Goal: Information Seeking & Learning: Learn about a topic

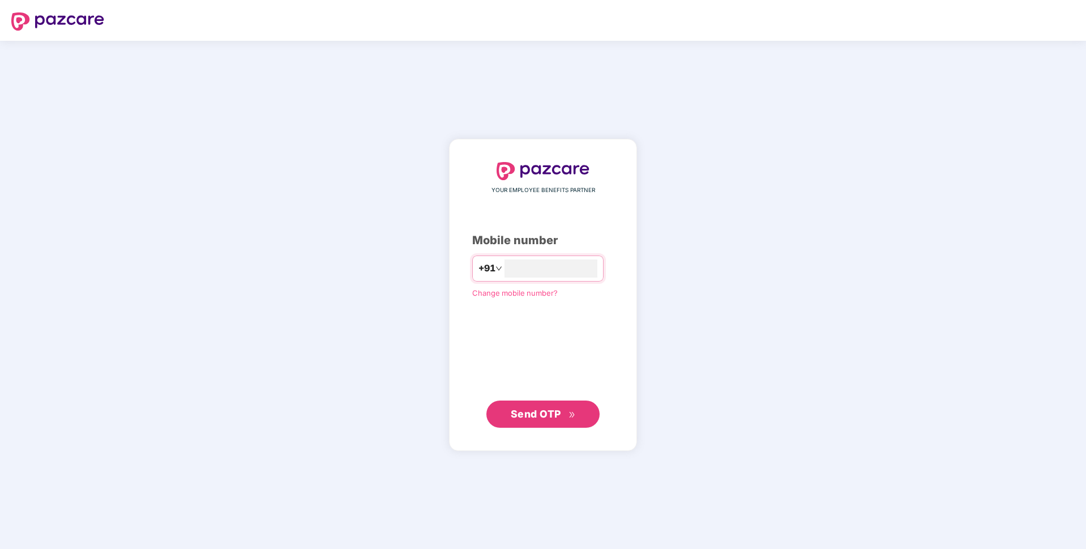
type input "**********"
click at [539, 422] on button "Send OTP" at bounding box center [542, 413] width 113 height 27
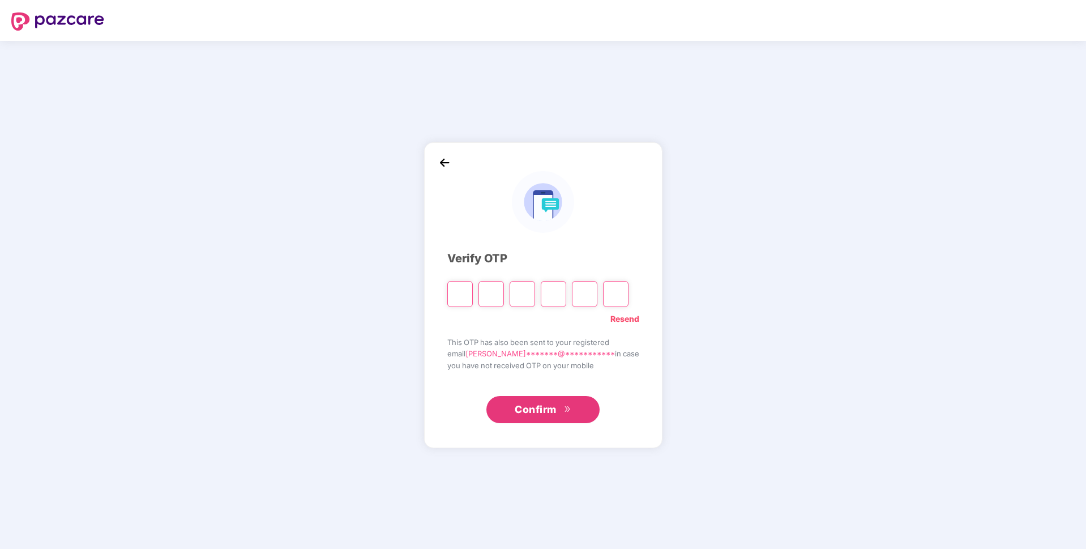
paste input "*"
type input "*"
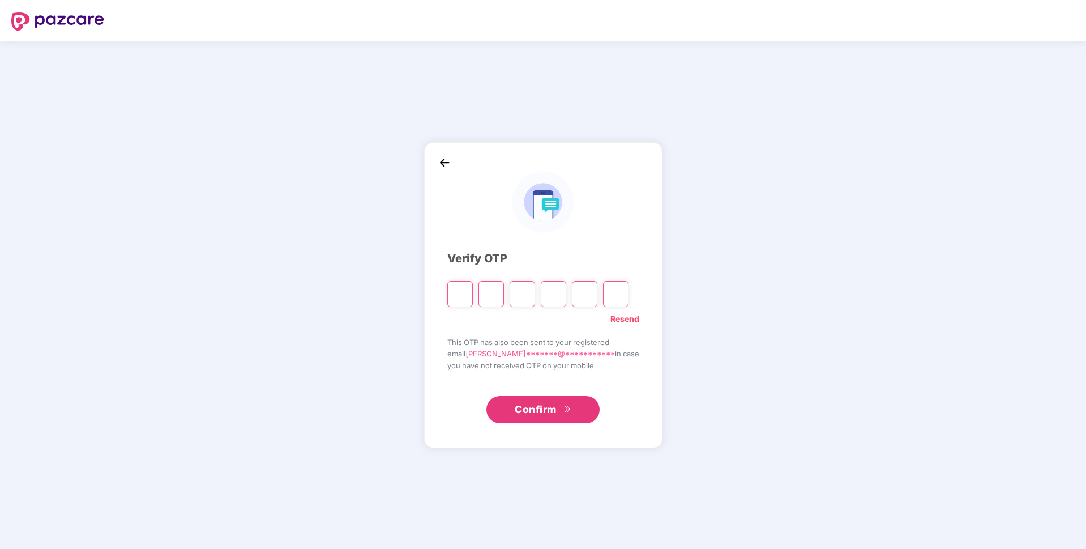
type input "*"
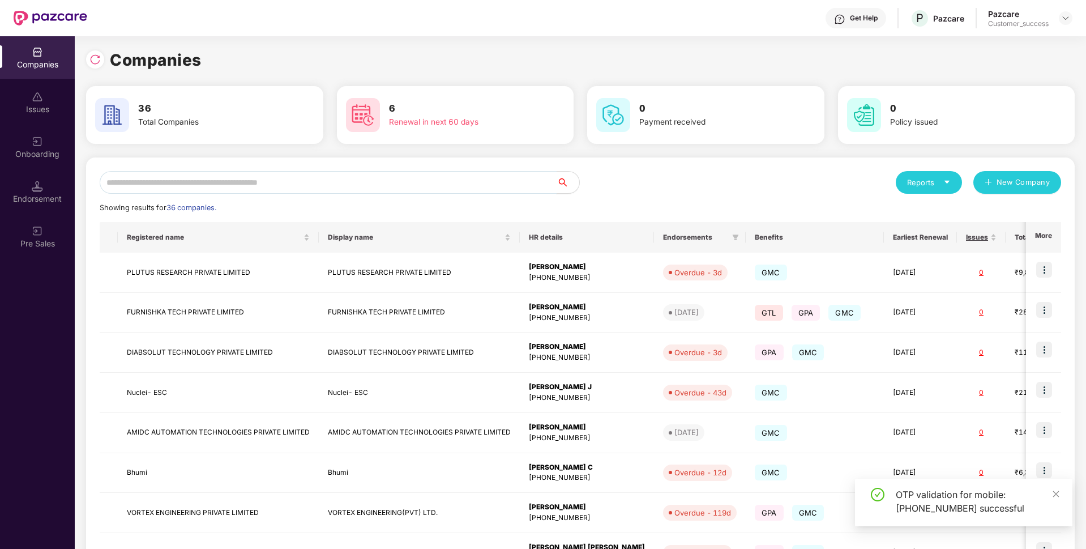
click at [423, 178] on input "text" at bounding box center [328, 182] width 457 height 23
click at [195, 315] on td "FURNISHKA TECH PRIVATE LIMITED" at bounding box center [218, 313] width 201 height 40
click at [302, 172] on input "text" at bounding box center [328, 182] width 457 height 23
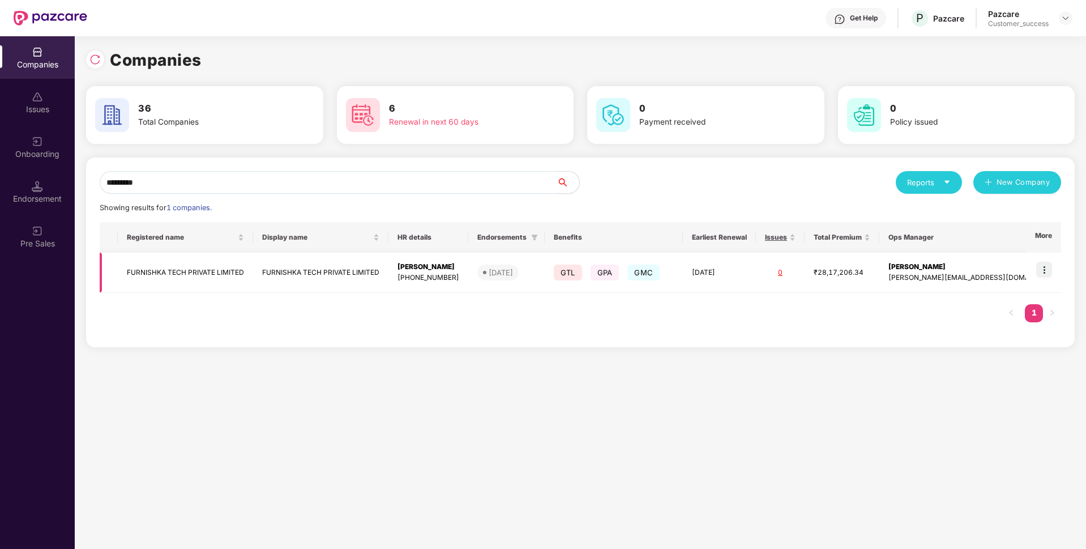
type input "*********"
click at [1054, 276] on td at bounding box center [1043, 273] width 35 height 40
click at [1052, 269] on img at bounding box center [1044, 270] width 16 height 16
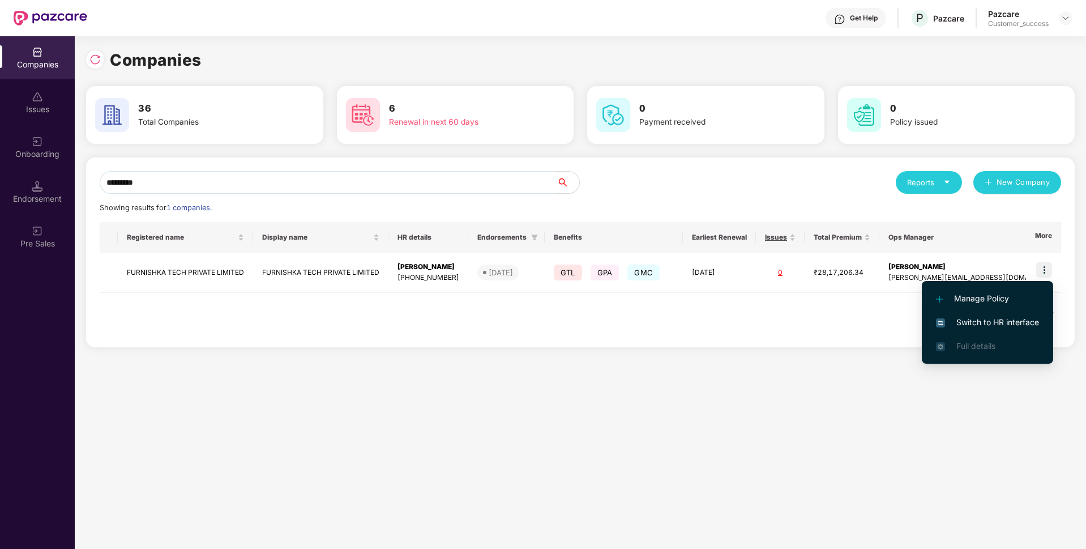
click at [1014, 327] on span "Switch to HR interface" at bounding box center [987, 322] width 103 height 12
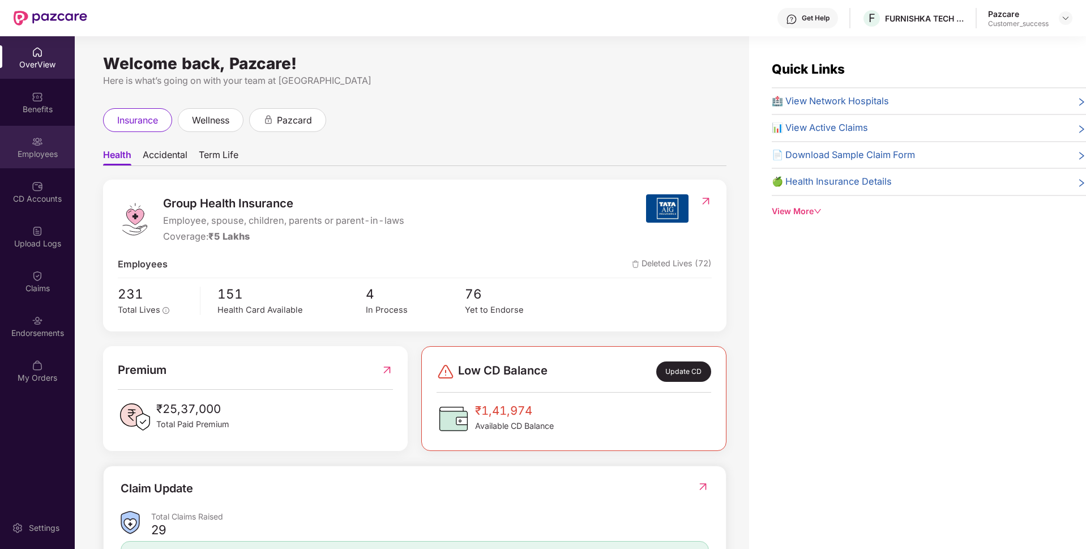
click at [0, 153] on div "Employees" at bounding box center [37, 153] width 75 height 11
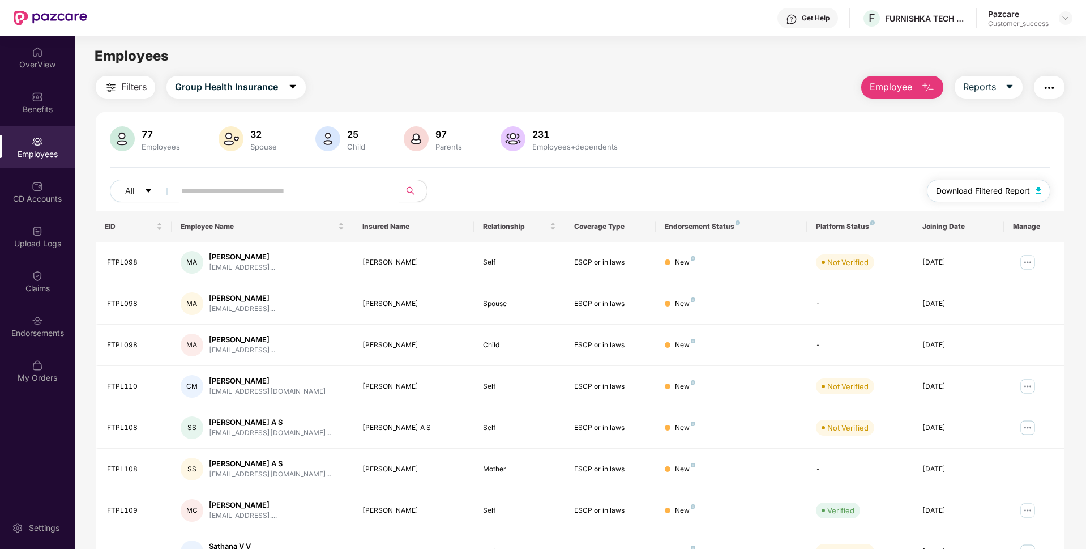
click at [1031, 187] on button "Download Filtered Report" at bounding box center [988, 191] width 123 height 23
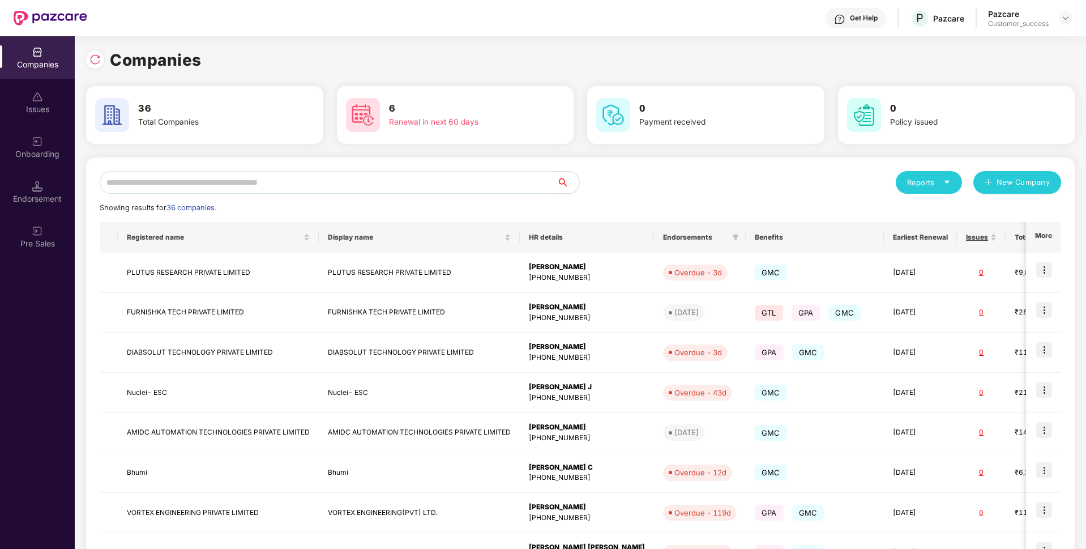
click at [439, 176] on input "text" at bounding box center [328, 182] width 457 height 23
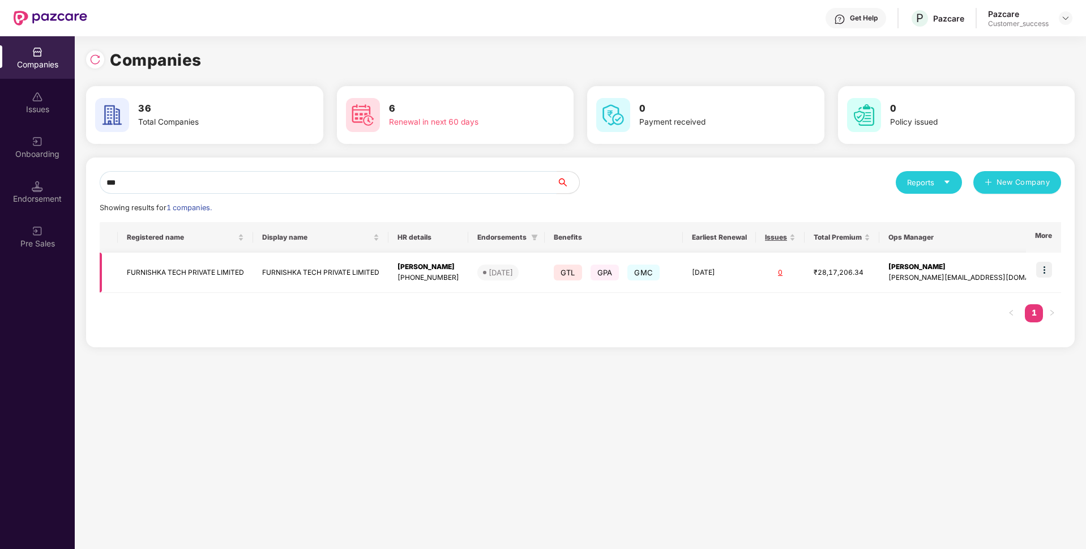
type input "***"
click at [163, 271] on td "FURNISHKA TECH PRIVATE LIMITED" at bounding box center [185, 273] width 135 height 40
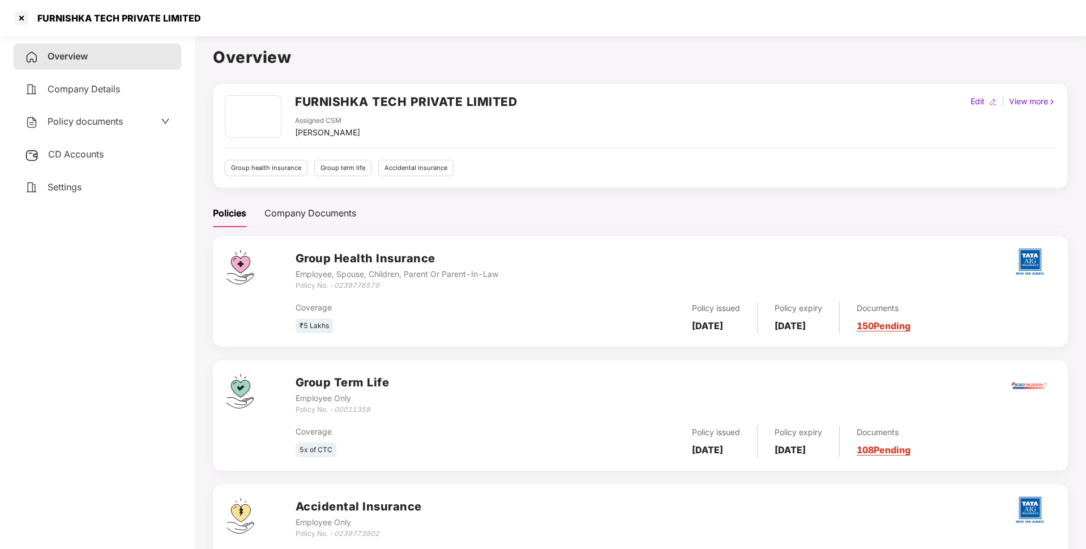
click at [130, 16] on div "FURNISHKA TECH PRIVATE LIMITED" at bounding box center [116, 17] width 170 height 11
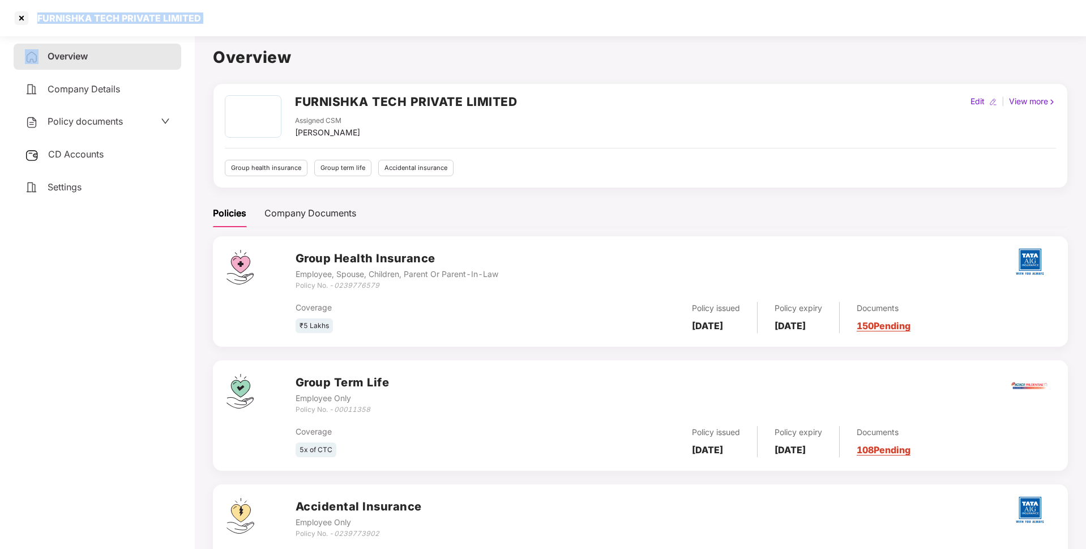
copy div "FURNISHKA TECH PRIVATE LIMITED"
click at [53, 127] on span "Policy documents" at bounding box center [85, 121] width 75 height 11
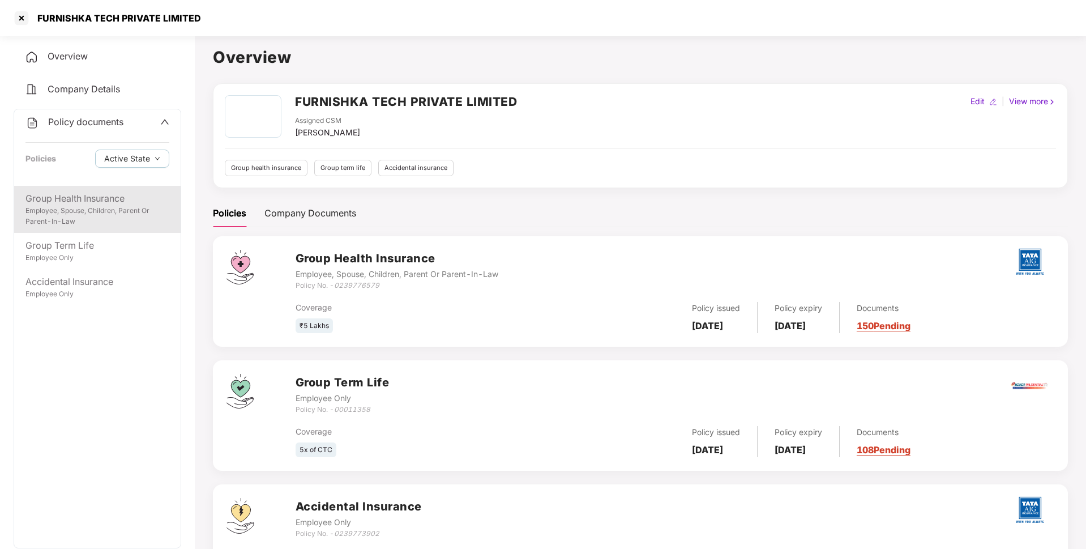
click at [86, 192] on div "Group Health Insurance" at bounding box center [97, 198] width 144 height 14
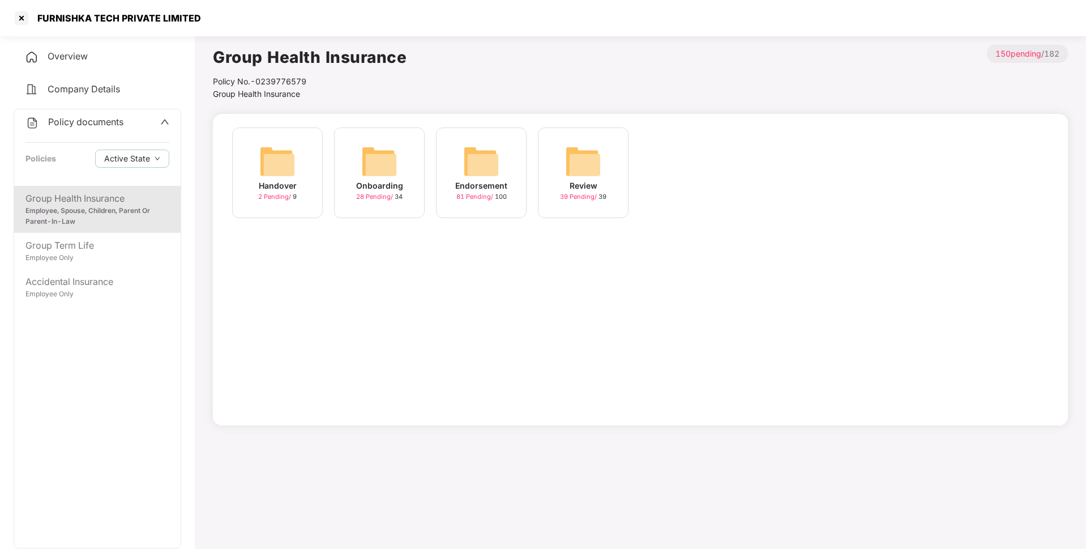
click at [369, 176] on img at bounding box center [379, 161] width 36 height 36
click at [460, 165] on div "Endorsement 81 Pending / 100" at bounding box center [481, 172] width 91 height 91
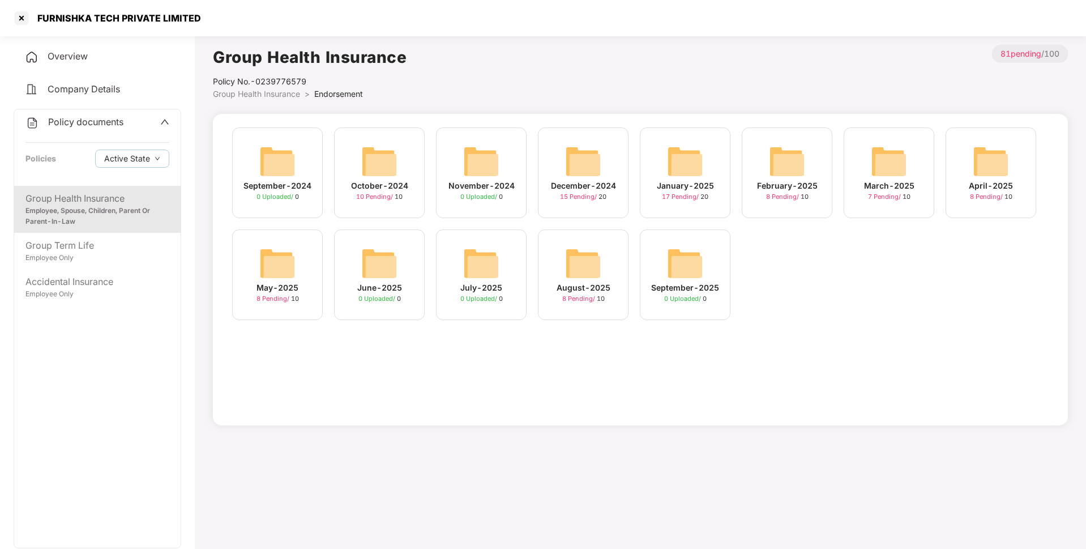
click at [600, 297] on div "8 Pending / 10" at bounding box center [583, 299] width 42 height 10
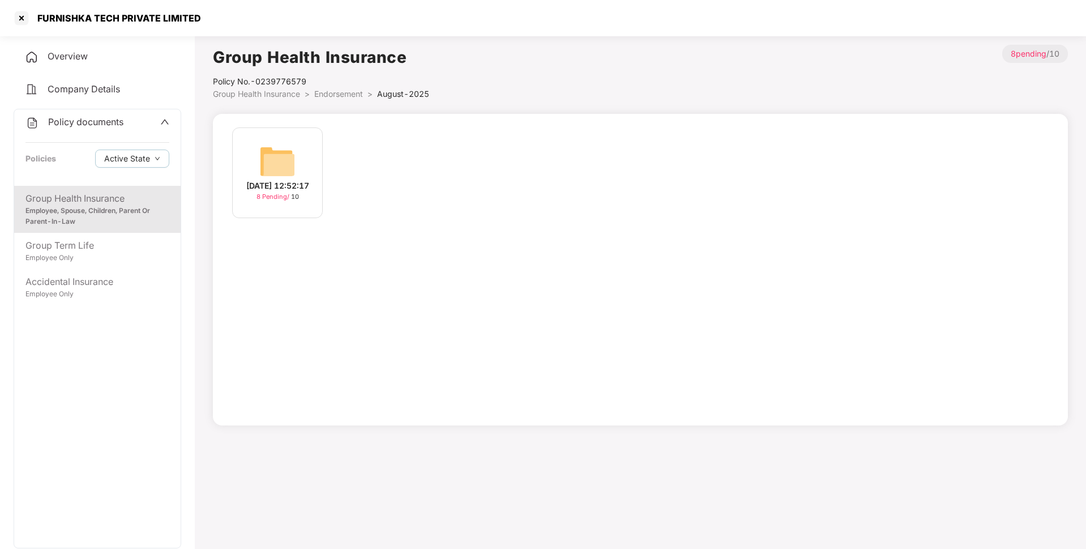
click at [293, 182] on div "[DATE] 12:52:17" at bounding box center [277, 186] width 63 height 12
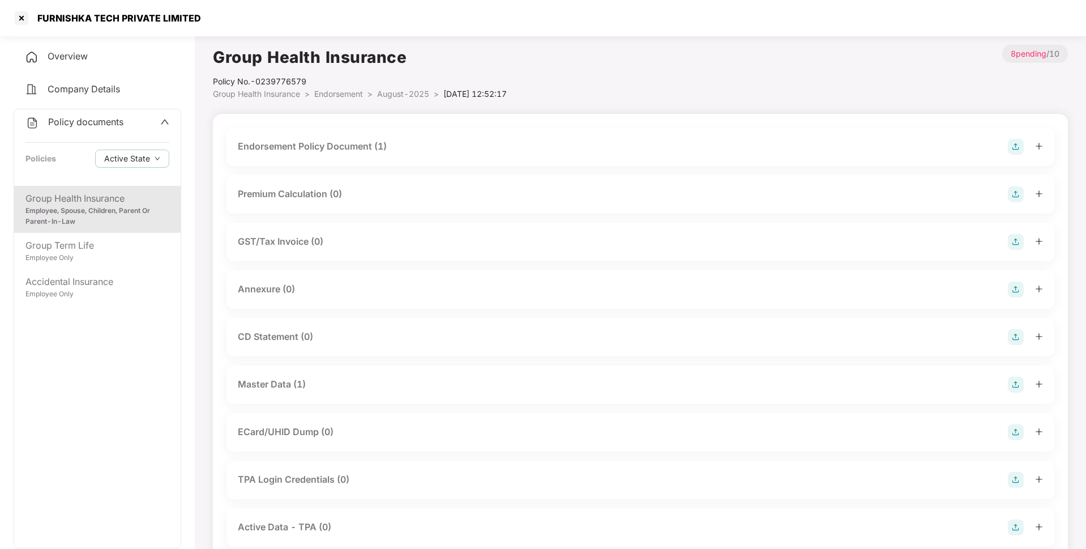
click at [271, 386] on div "Master Data (1)" at bounding box center [272, 384] width 68 height 14
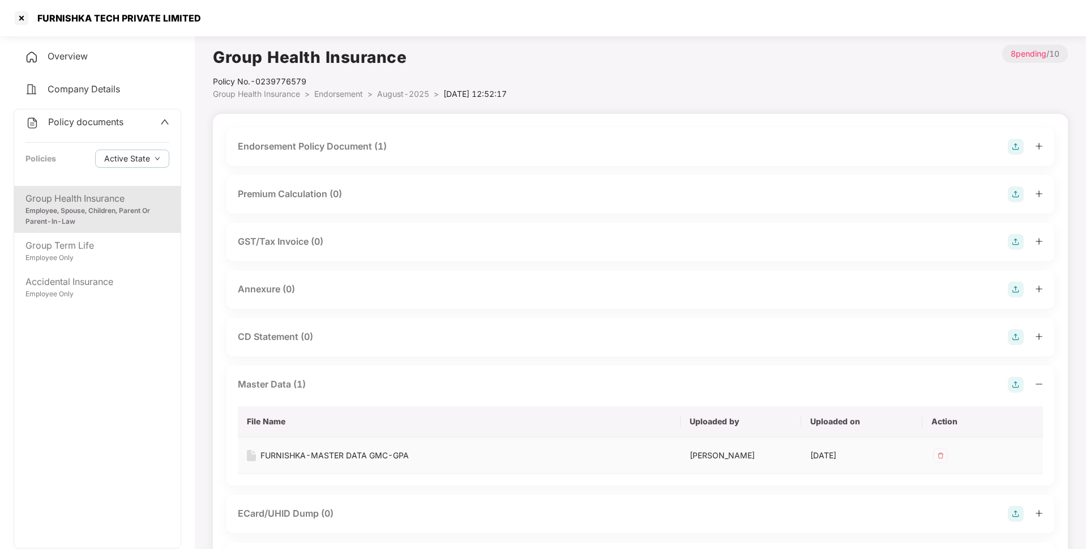
click at [297, 453] on div "FURNISHKA-MASTER DATA GMC-GPA" at bounding box center [334, 455] width 148 height 12
click at [290, 458] on div "FURNISHKA-MASTER DATA GMC-GPA" at bounding box center [334, 455] width 148 height 12
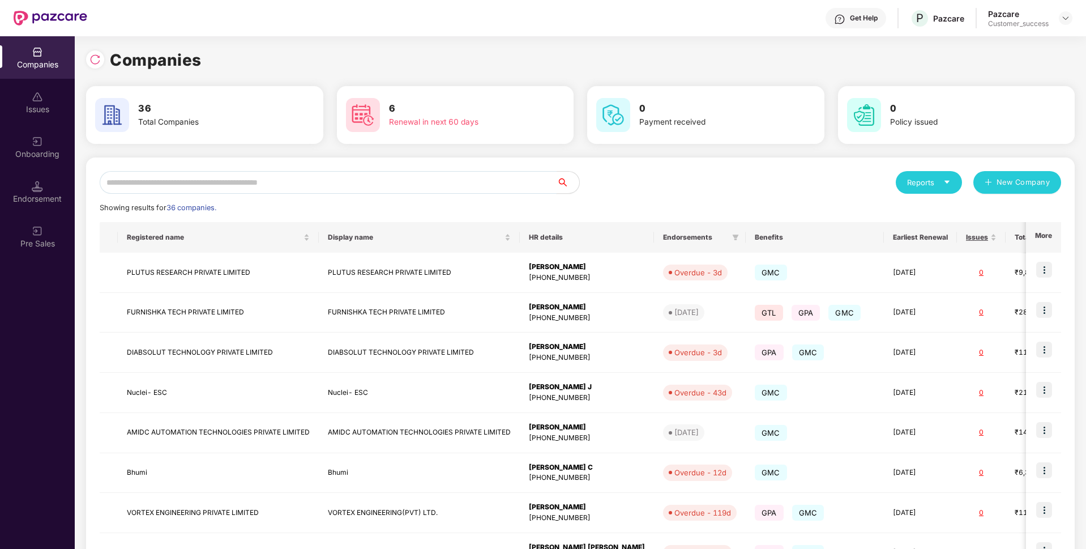
click at [237, 179] on input "text" at bounding box center [328, 182] width 457 height 23
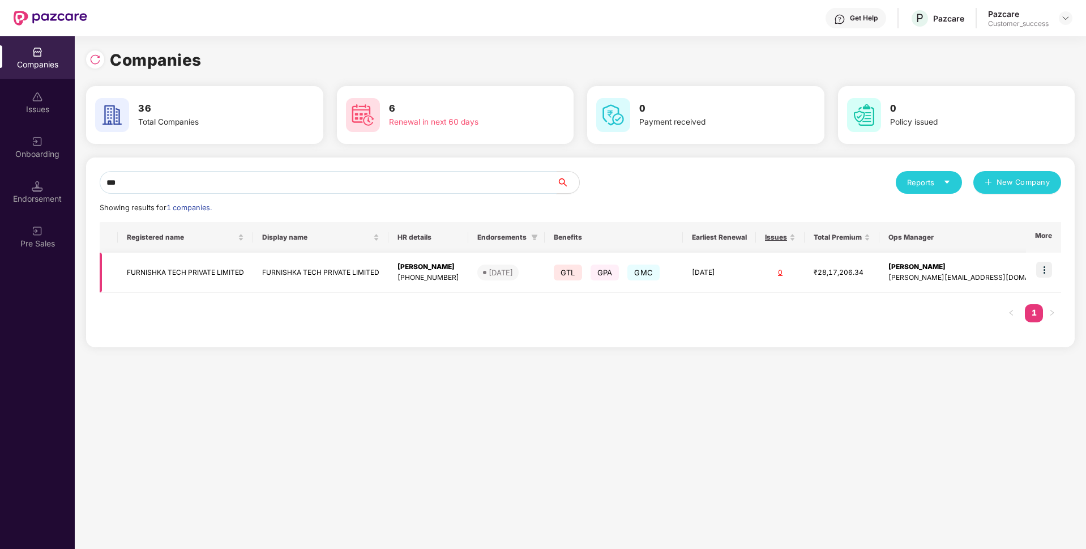
type input "***"
click at [1045, 266] on img at bounding box center [1044, 270] width 16 height 16
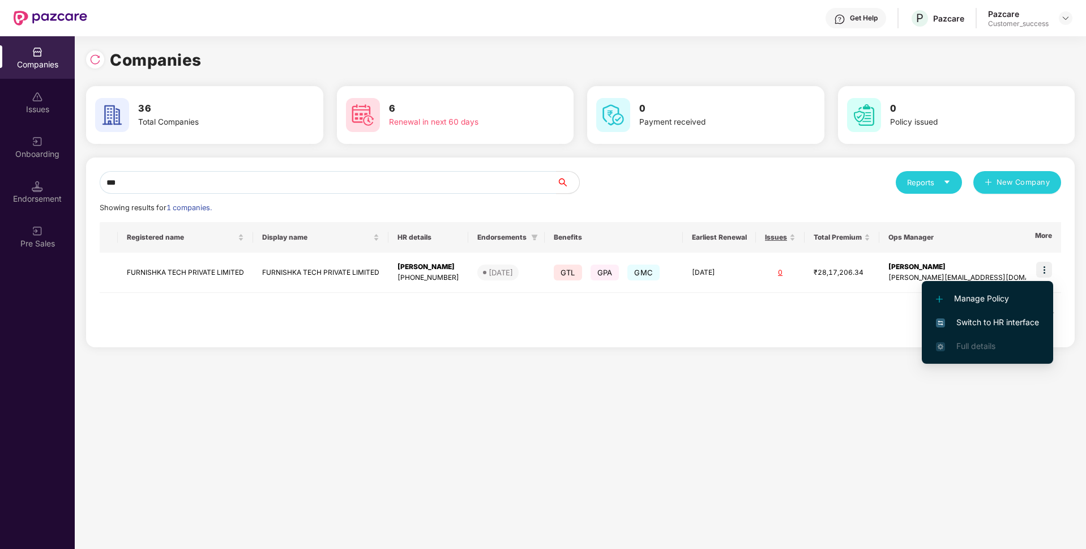
click at [1022, 314] on li "Switch to HR interface" at bounding box center [987, 322] width 131 height 24
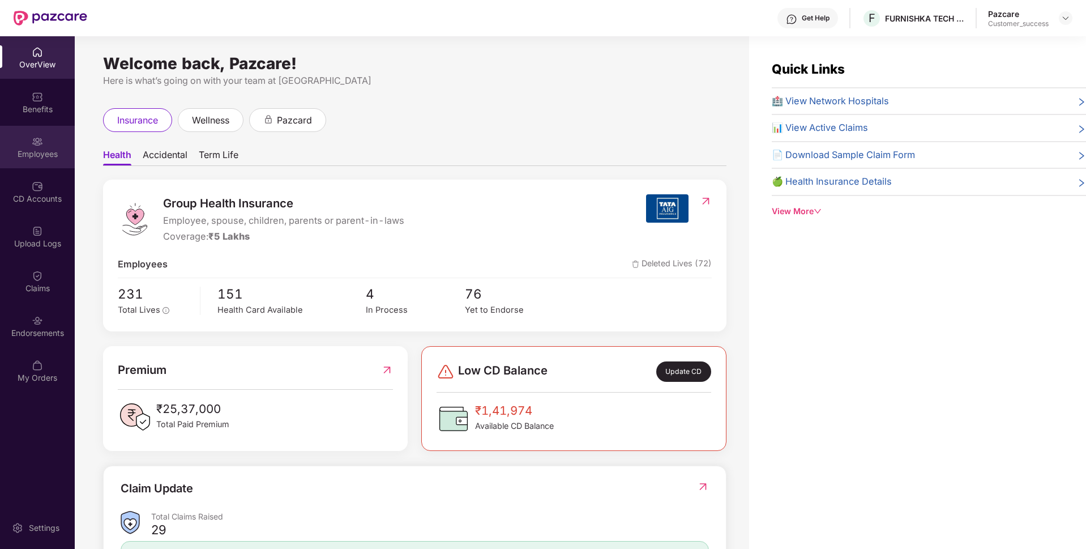
click at [0, 144] on div "Employees" at bounding box center [37, 147] width 75 height 42
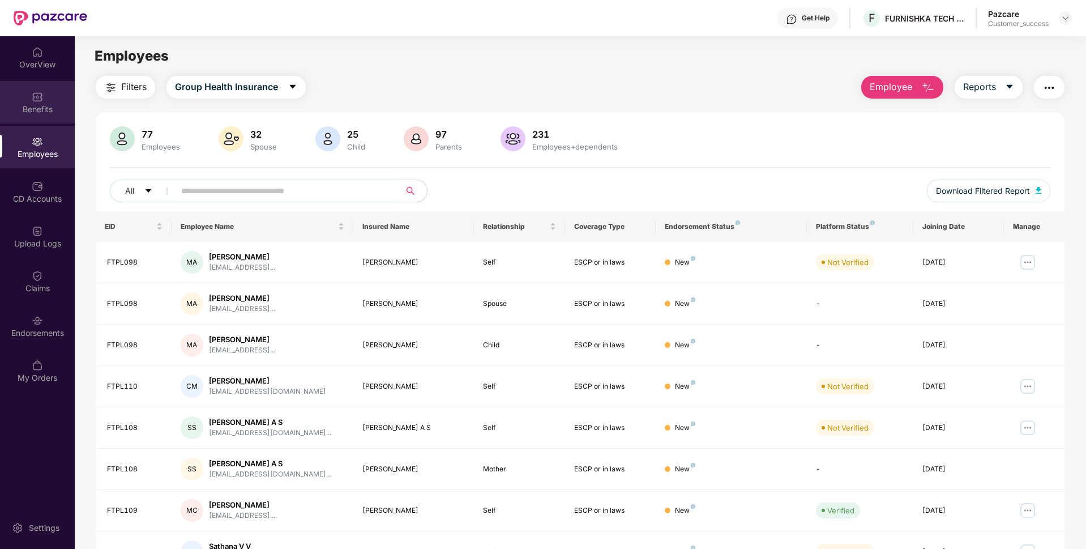
click at [62, 104] on div "Benefits" at bounding box center [37, 109] width 75 height 11
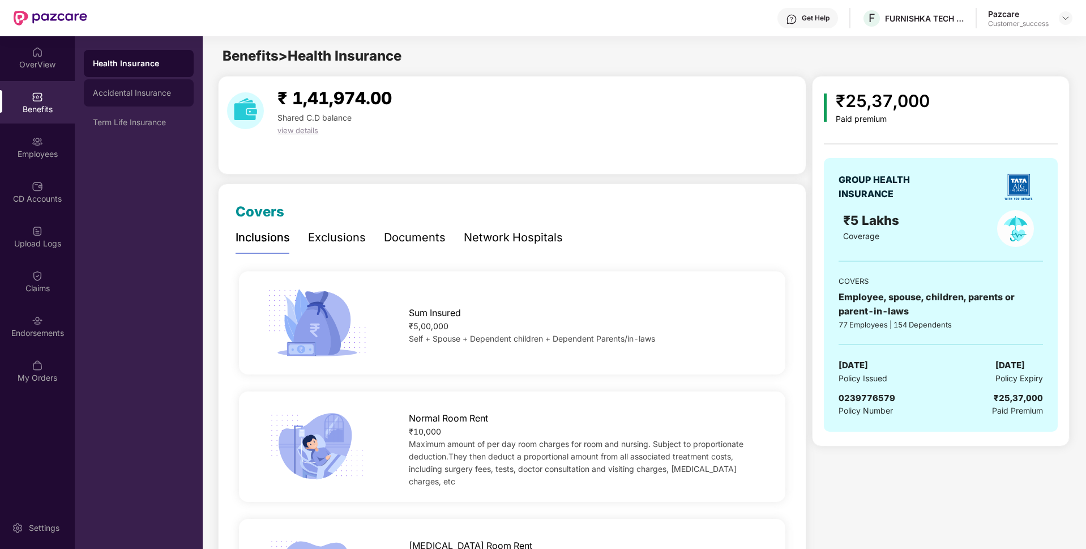
click at [152, 92] on div "Accidental Insurance" at bounding box center [139, 92] width 92 height 9
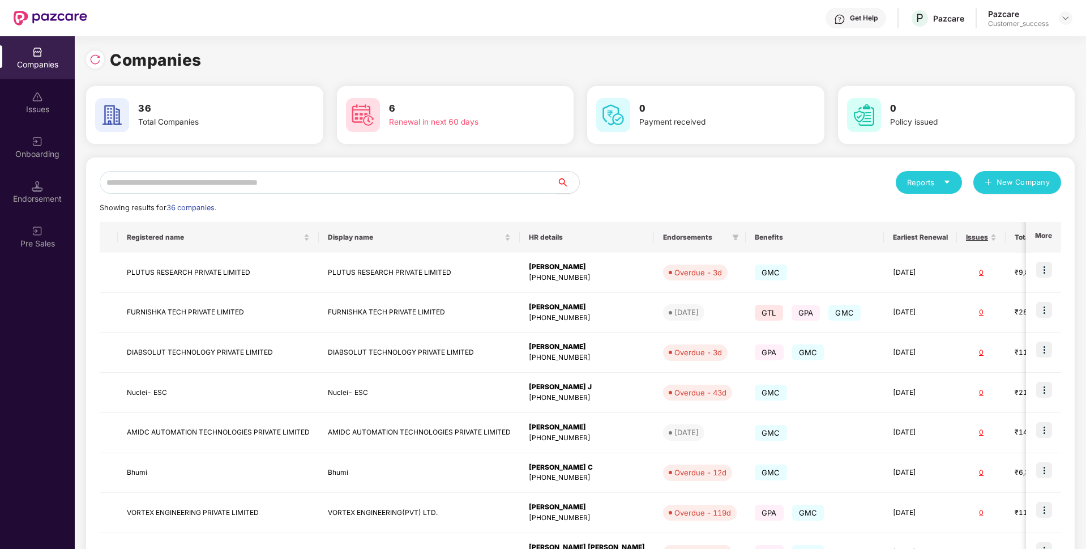
click at [159, 180] on input "text" at bounding box center [328, 182] width 457 height 23
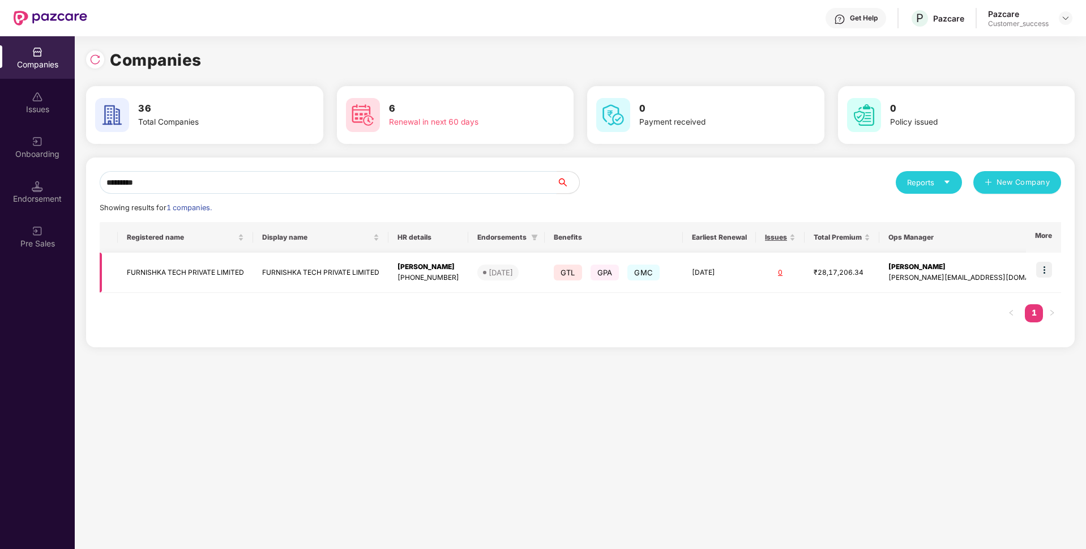
type input "*********"
click at [148, 263] on td "FURNISHKA TECH PRIVATE LIMITED" at bounding box center [185, 273] width 135 height 40
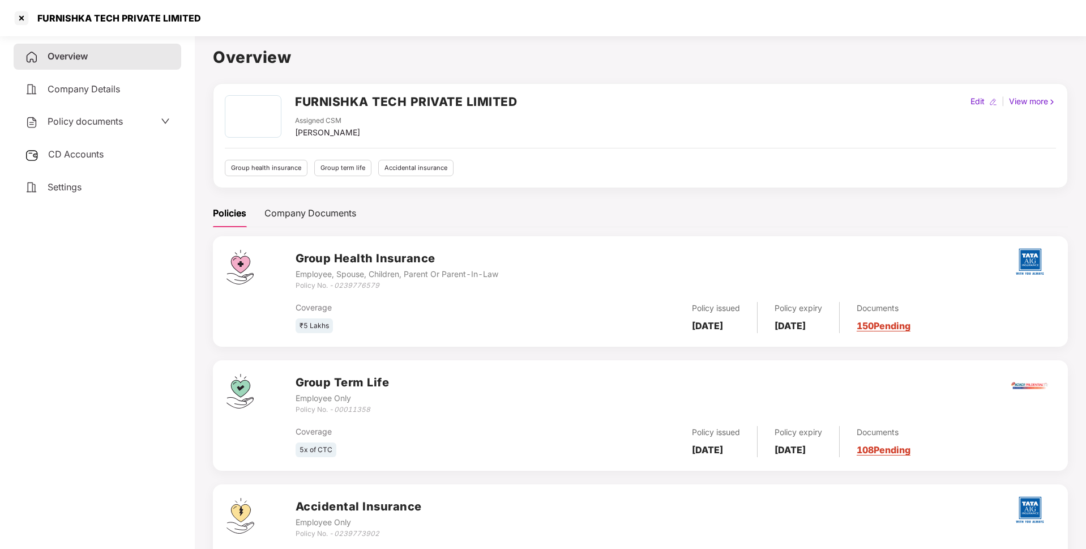
click at [108, 129] on div "Policy documents" at bounding box center [74, 121] width 98 height 15
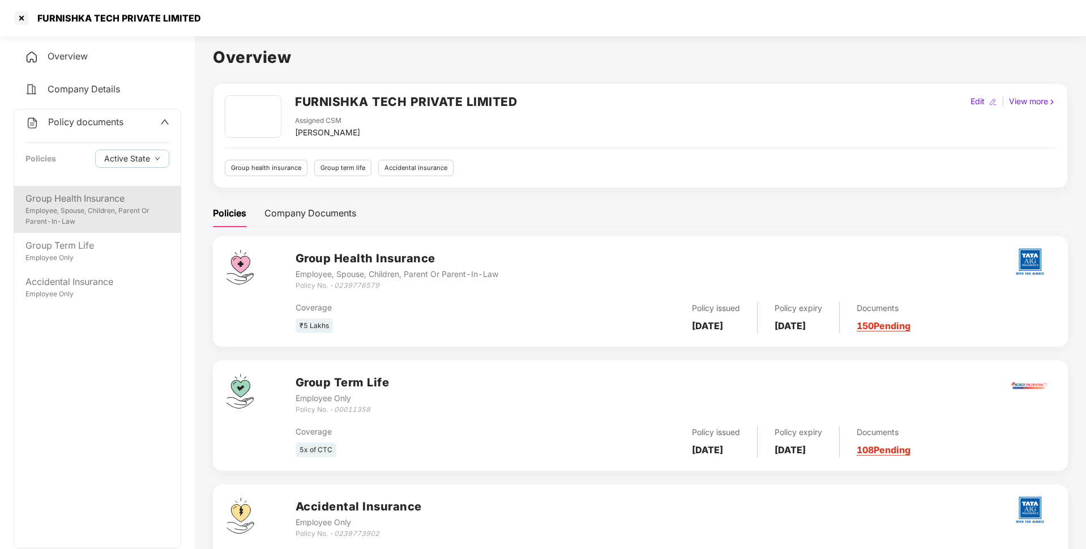
click at [72, 218] on div "Employee, Spouse, Children, Parent Or Parent-In-Law" at bounding box center [97, 217] width 144 height 22
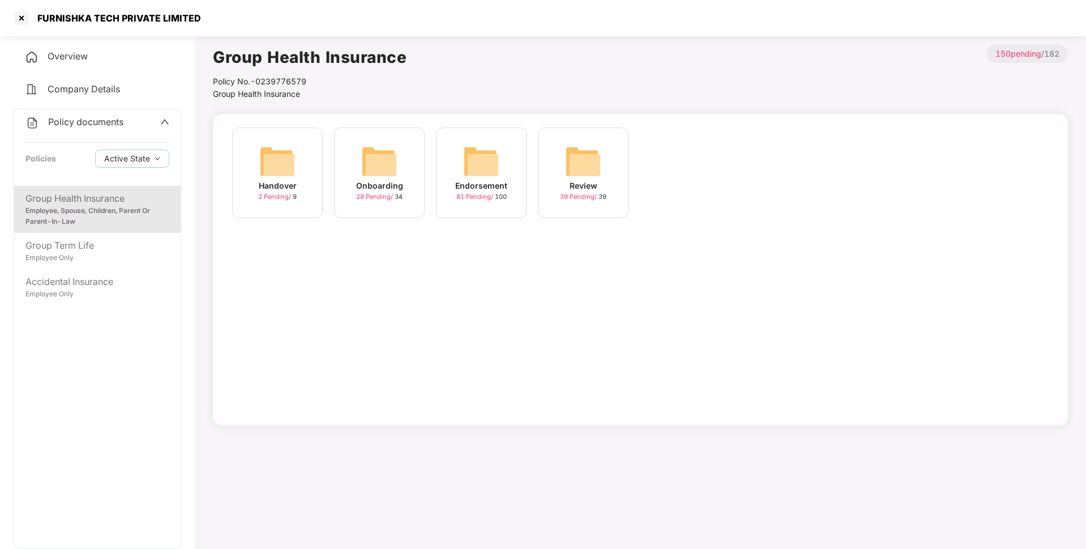
click at [399, 172] on div "Onboarding 28 Pending / 34" at bounding box center [379, 172] width 91 height 91
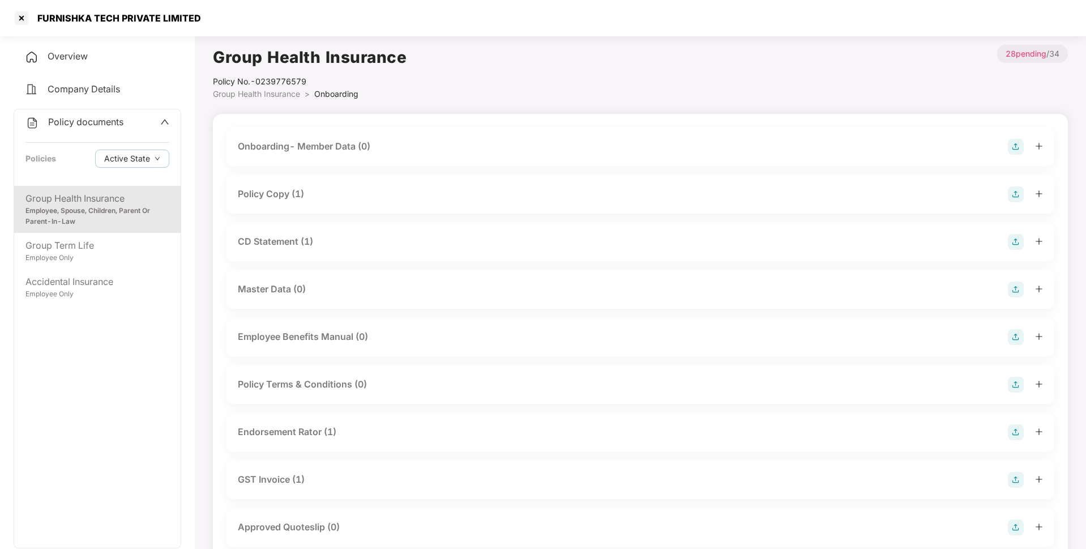
click at [304, 194] on div "Policy Copy (1)" at bounding box center [271, 194] width 66 height 14
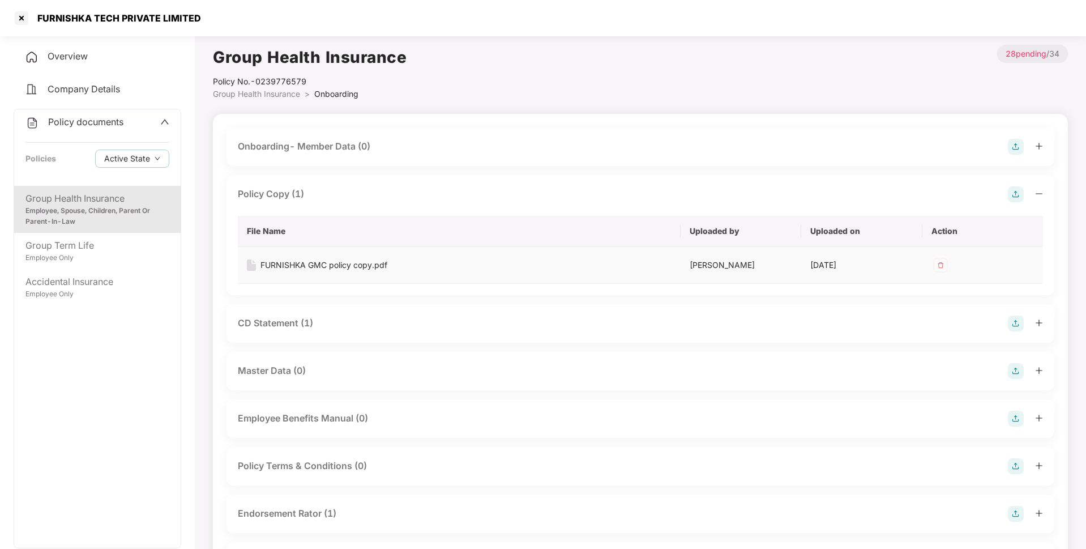
click at [292, 266] on div "FURNISHKA GMC policy copy.pdf" at bounding box center [323, 265] width 127 height 12
click at [102, 297] on div "Employee Only" at bounding box center [97, 294] width 144 height 11
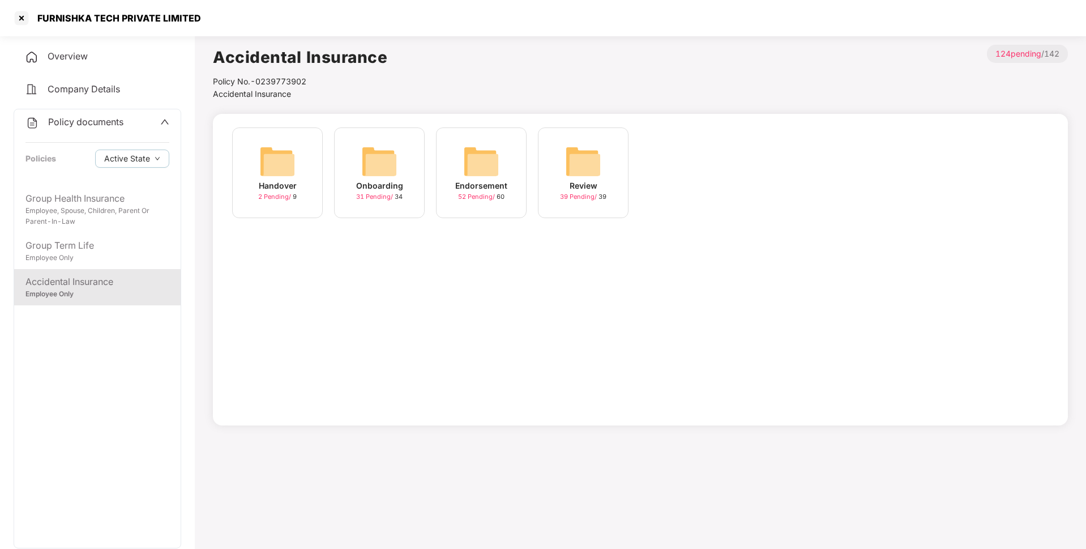
click at [363, 194] on span "31 Pending /" at bounding box center [375, 197] width 39 height 8
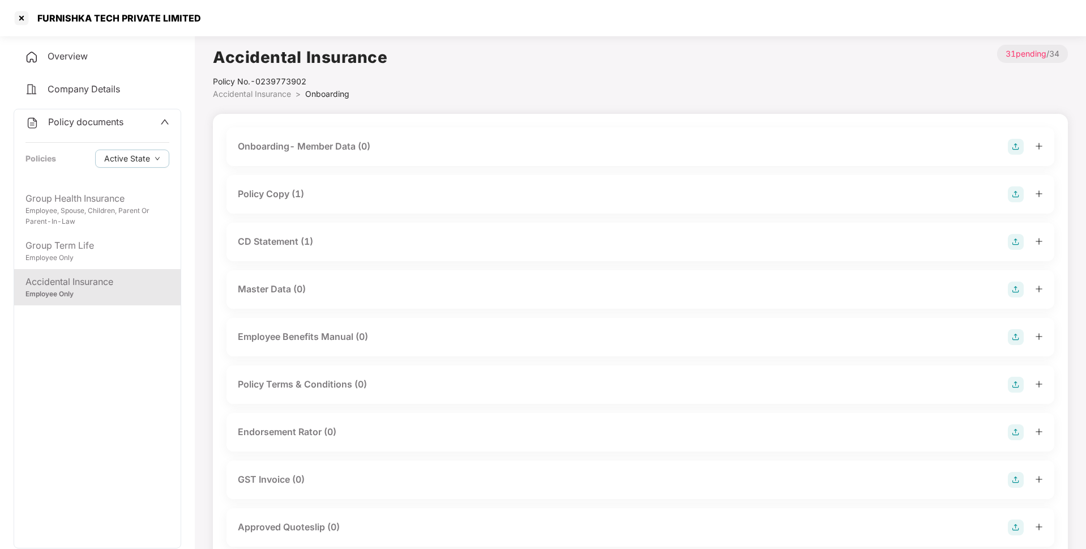
click at [290, 189] on div "Policy Copy (1)" at bounding box center [271, 194] width 66 height 14
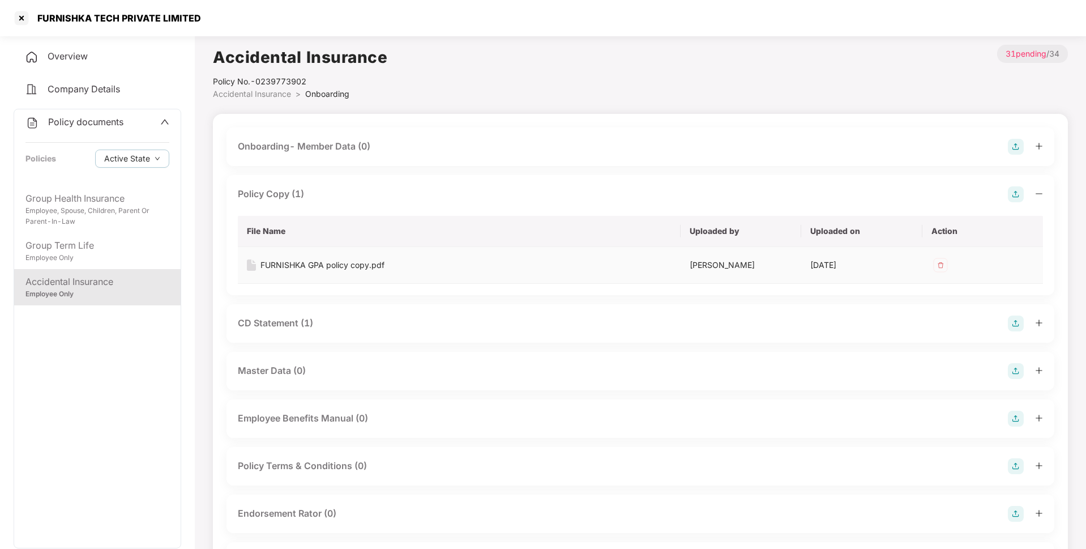
click at [305, 259] on div "FURNISHKA GPA policy copy.pdf" at bounding box center [322, 265] width 124 height 12
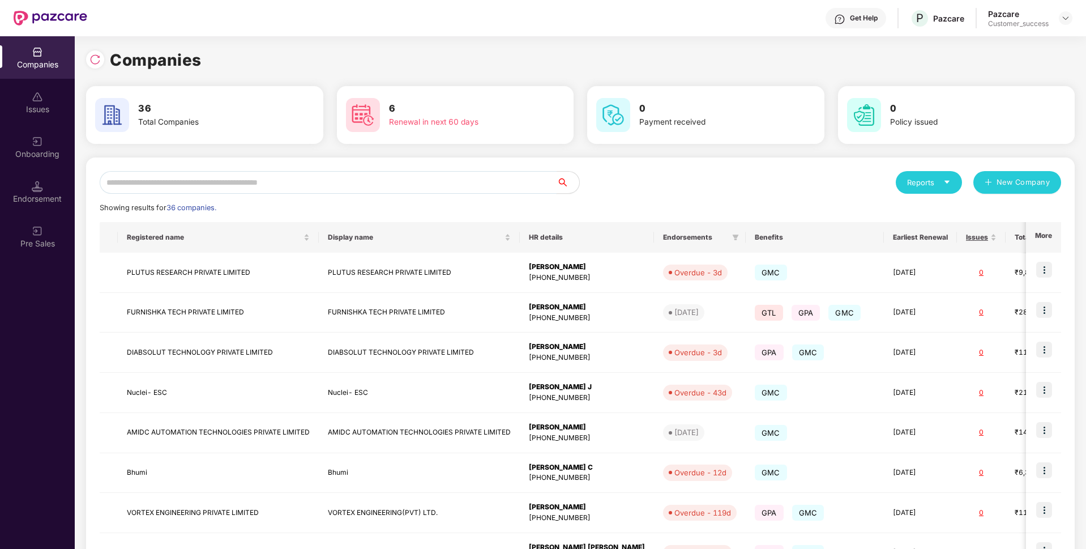
click at [218, 184] on input "text" at bounding box center [328, 182] width 457 height 23
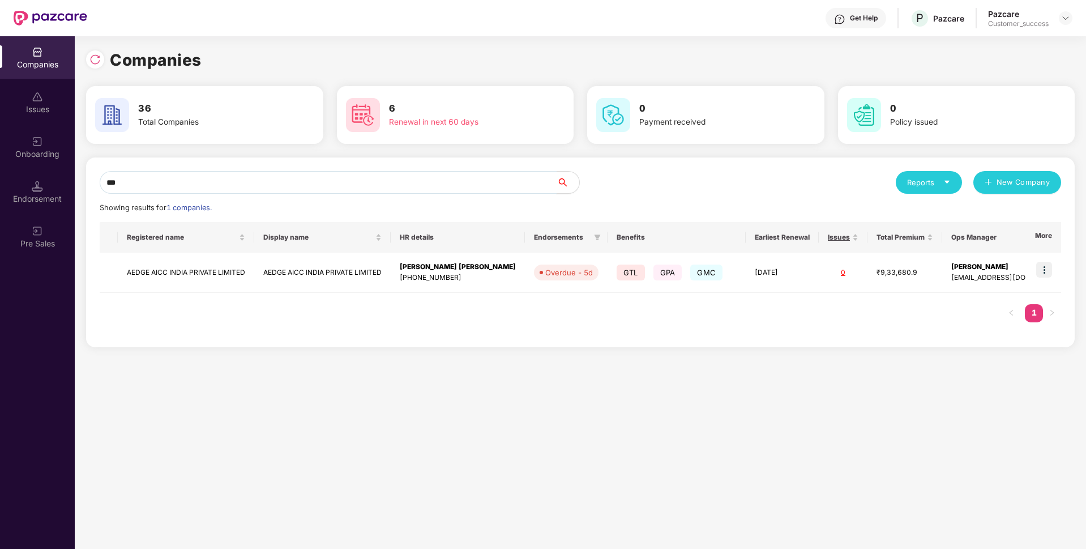
type input "***"
click at [196, 269] on td "AEDGE AICC INDIA PRIVATE LIMITED" at bounding box center [186, 273] width 136 height 40
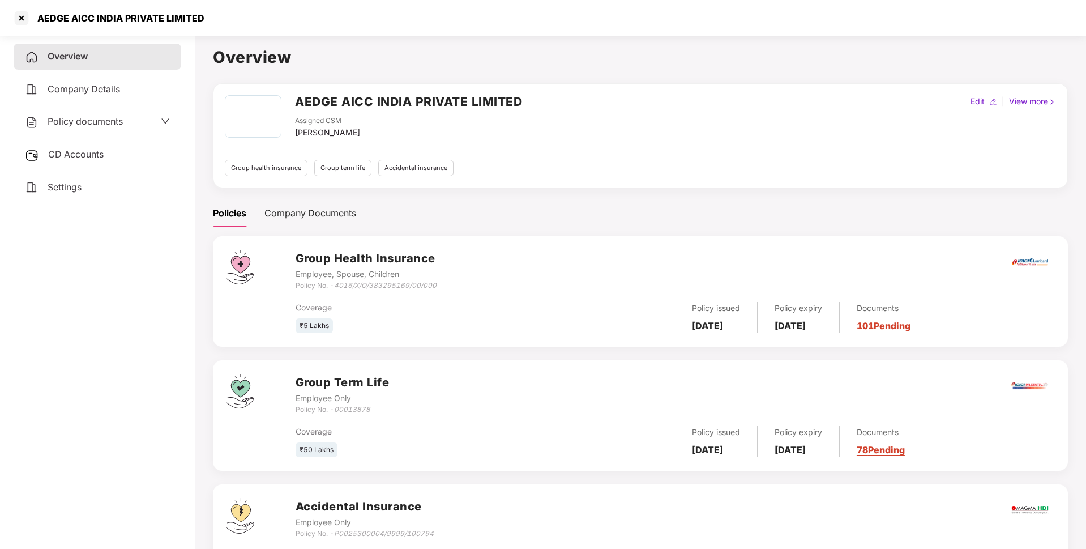
click at [96, 122] on span "Policy documents" at bounding box center [85, 121] width 75 height 11
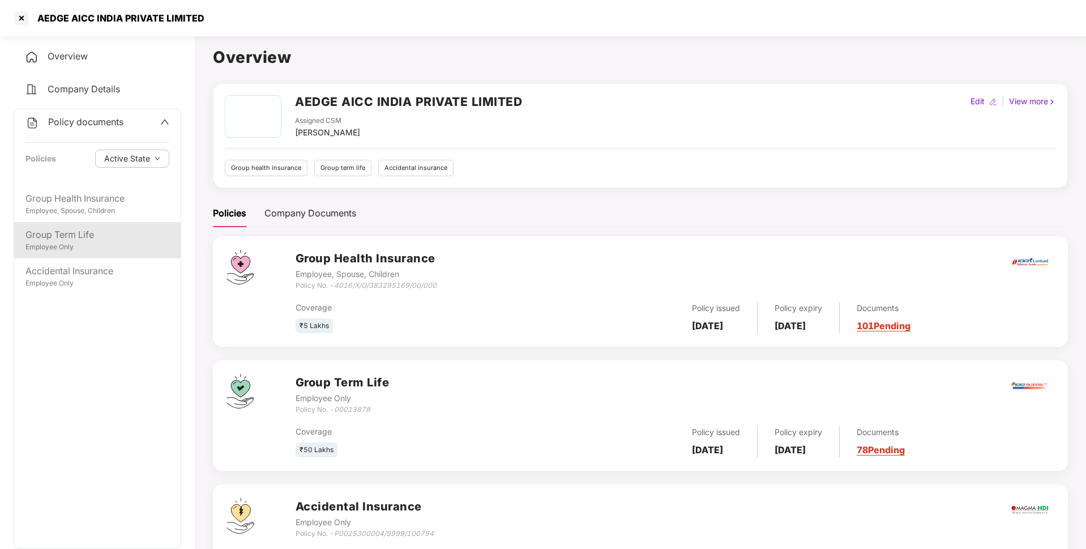
click at [88, 245] on div "Employee Only" at bounding box center [97, 247] width 144 height 11
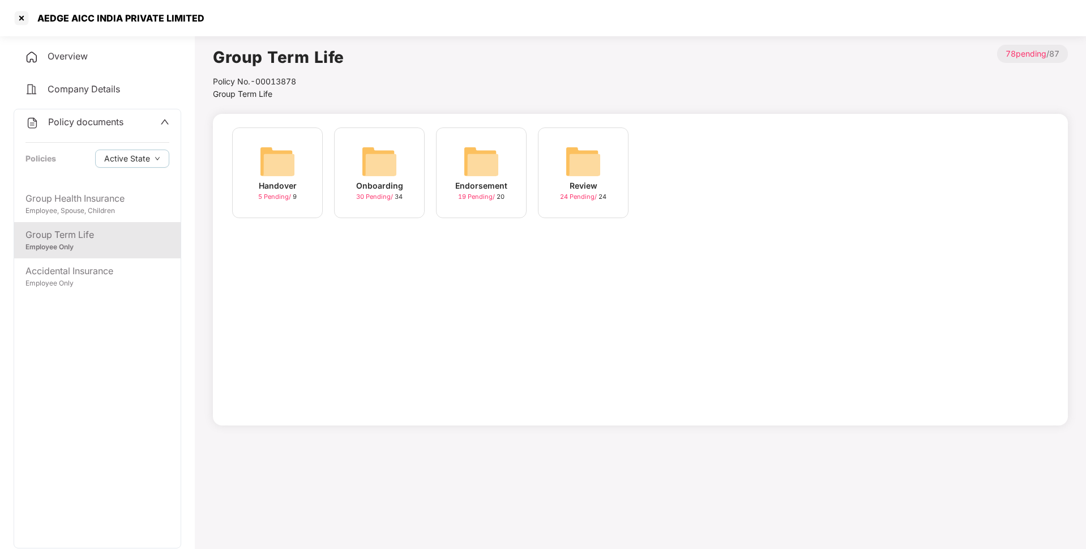
click at [503, 198] on div "19 Pending / 20" at bounding box center [481, 197] width 46 height 10
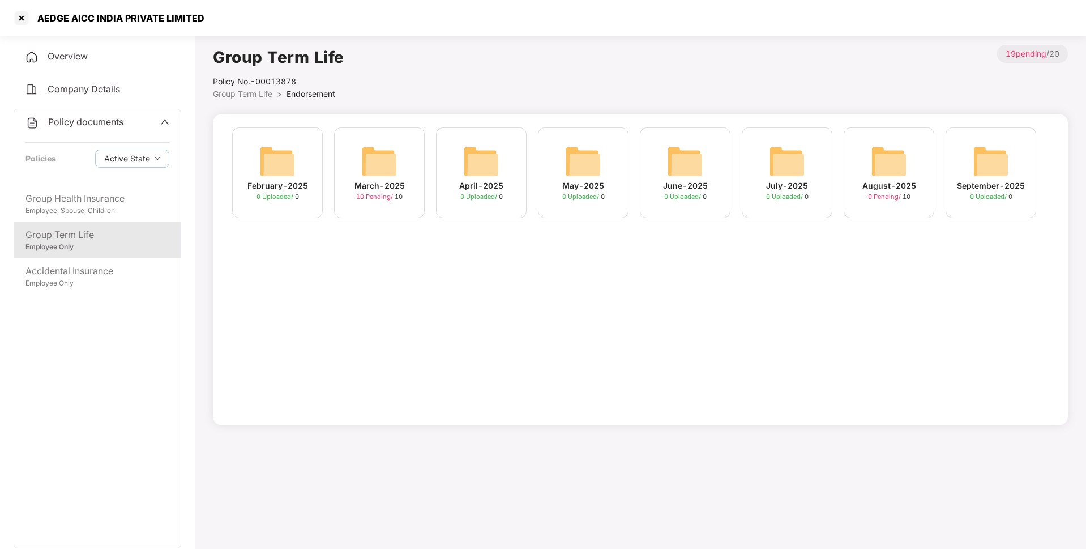
click at [906, 189] on div "August-2025" at bounding box center [889, 186] width 54 height 12
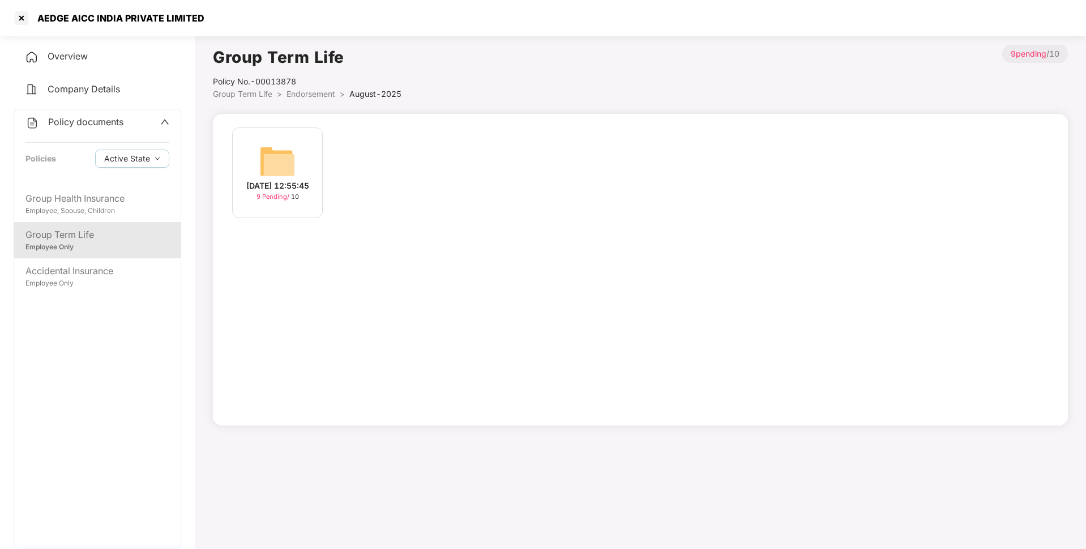
click at [280, 160] on img at bounding box center [277, 161] width 36 height 36
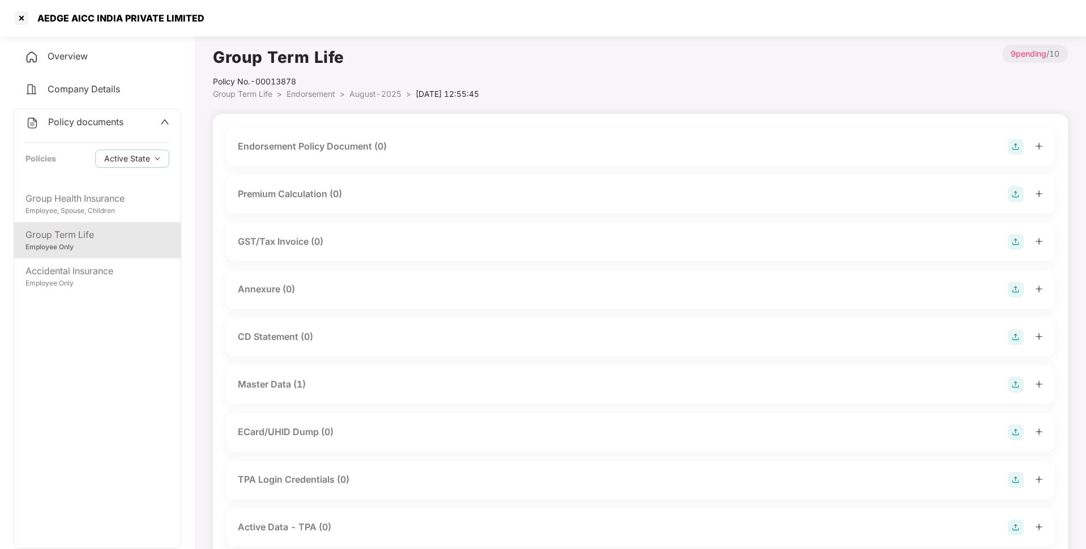
click at [274, 390] on div "Master Data (1)" at bounding box center [272, 384] width 68 height 14
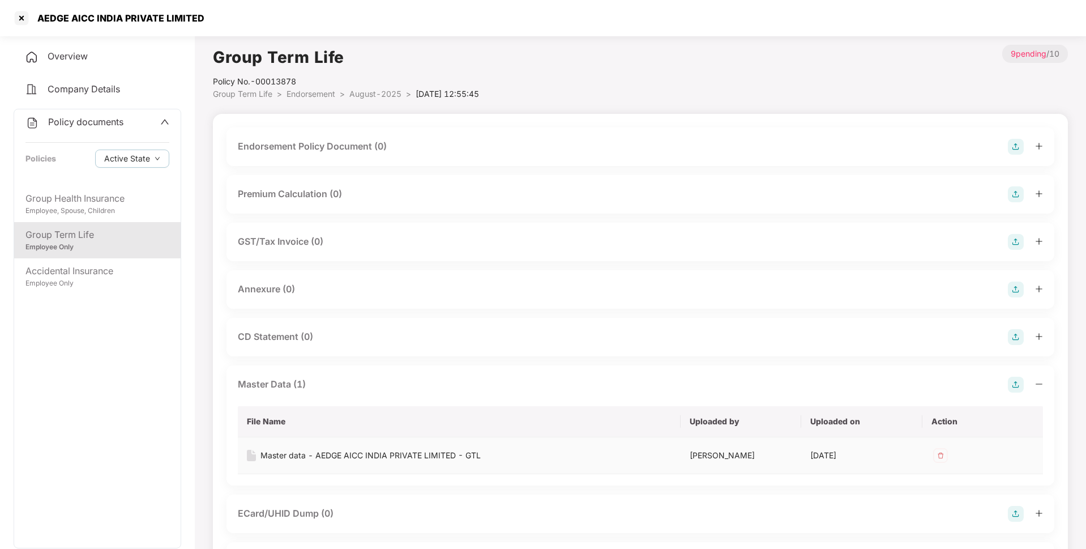
click at [289, 454] on div "Master data - AEDGE AICC INDIA PRIVATE LIMITED - GTL" at bounding box center [370, 455] width 220 height 12
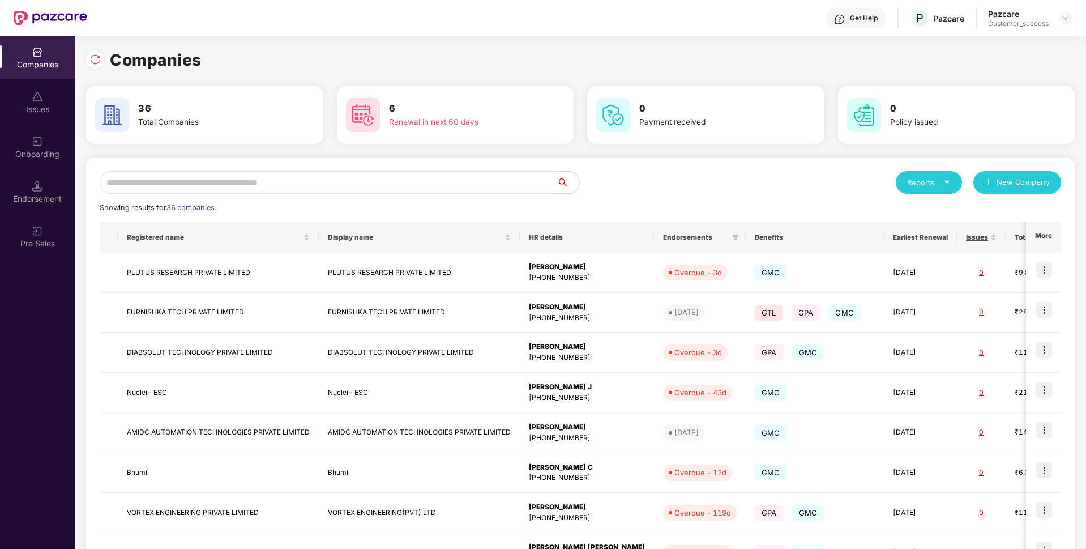
click at [405, 176] on input "text" at bounding box center [328, 182] width 457 height 23
click at [101, 62] on div at bounding box center [95, 59] width 18 height 18
click at [232, 180] on input "text" at bounding box center [328, 182] width 457 height 23
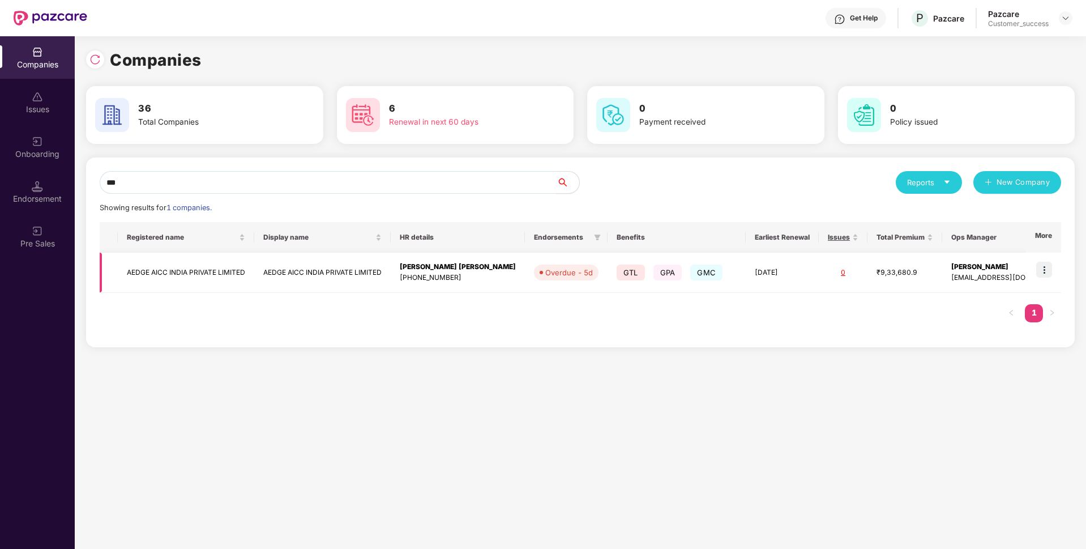
type input "***"
click at [1048, 274] on img at bounding box center [1044, 270] width 16 height 16
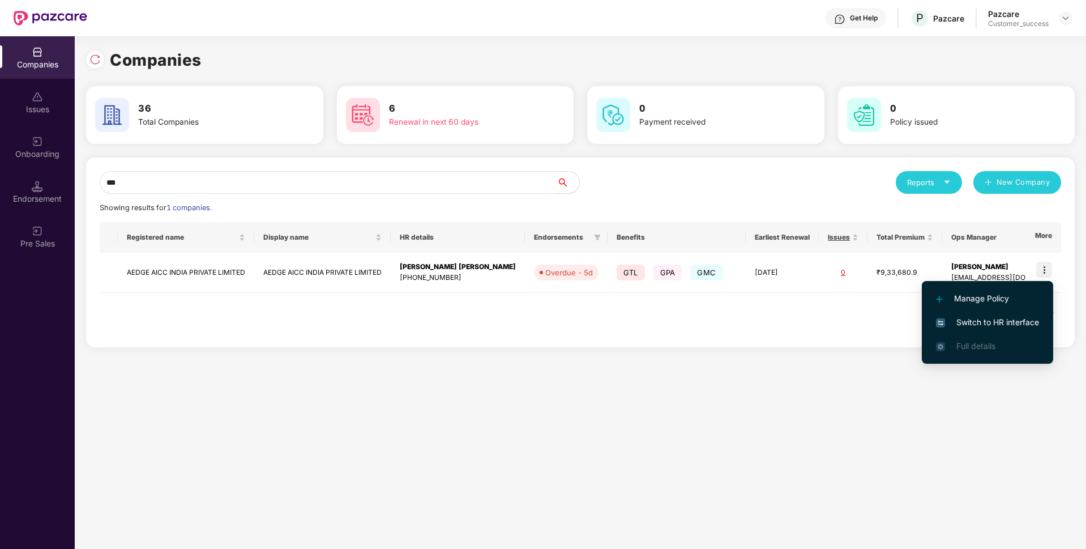
click at [990, 324] on span "Switch to HR interface" at bounding box center [987, 322] width 103 height 12
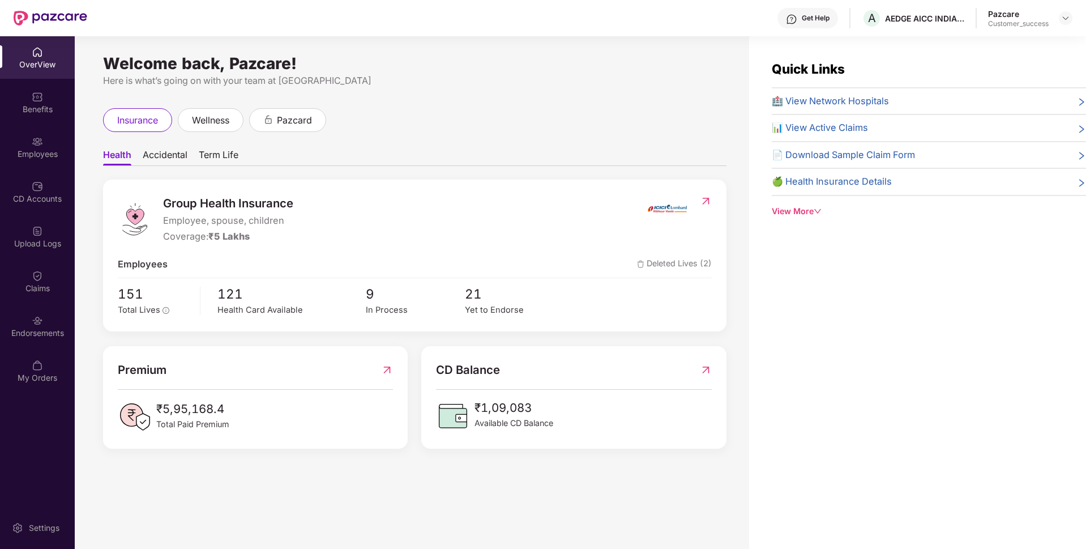
click at [23, 153] on div "Employees" at bounding box center [37, 153] width 75 height 11
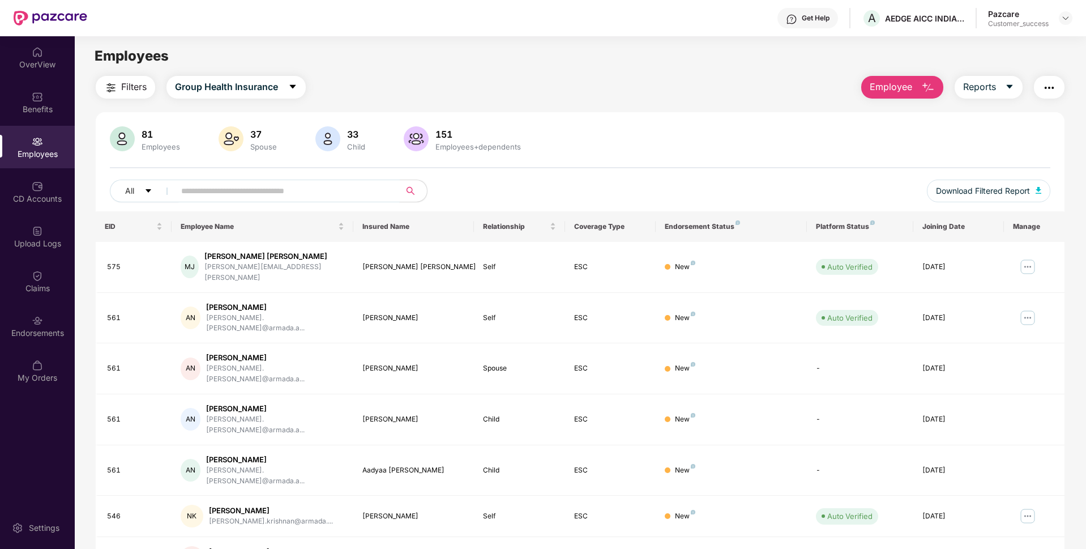
click at [243, 185] on input "text" at bounding box center [282, 190] width 203 height 17
paste input "******"
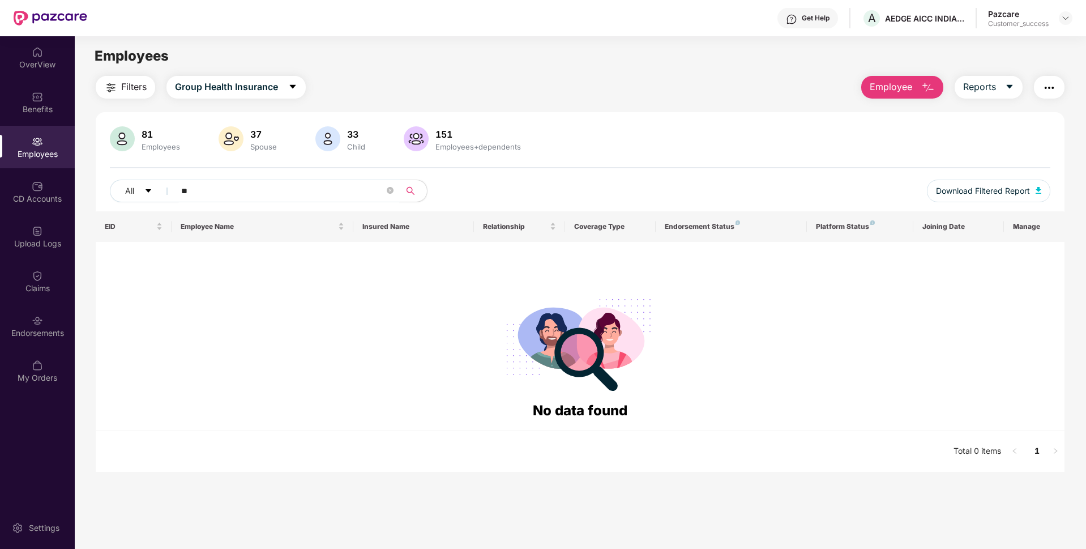
type input "*"
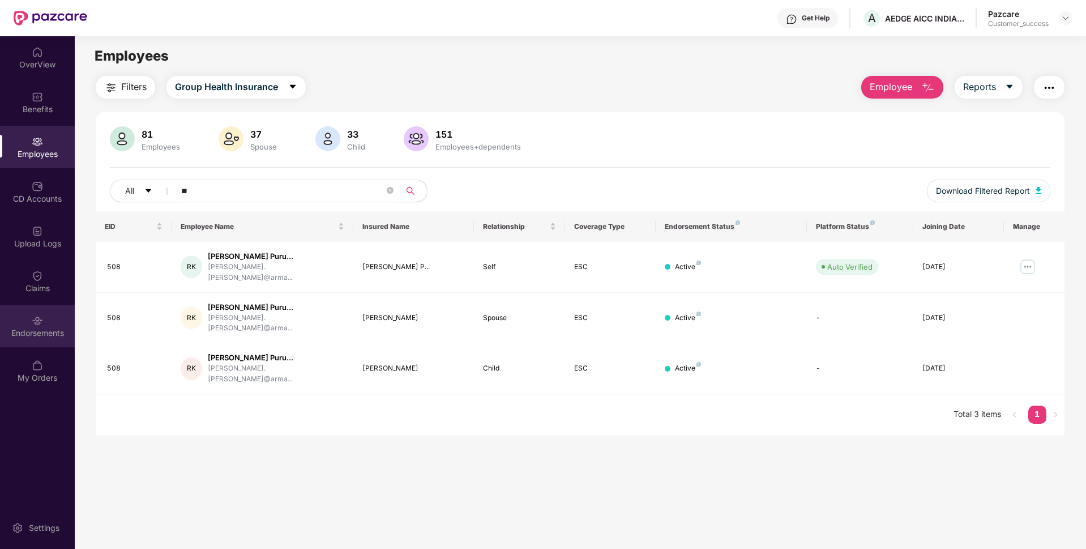
type input "*"
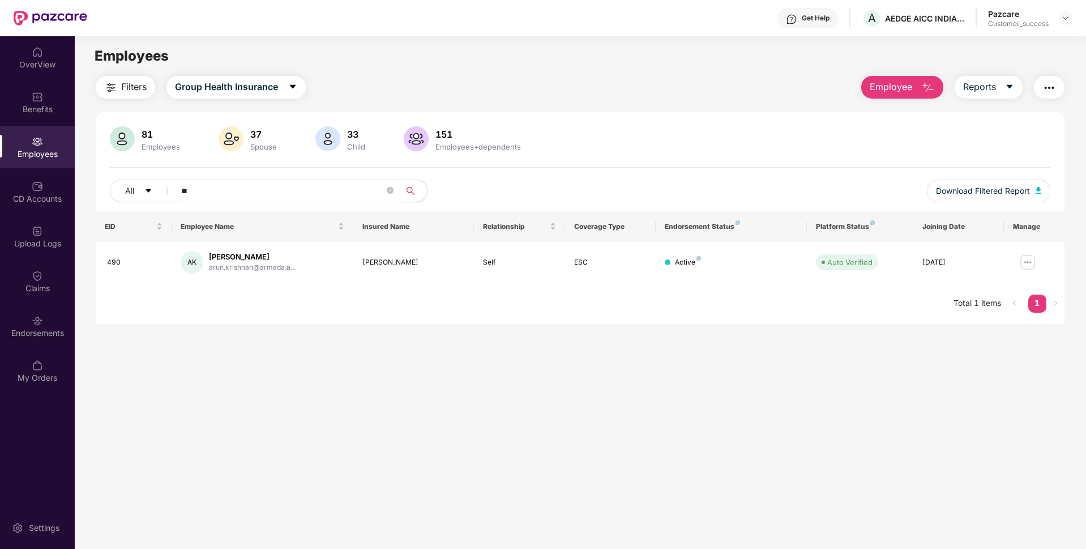
type input "*"
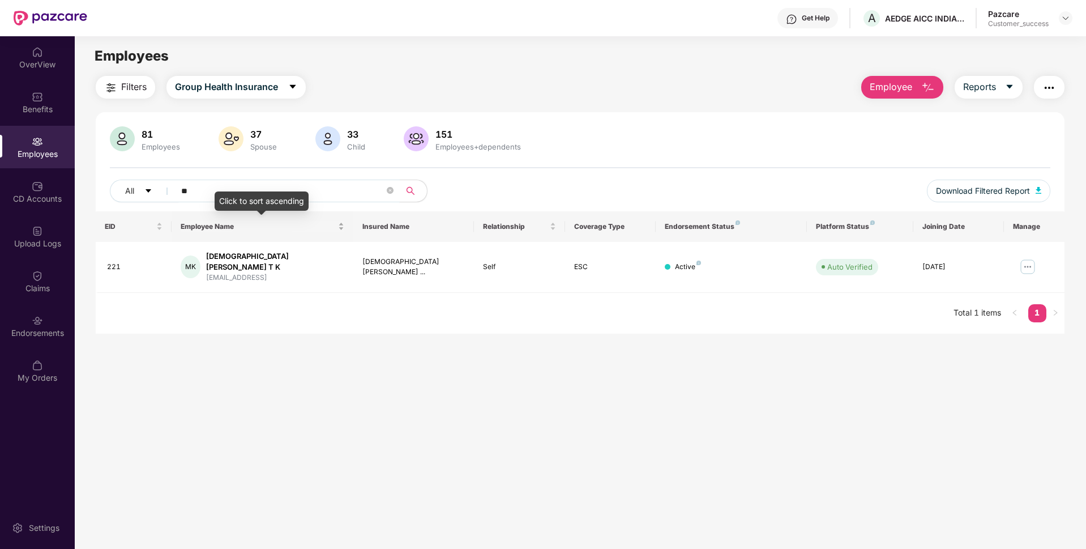
type input "*"
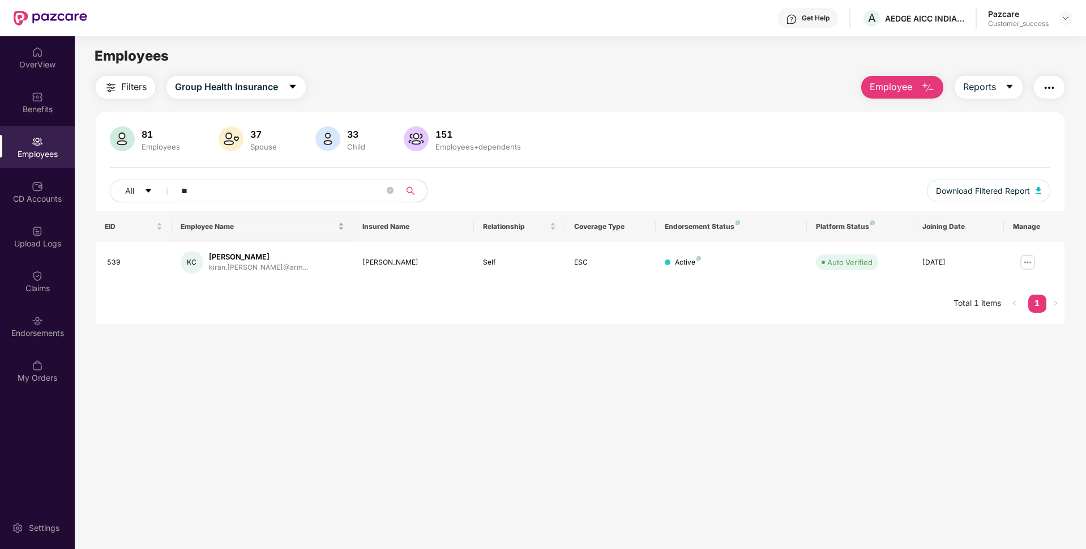
type input "*"
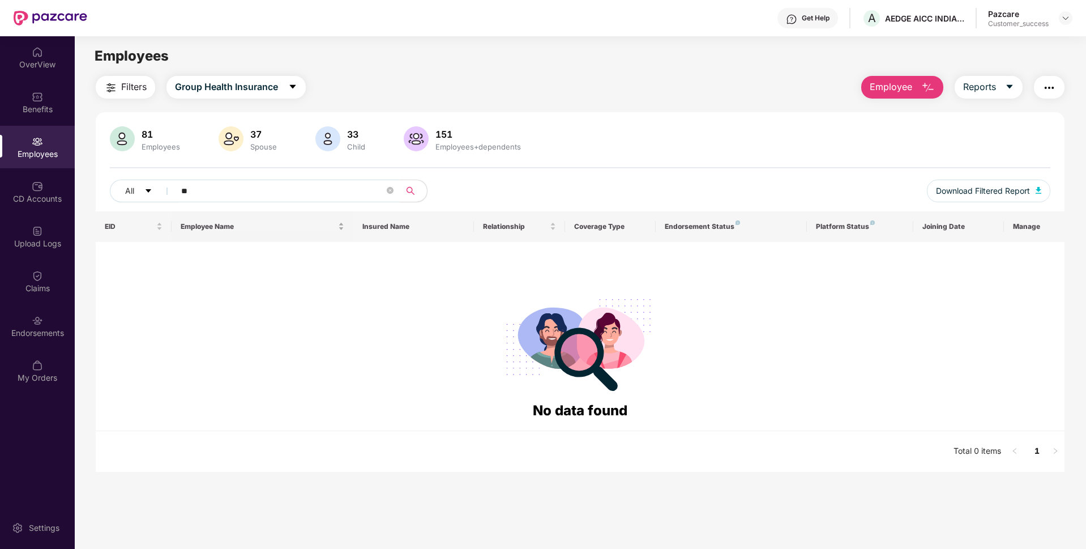
type input "*"
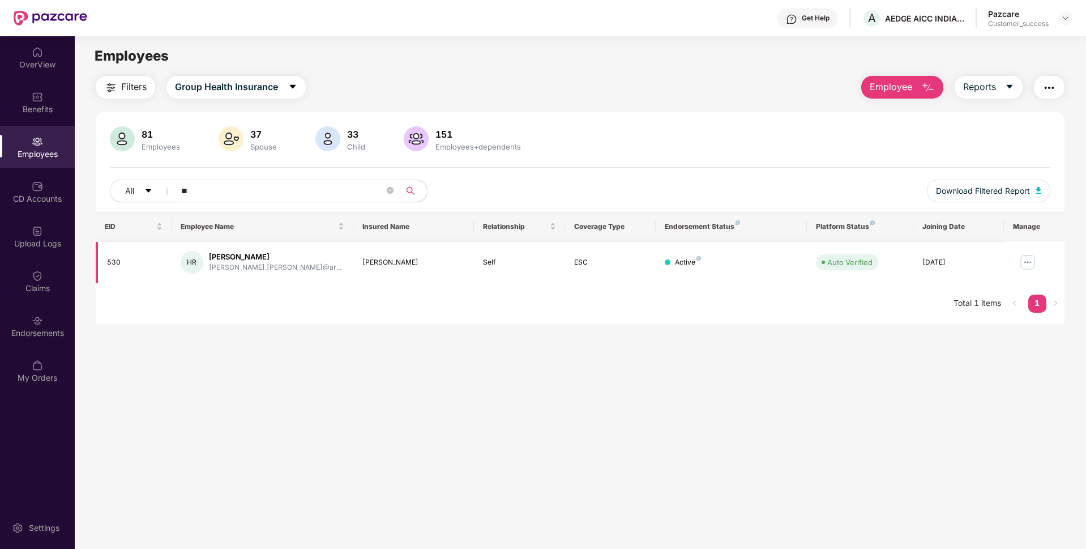
type input "*"
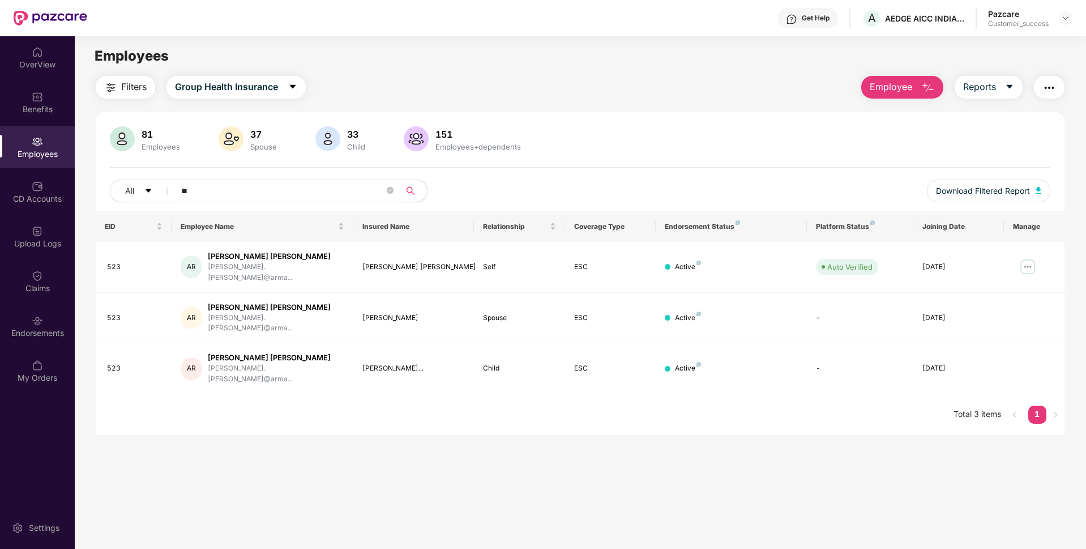
type input "*"
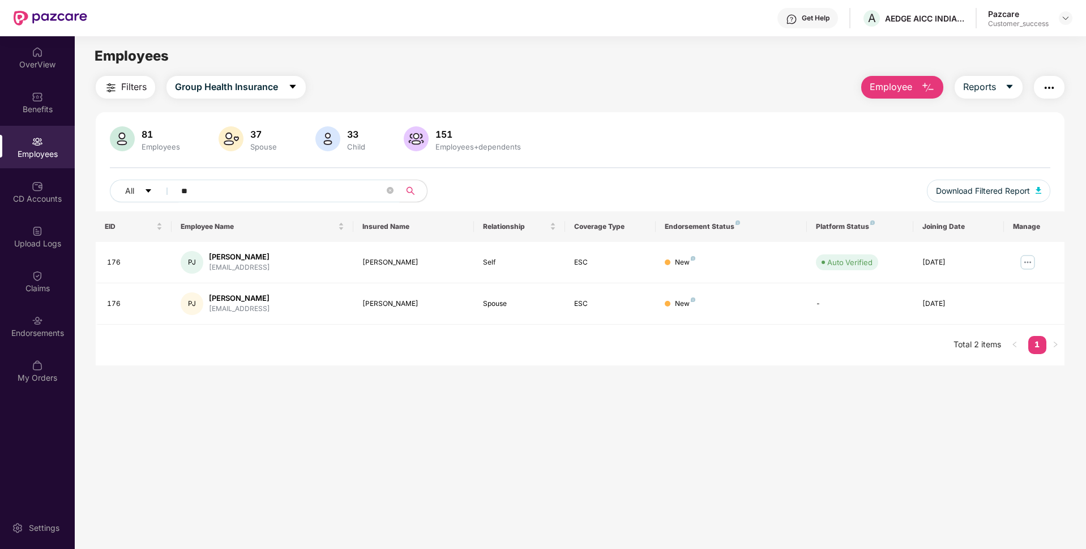
type input "*"
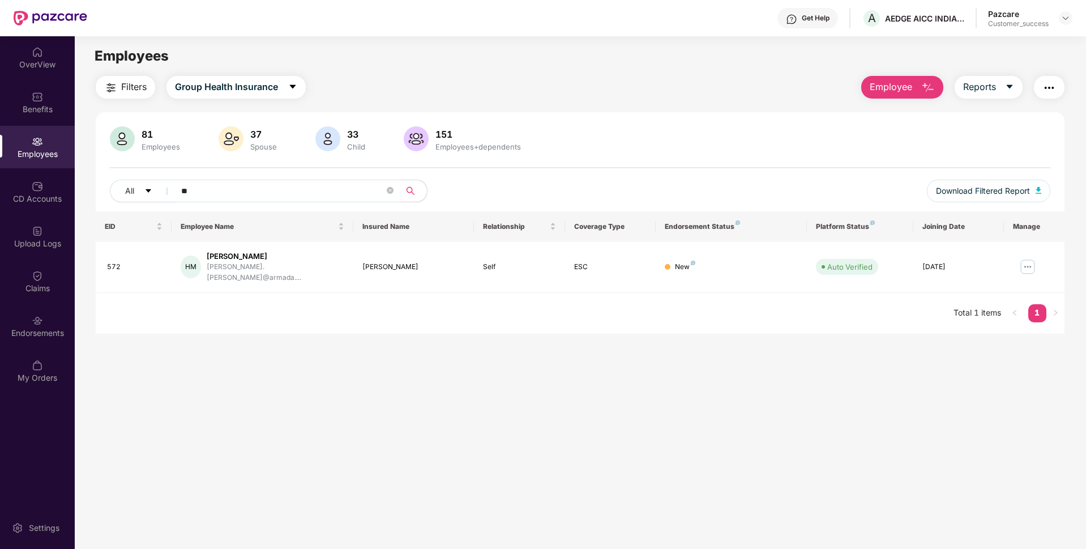
type input "*"
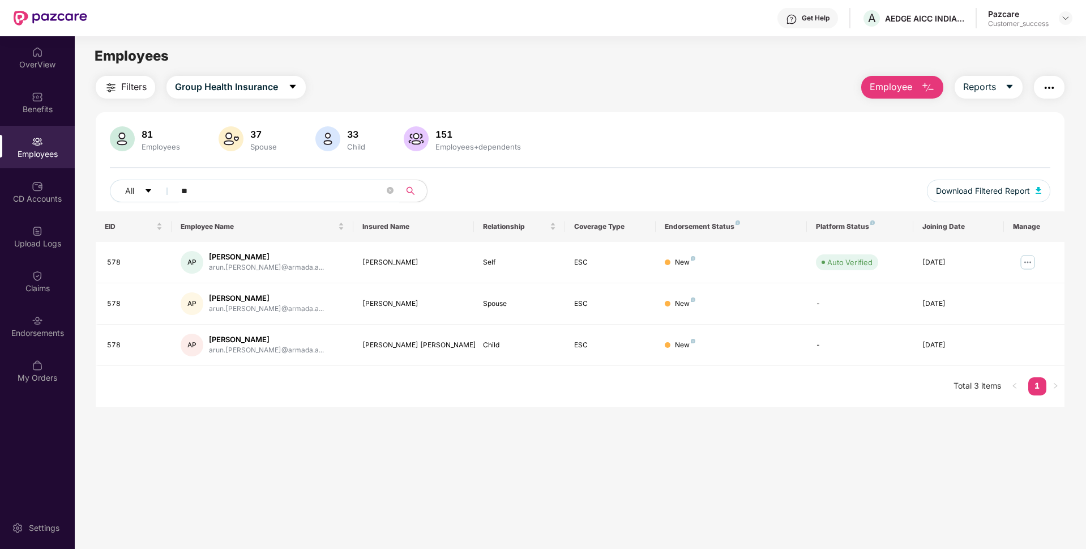
type input "*"
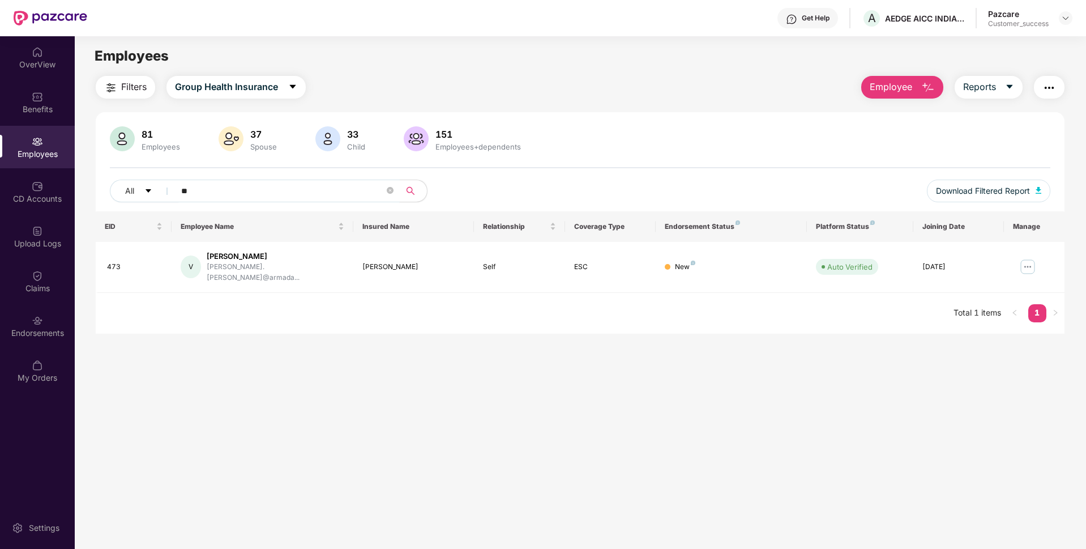
type input "*"
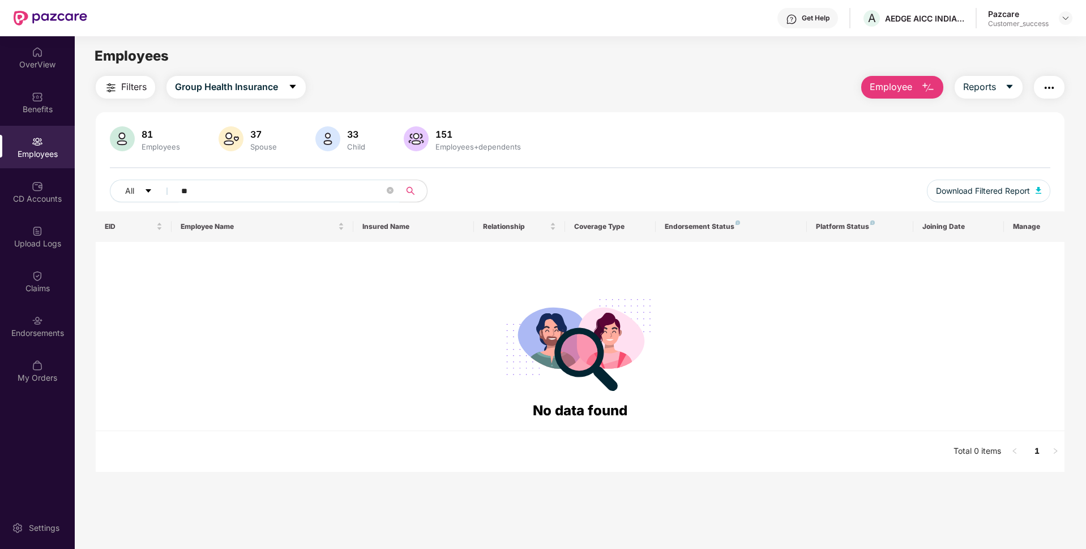
type input "*"
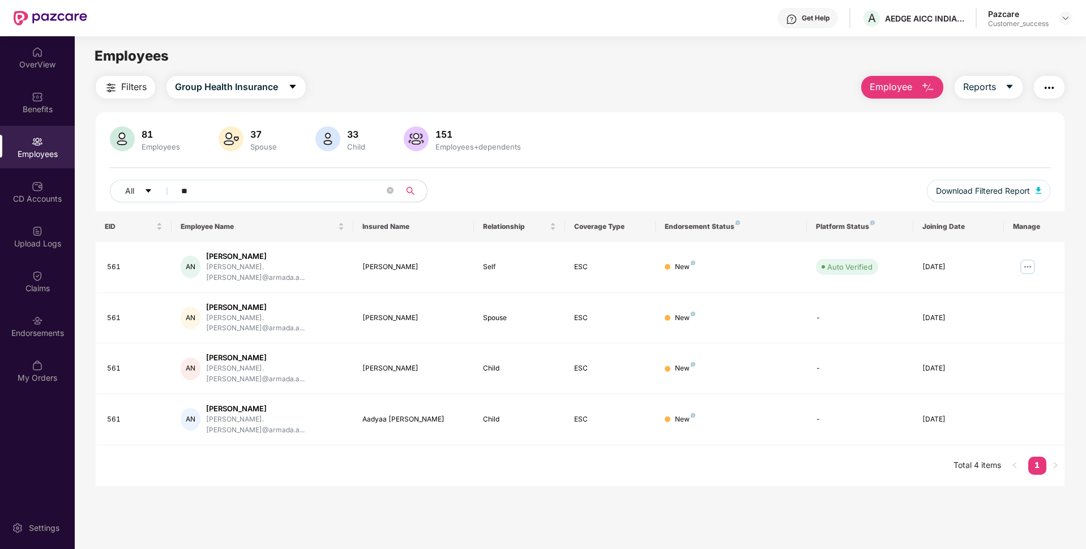
type input "*"
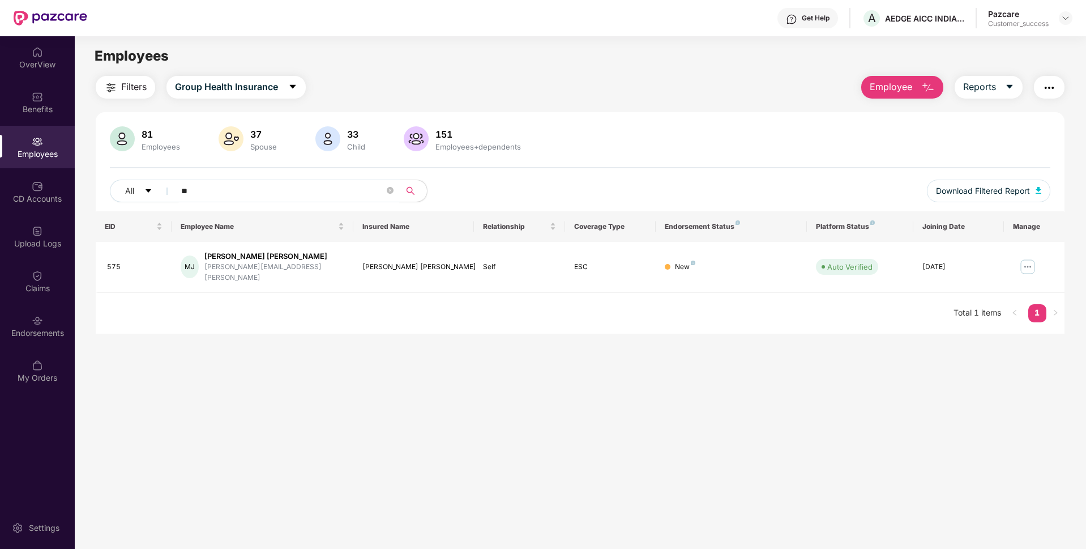
type input "*"
type input "***"
click at [1021, 264] on img at bounding box center [1028, 262] width 18 height 18
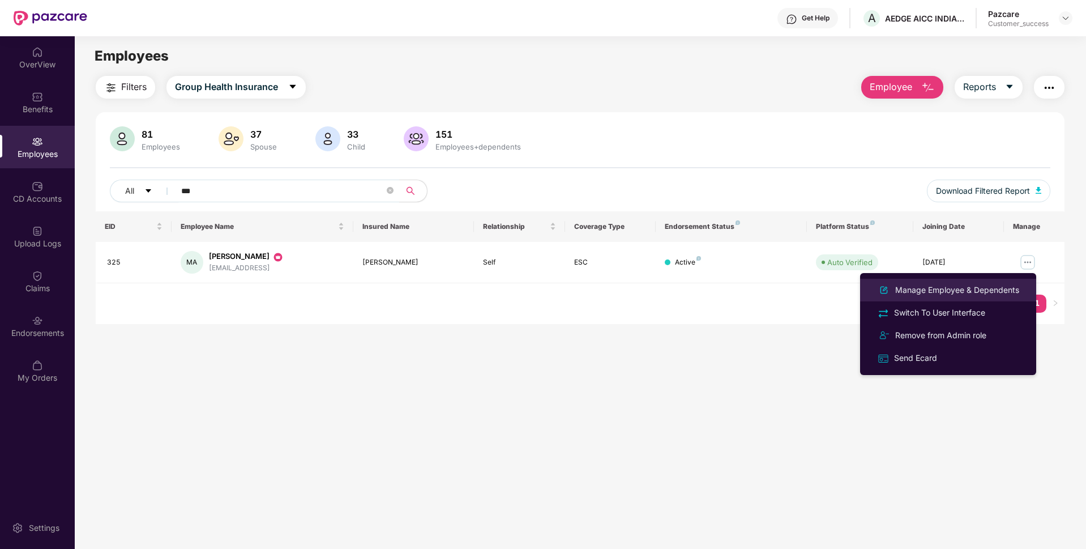
click at [960, 287] on div "Manage Employee & Dependents" at bounding box center [957, 290] width 129 height 12
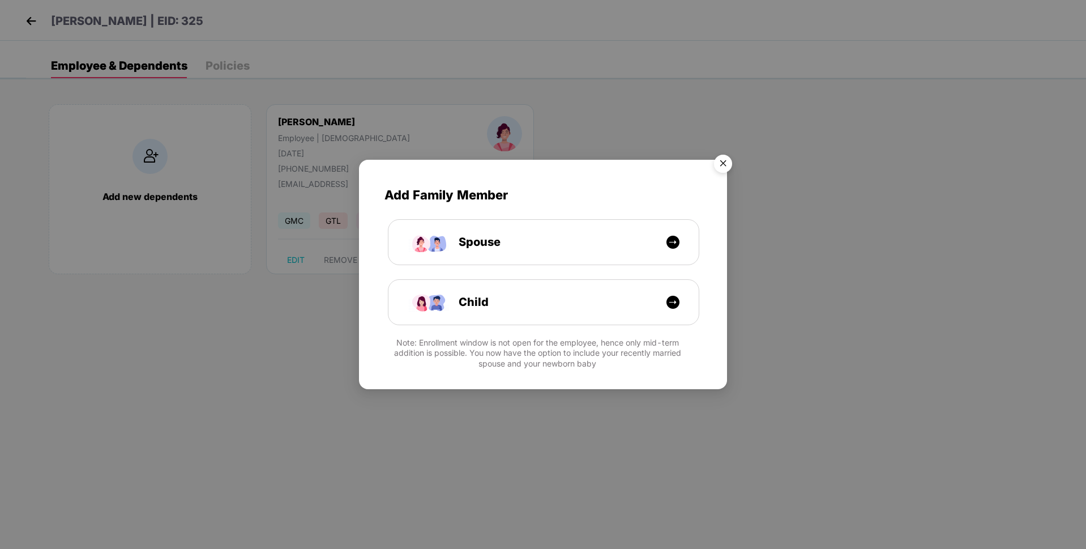
click at [730, 165] on img "Close" at bounding box center [723, 165] width 32 height 32
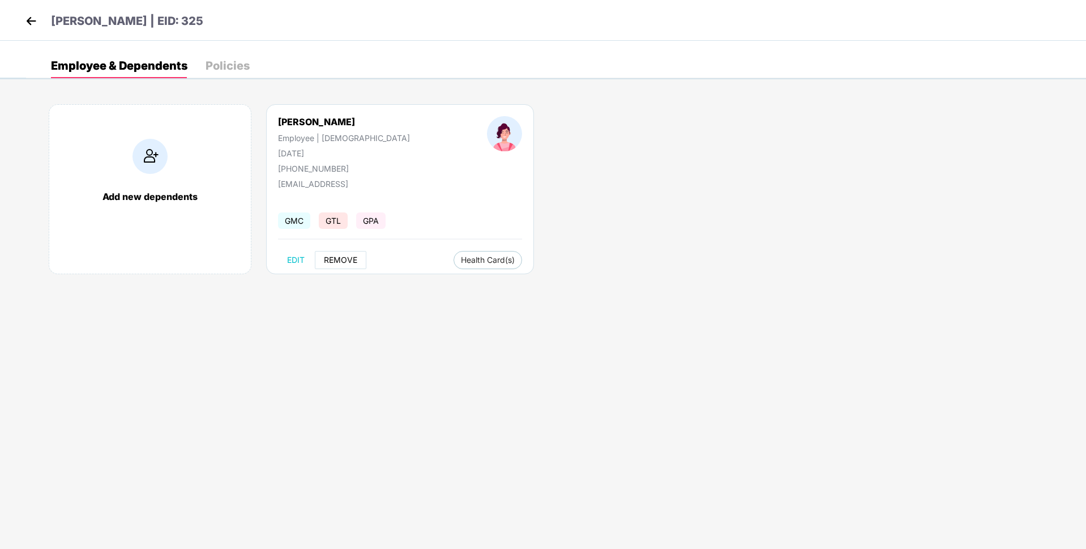
click at [348, 259] on span "REMOVE" at bounding box center [340, 259] width 33 height 9
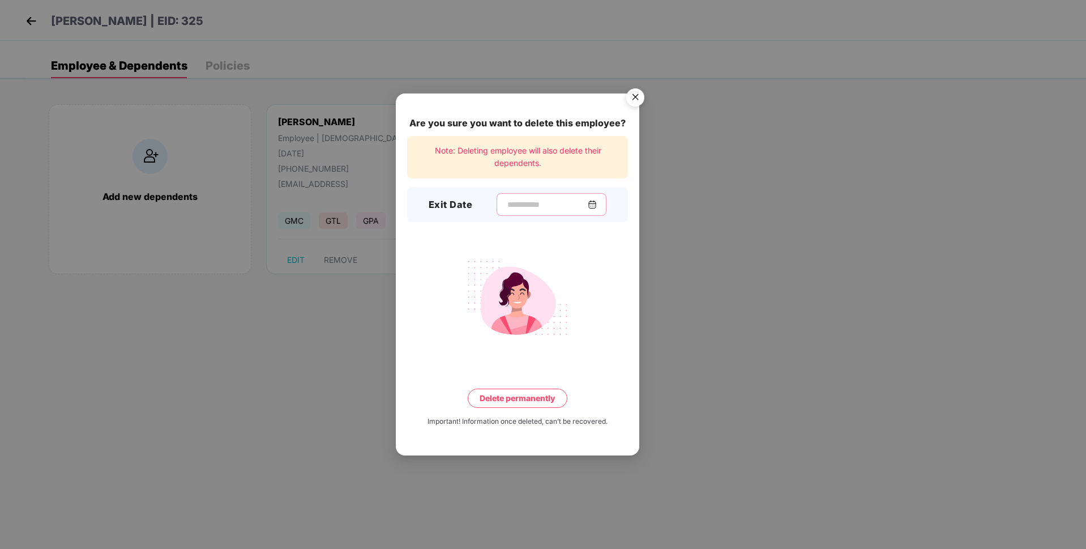
click at [588, 202] on input at bounding box center [547, 205] width 82 height 12
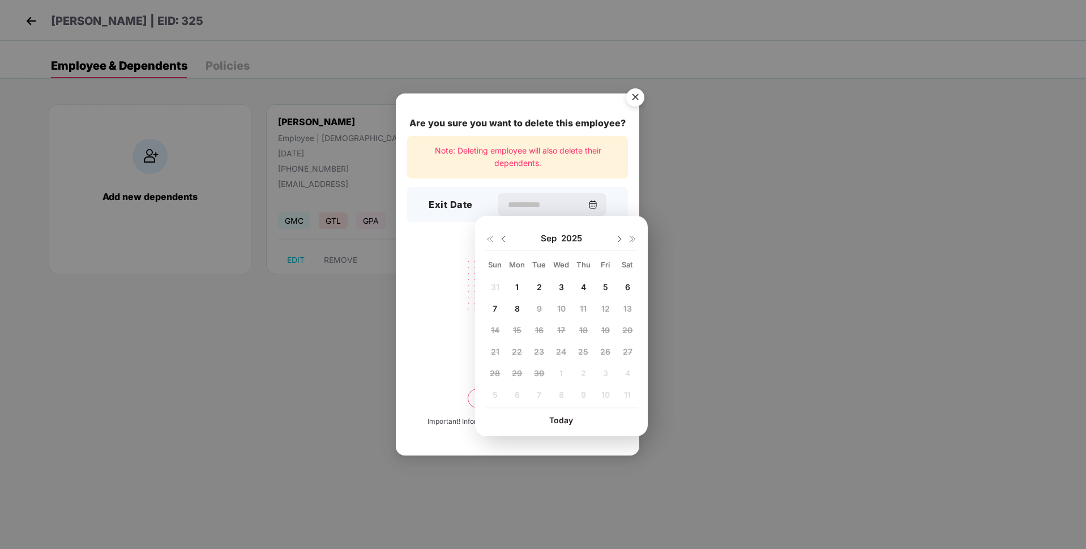
click at [505, 242] on img at bounding box center [503, 238] width 9 height 9
click at [610, 347] on span "22" at bounding box center [605, 352] width 10 height 10
type input "**********"
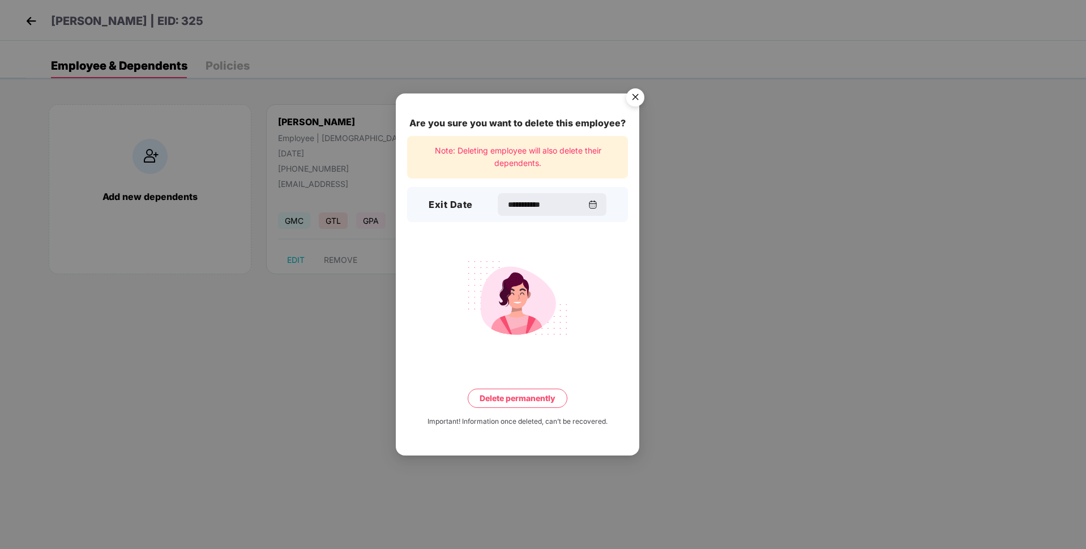
click at [510, 403] on button "Delete permanently" at bounding box center [518, 397] width 100 height 19
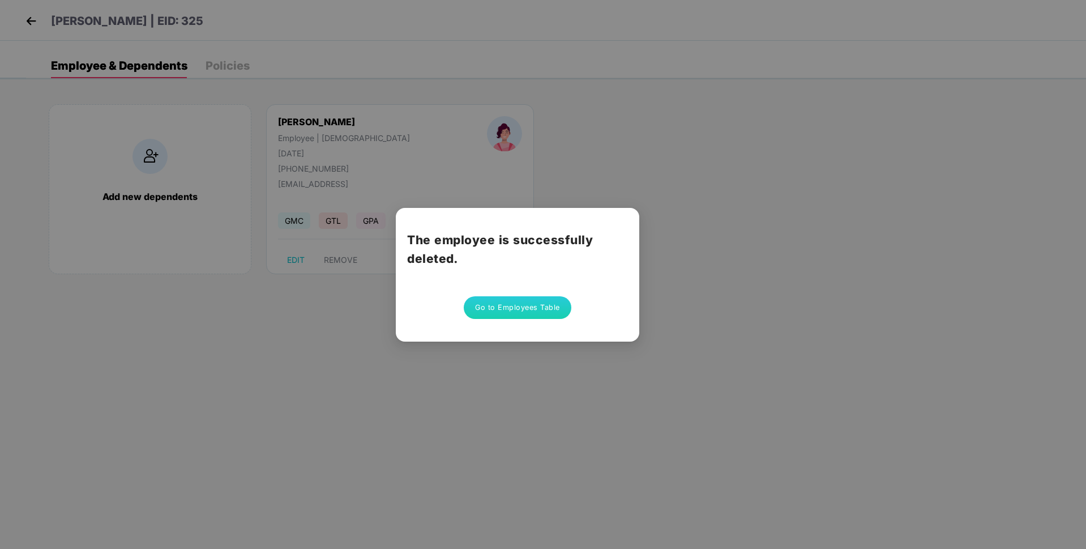
click at [505, 313] on button "Go to Employees Table" at bounding box center [518, 307] width 108 height 23
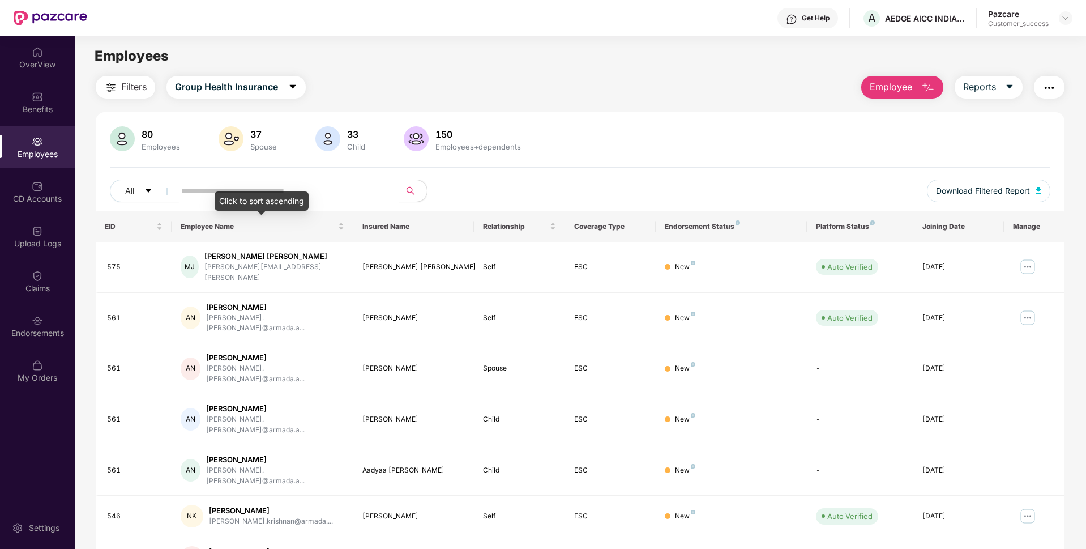
click at [237, 196] on div "Click to sort ascending" at bounding box center [262, 200] width 94 height 19
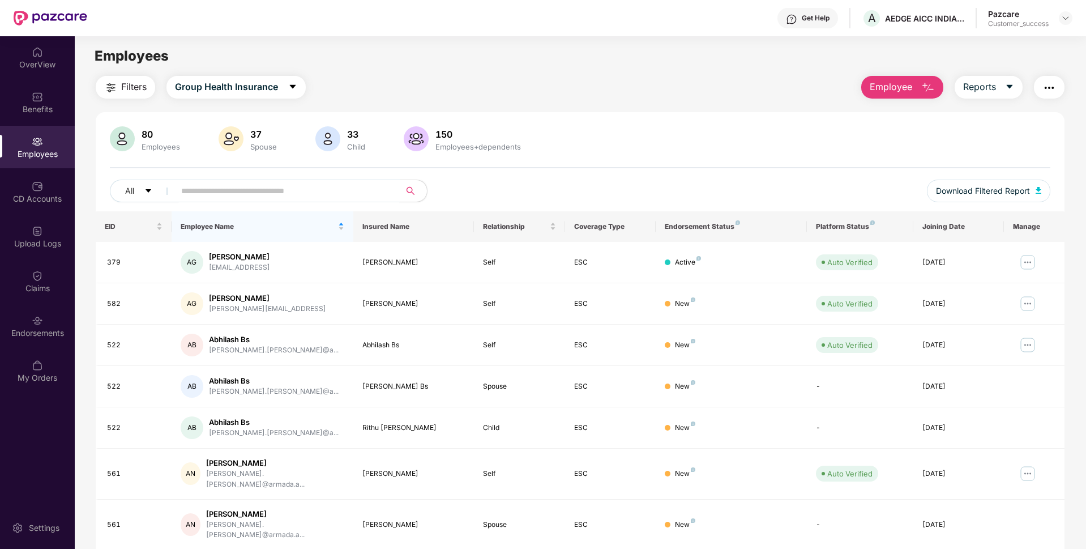
click at [199, 187] on input "text" at bounding box center [282, 190] width 203 height 17
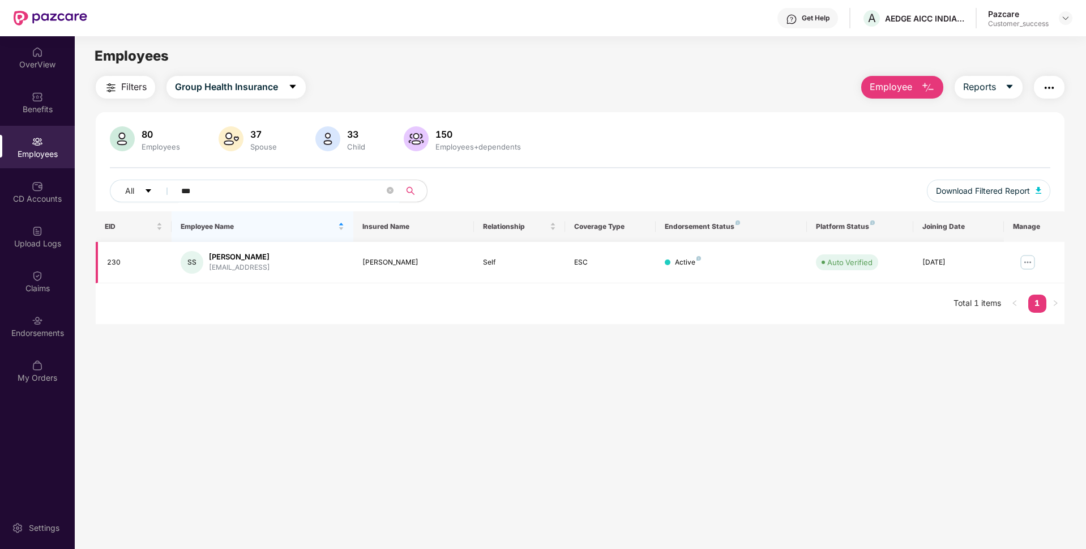
type input "***"
click at [1032, 259] on img at bounding box center [1028, 262] width 18 height 18
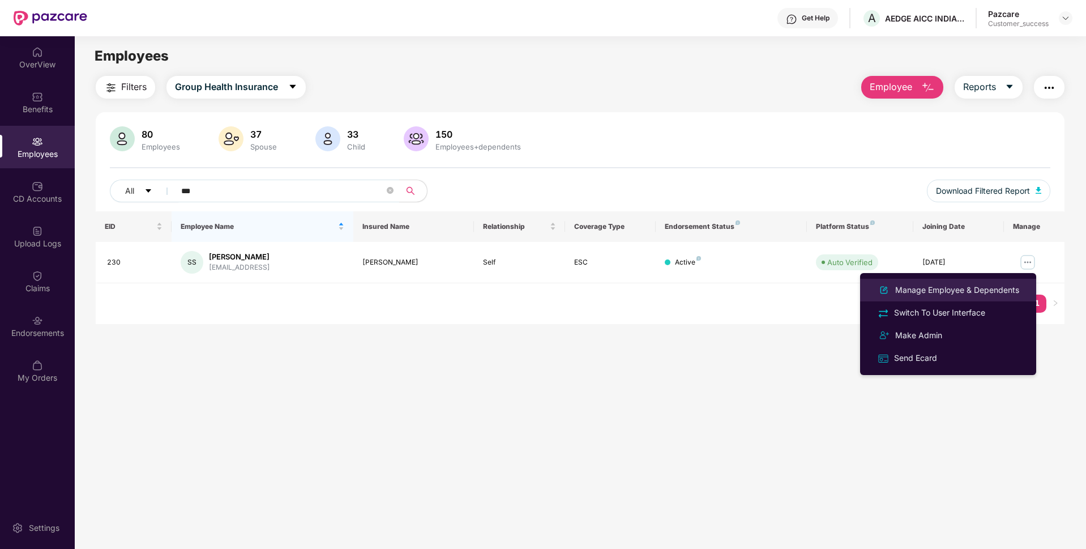
click at [955, 292] on div "Manage Employee & Dependents" at bounding box center [957, 290] width 129 height 12
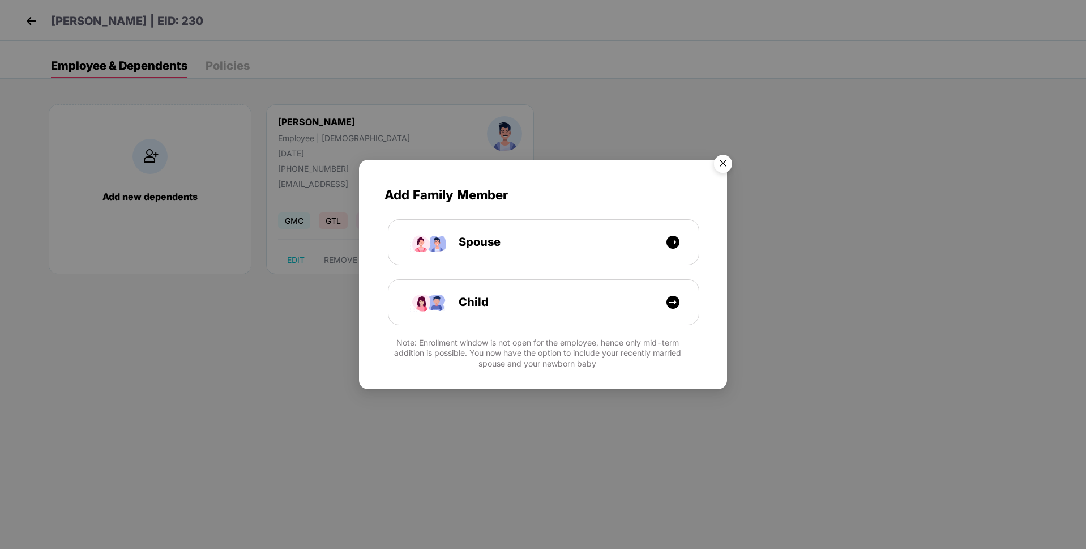
click at [722, 164] on img "Close" at bounding box center [723, 165] width 32 height 32
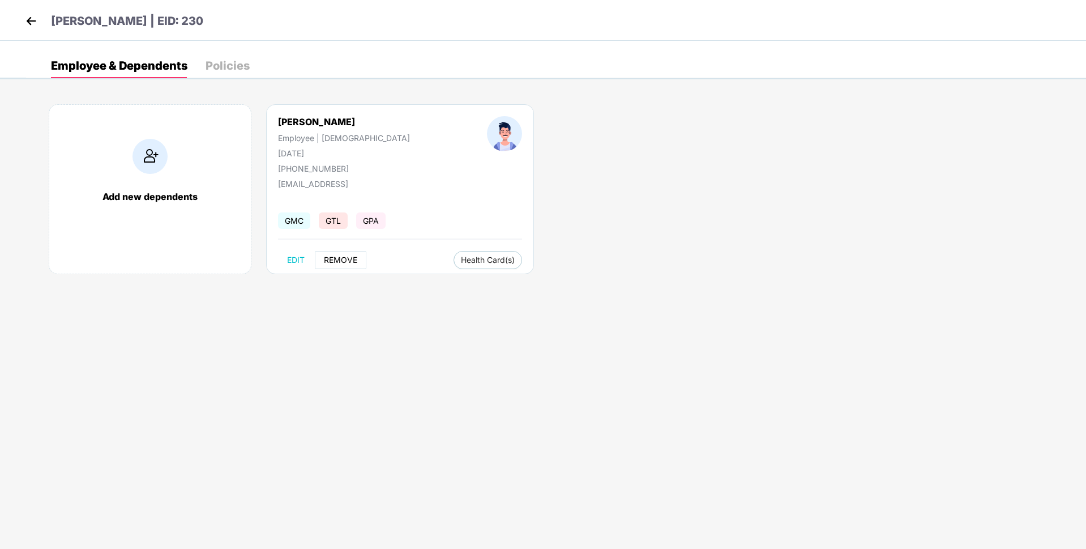
click at [324, 260] on span "REMOVE" at bounding box center [340, 259] width 33 height 9
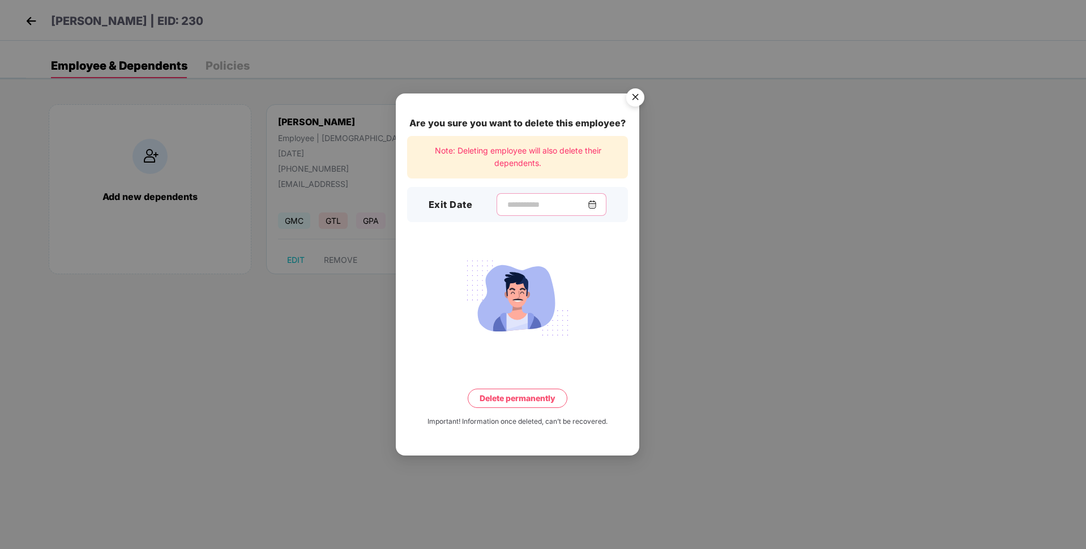
click at [571, 202] on input at bounding box center [547, 205] width 82 height 12
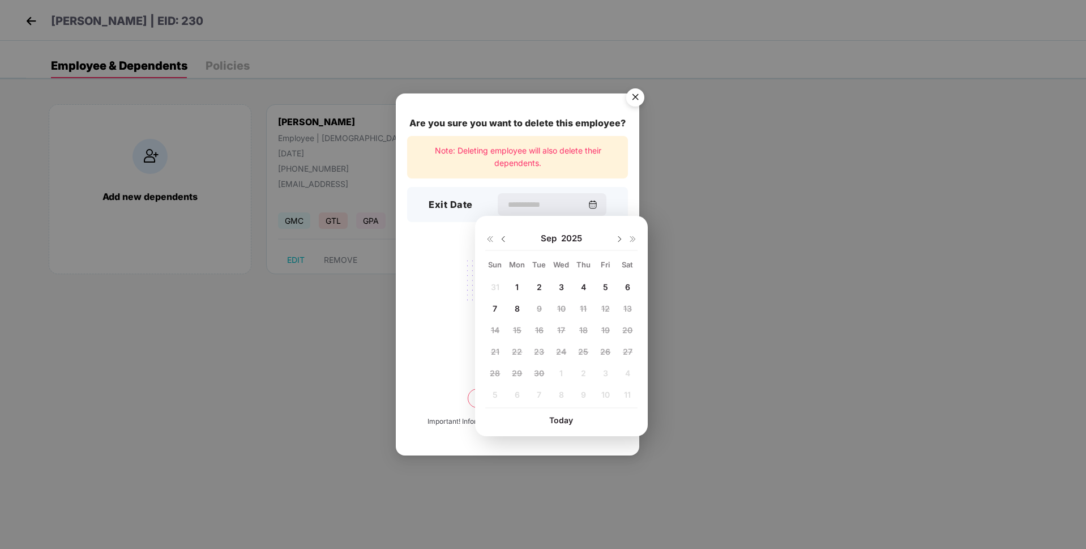
click at [557, 283] on div "3" at bounding box center [561, 286] width 17 height 17
type input "**********"
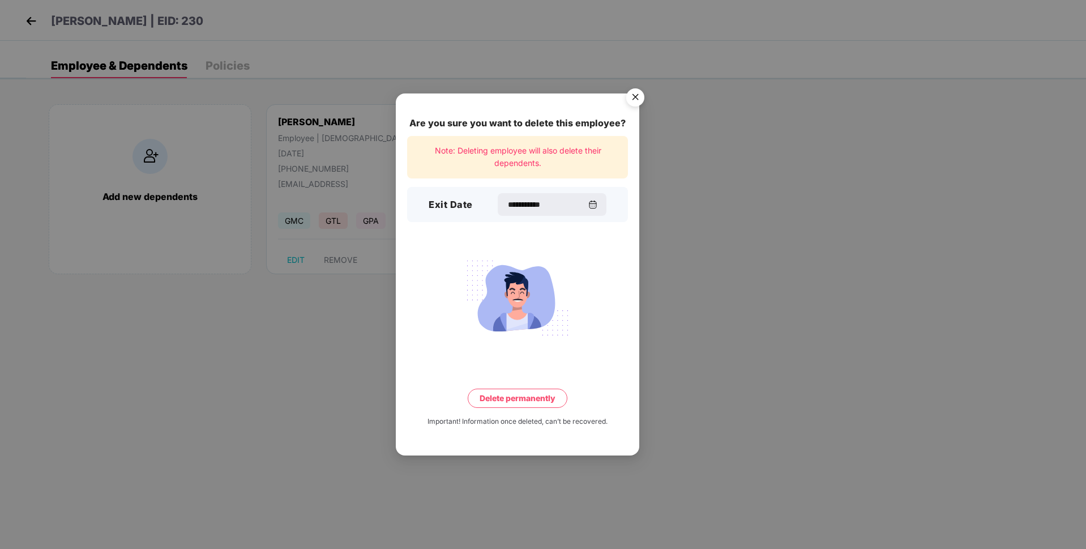
click at [506, 407] on button "Delete permanently" at bounding box center [518, 397] width 100 height 19
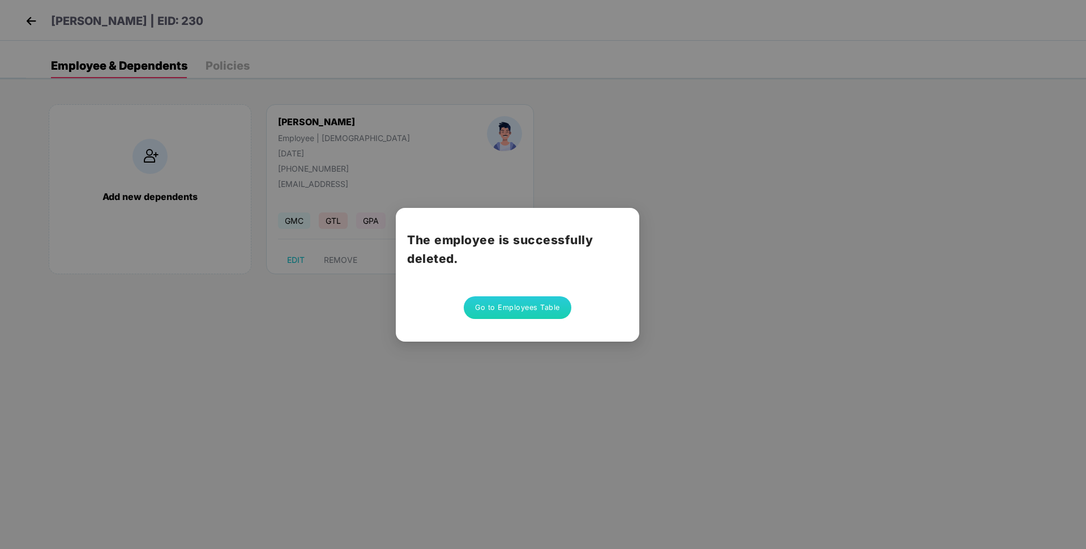
click at [502, 309] on button "Go to Employees Table" at bounding box center [518, 307] width 108 height 23
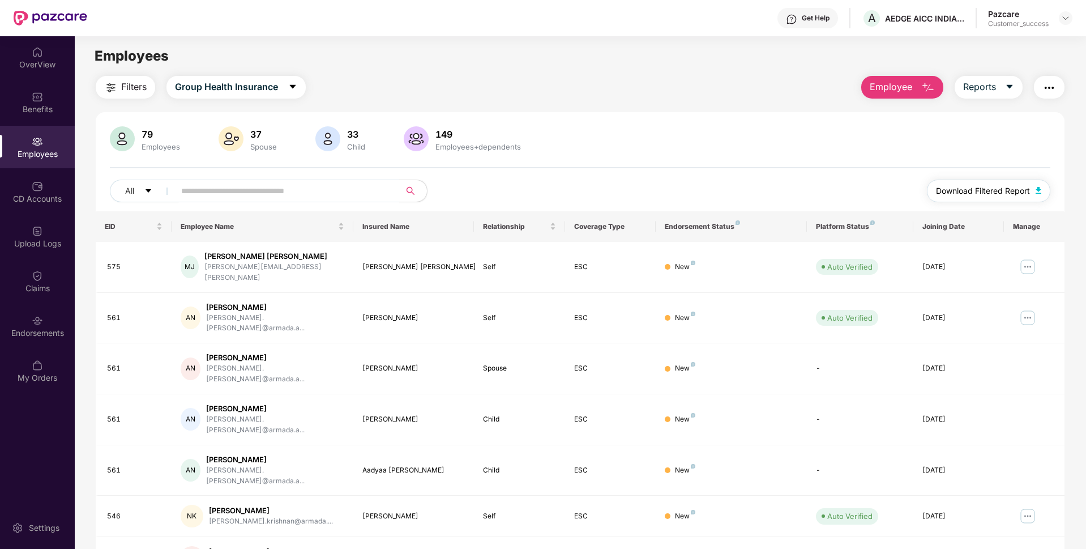
click at [989, 192] on span "Download Filtered Report" at bounding box center [983, 191] width 94 height 12
click at [257, 187] on input "text" at bounding box center [282, 190] width 203 height 17
click at [1067, 19] on img at bounding box center [1065, 18] width 9 height 9
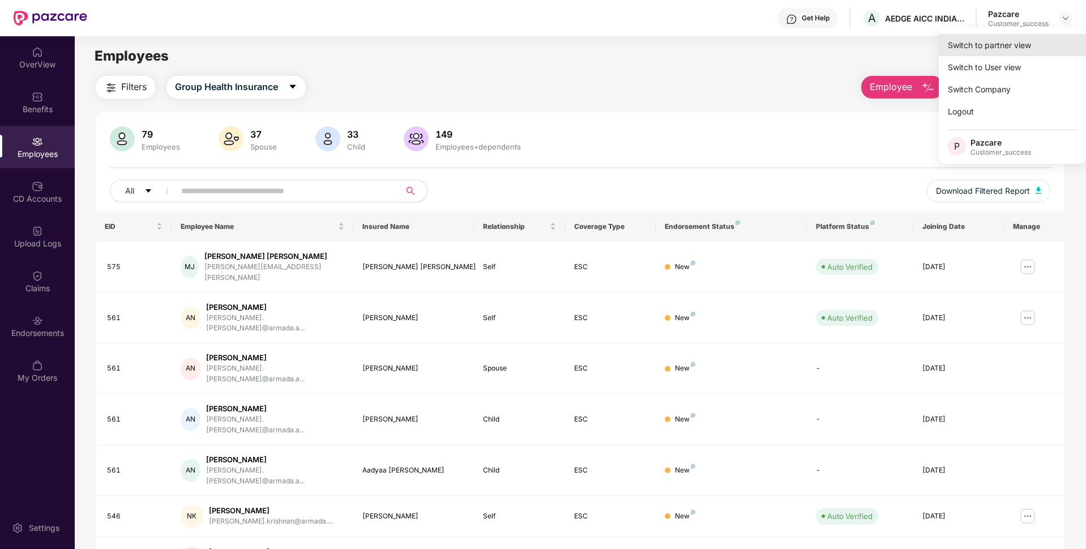
click at [984, 46] on div "Switch to partner view" at bounding box center [1012, 45] width 147 height 22
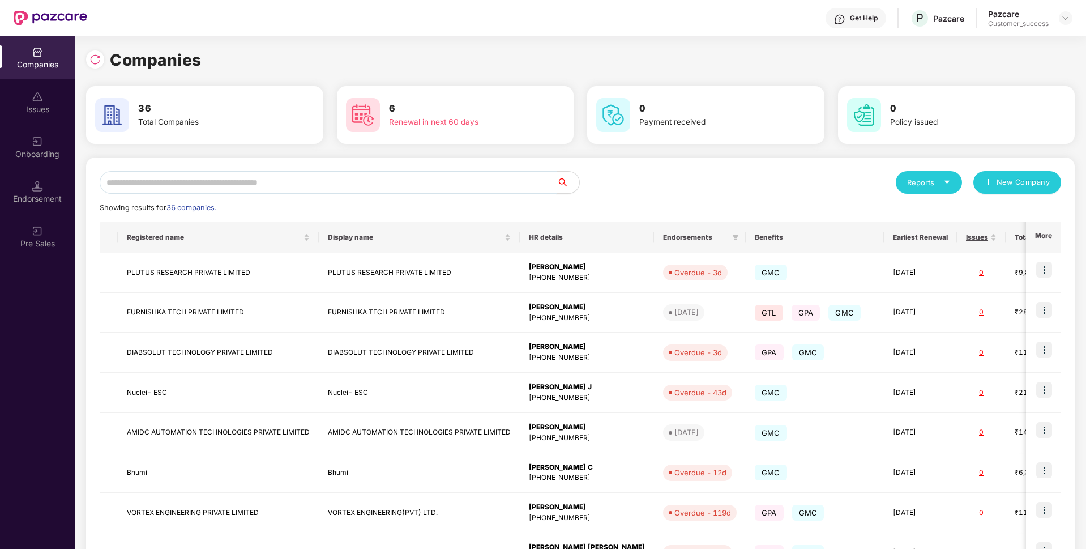
click at [219, 184] on input "text" at bounding box center [328, 182] width 457 height 23
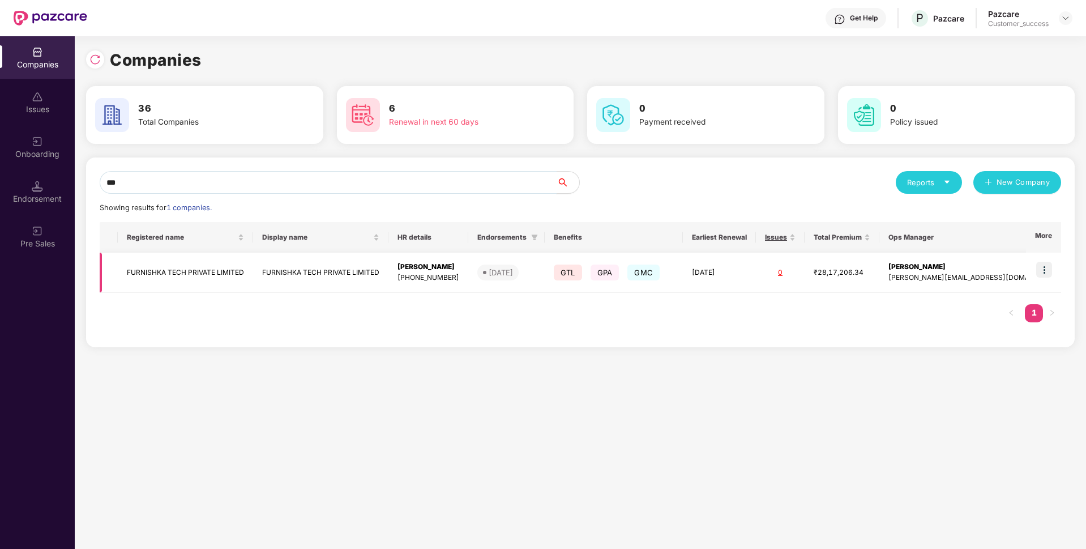
type input "***"
click at [1042, 267] on img at bounding box center [1044, 270] width 16 height 16
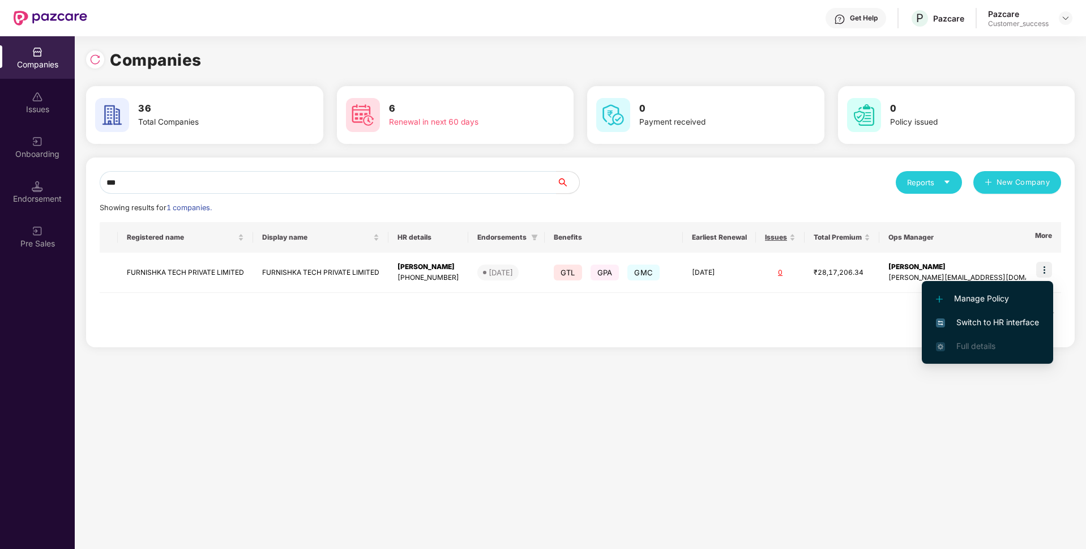
click at [959, 319] on span "Switch to HR interface" at bounding box center [987, 322] width 103 height 12
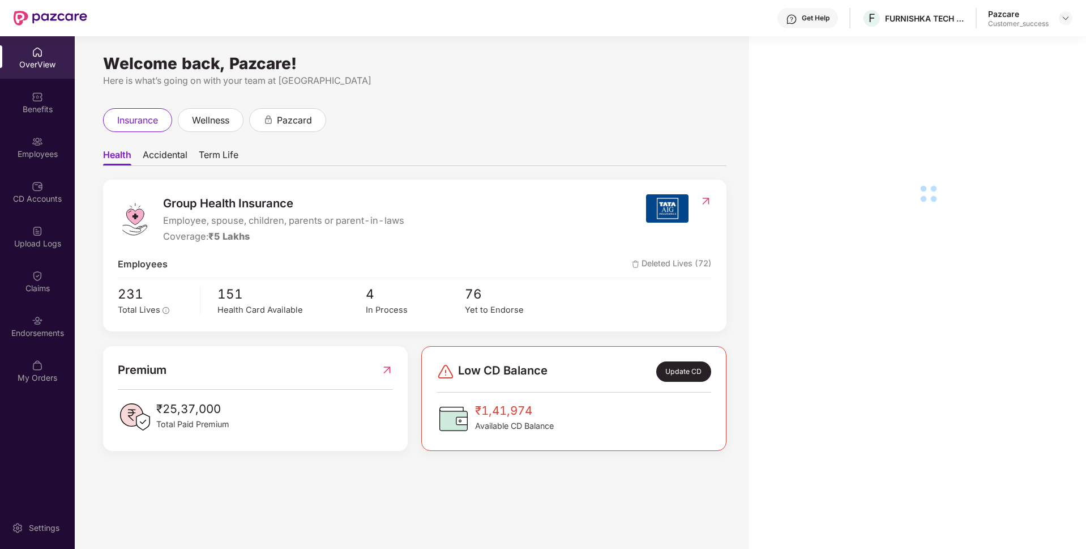
click at [7, 155] on div "Employees" at bounding box center [37, 153] width 75 height 11
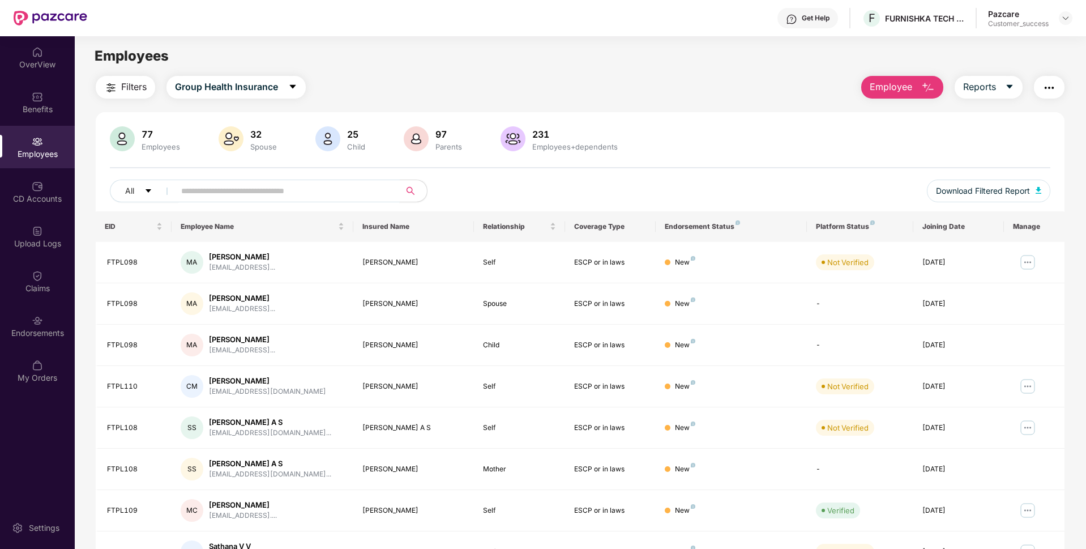
click at [224, 184] on input "text" at bounding box center [282, 190] width 203 height 17
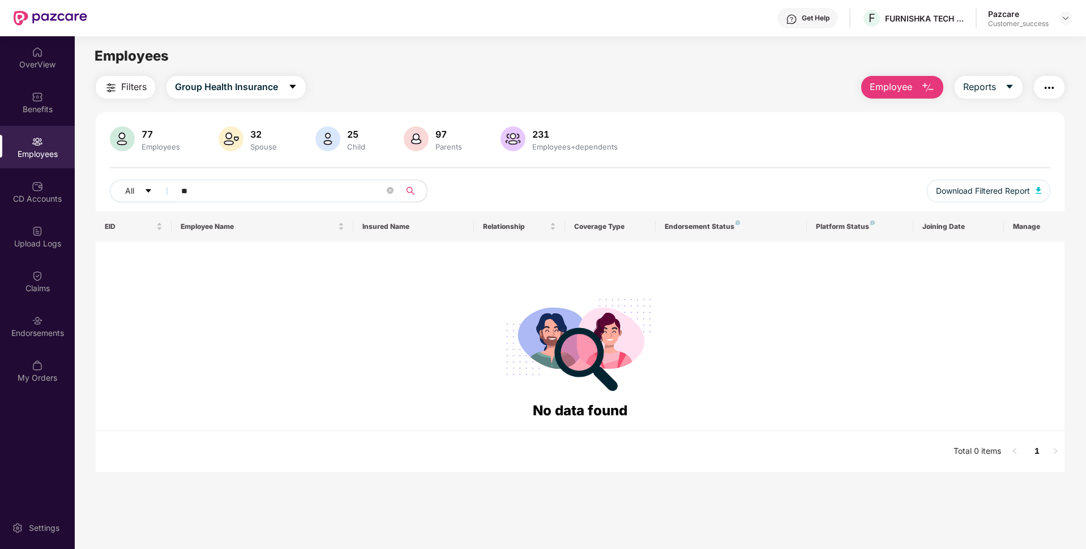
type input "*"
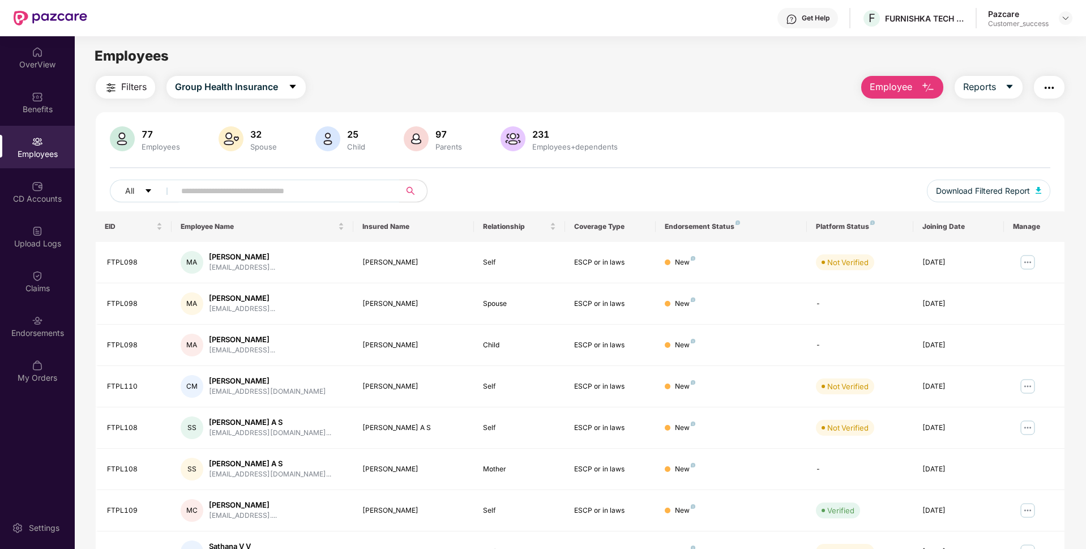
click at [714, 174] on div "77 Employees 32 Spouse 25 Child [DEMOGRAPHIC_DATA] Parents 231 Employees+depend…" at bounding box center [580, 168] width 969 height 85
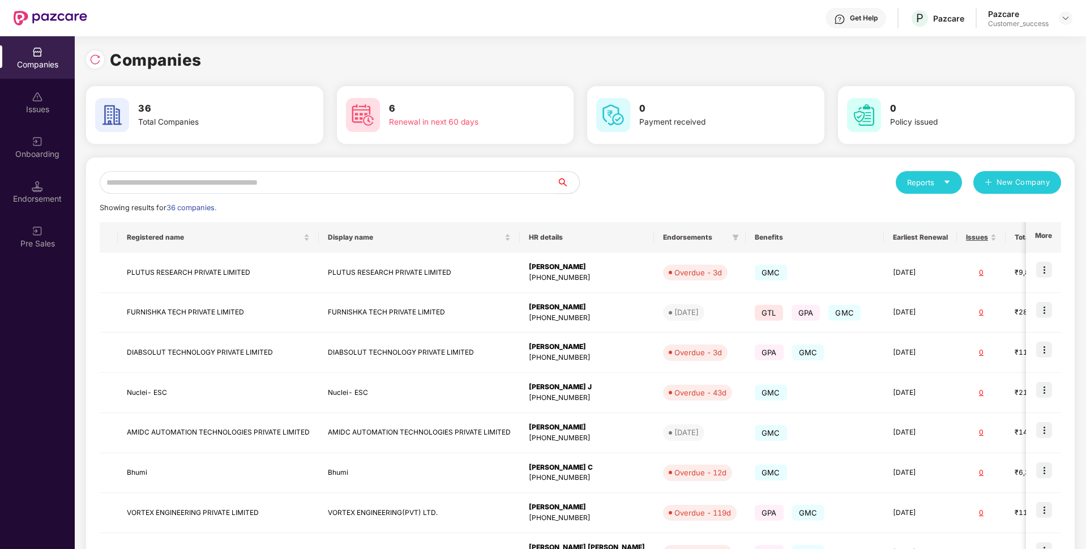
click at [383, 181] on input "text" at bounding box center [328, 182] width 457 height 23
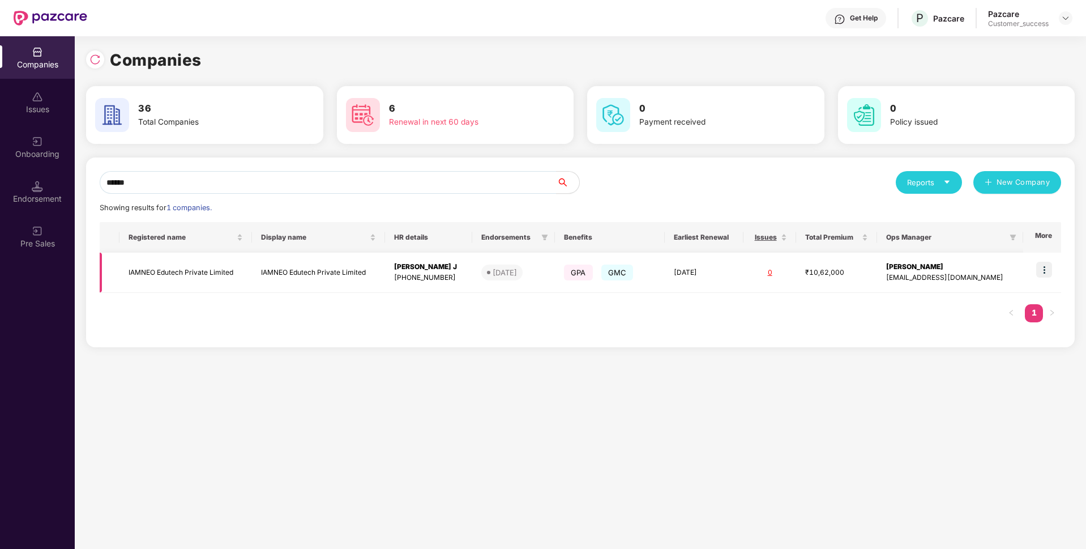
click at [1049, 268] on img at bounding box center [1044, 270] width 16 height 16
click at [221, 185] on input "******" at bounding box center [328, 182] width 457 height 23
type input "*"
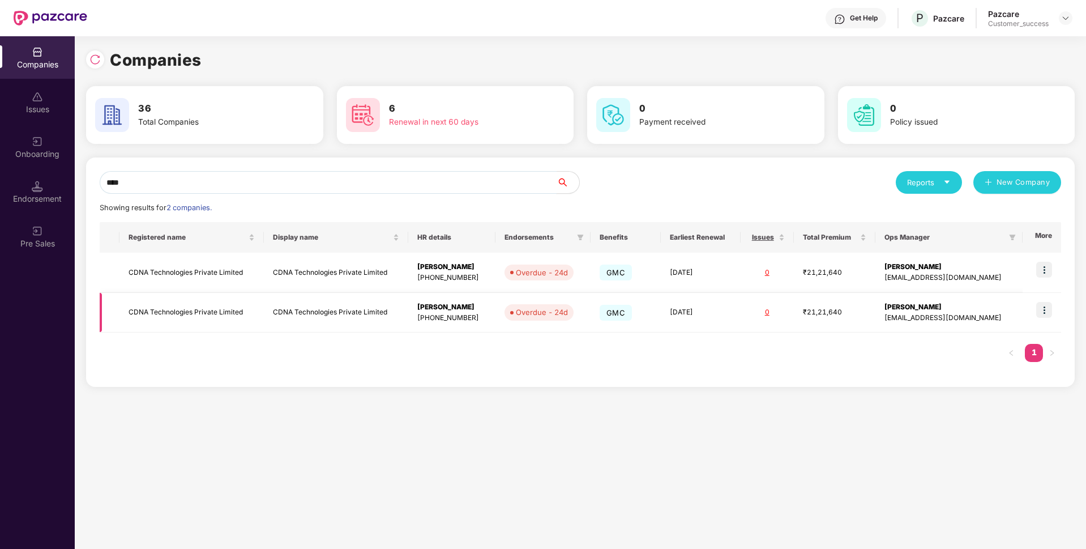
type input "****"
click at [1042, 312] on img at bounding box center [1044, 310] width 16 height 16
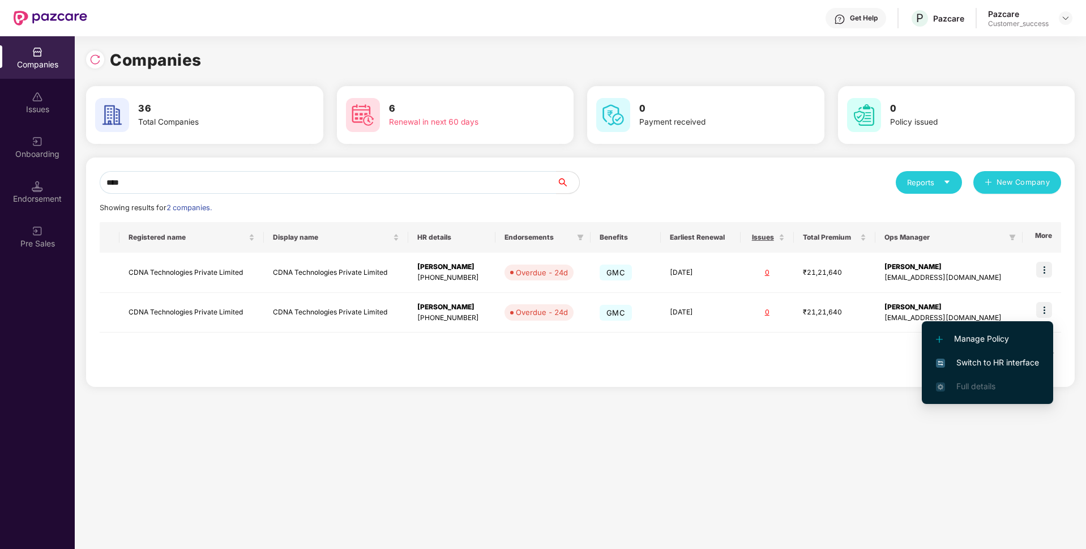
click at [965, 363] on span "Switch to HR interface" at bounding box center [987, 362] width 103 height 12
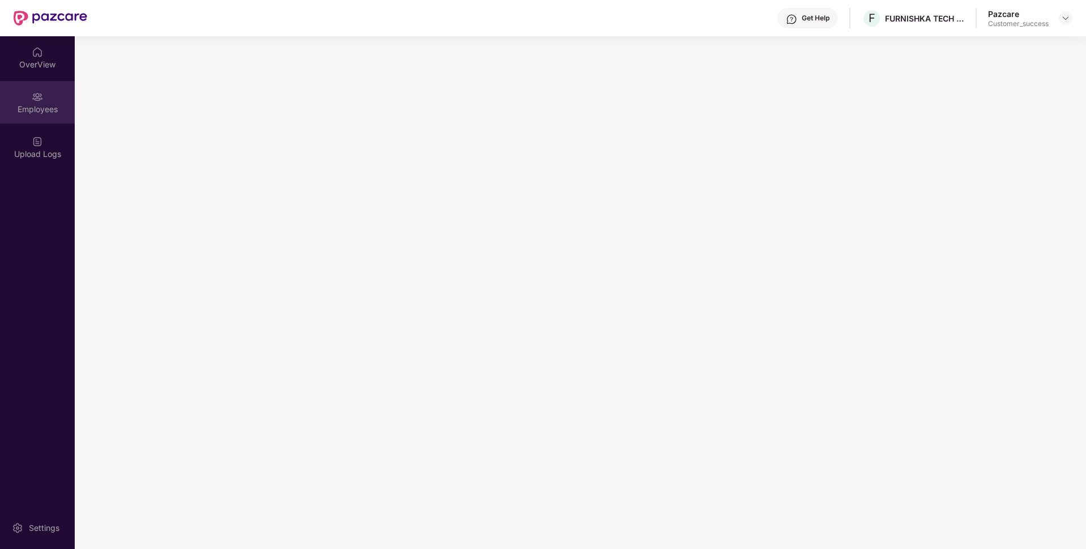
click at [25, 106] on div "Employees" at bounding box center [37, 109] width 75 height 11
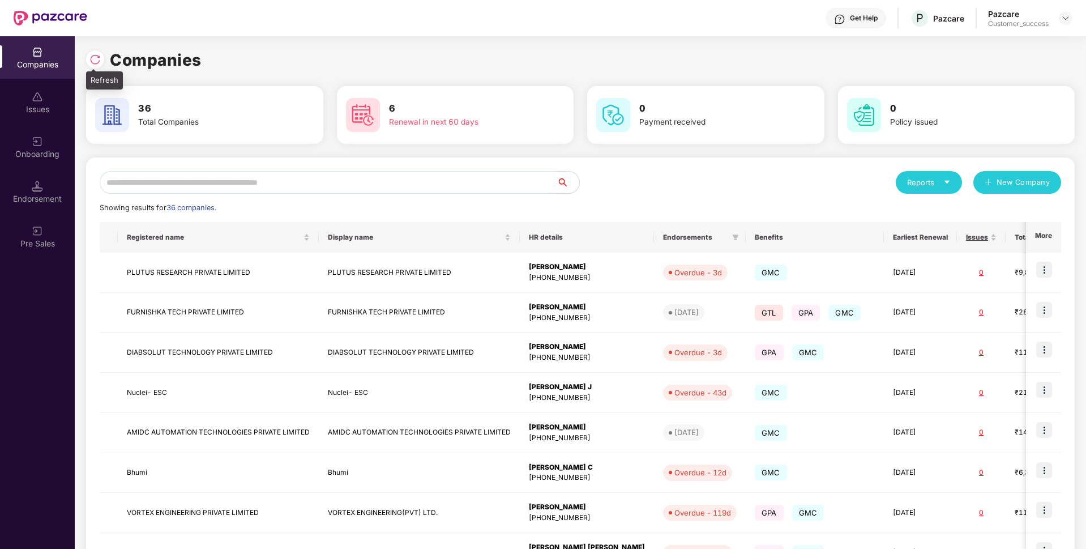
click at [97, 57] on img at bounding box center [94, 59] width 11 height 11
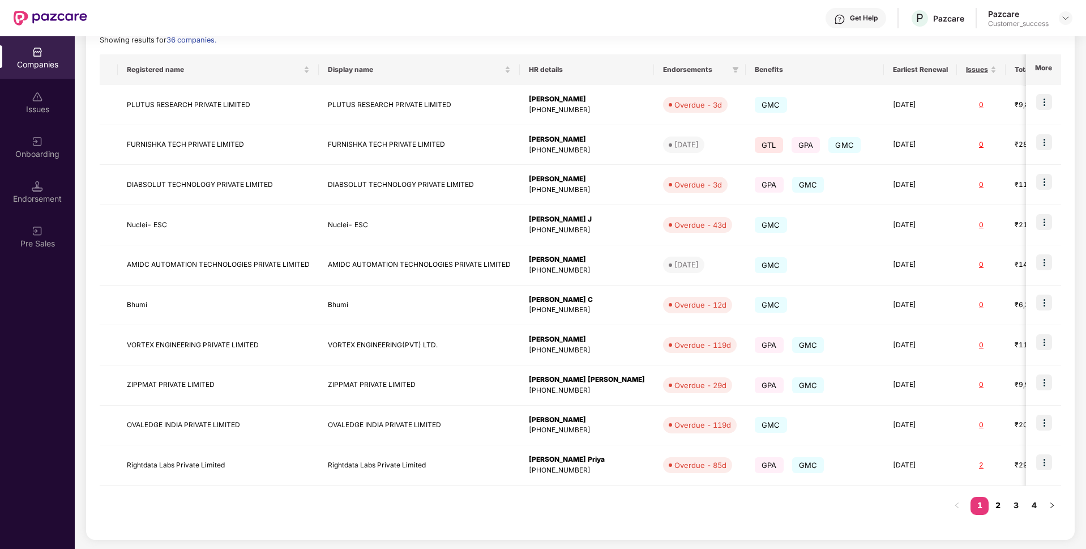
click at [994, 511] on link "2" at bounding box center [998, 505] width 18 height 17
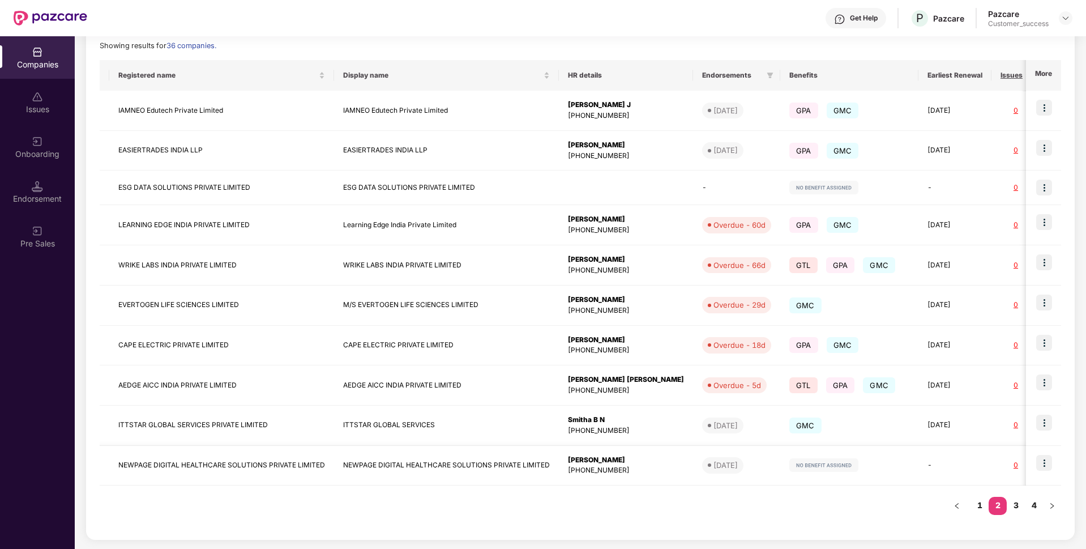
scroll to position [0, 0]
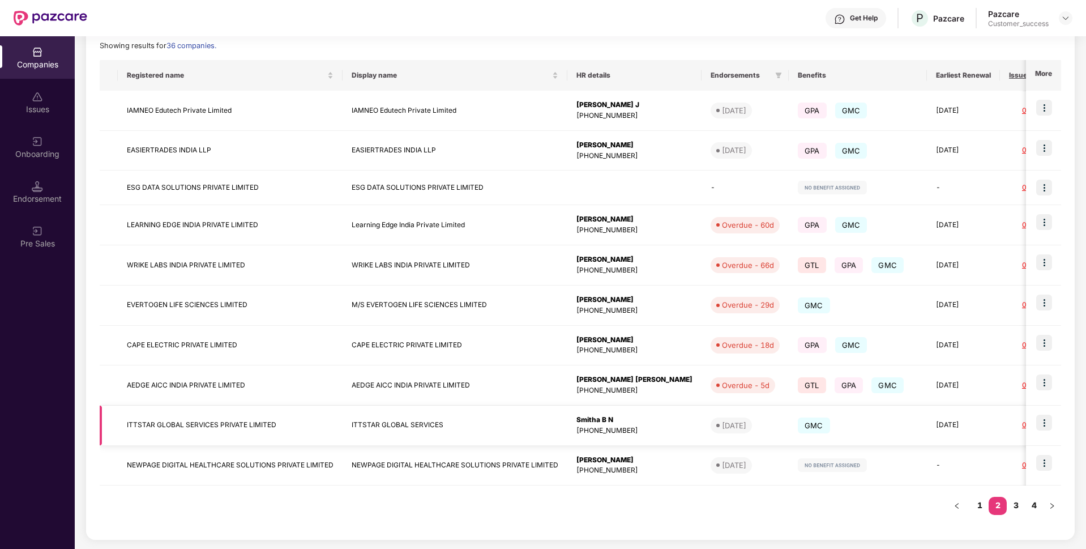
click at [1048, 428] on img at bounding box center [1044, 422] width 16 height 16
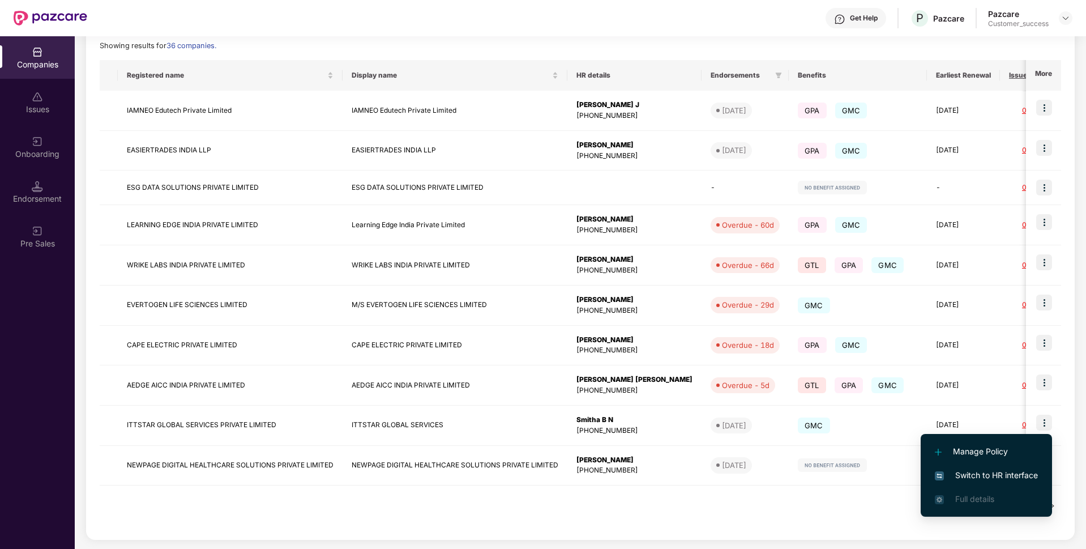
click at [959, 468] on li "Switch to HR interface" at bounding box center [986, 475] width 131 height 24
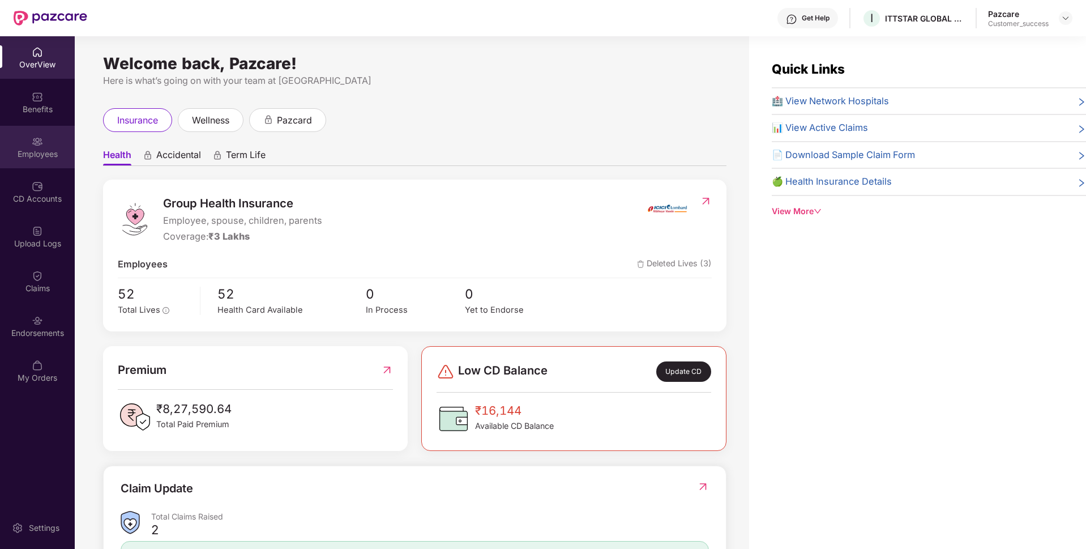
click at [0, 157] on div "Employees" at bounding box center [37, 153] width 75 height 11
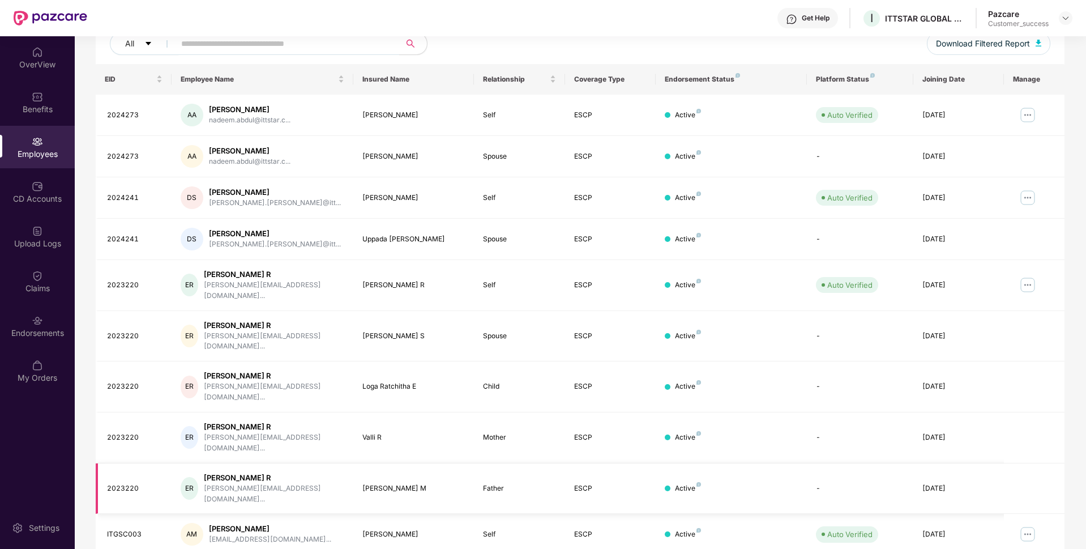
scroll to position [147, 0]
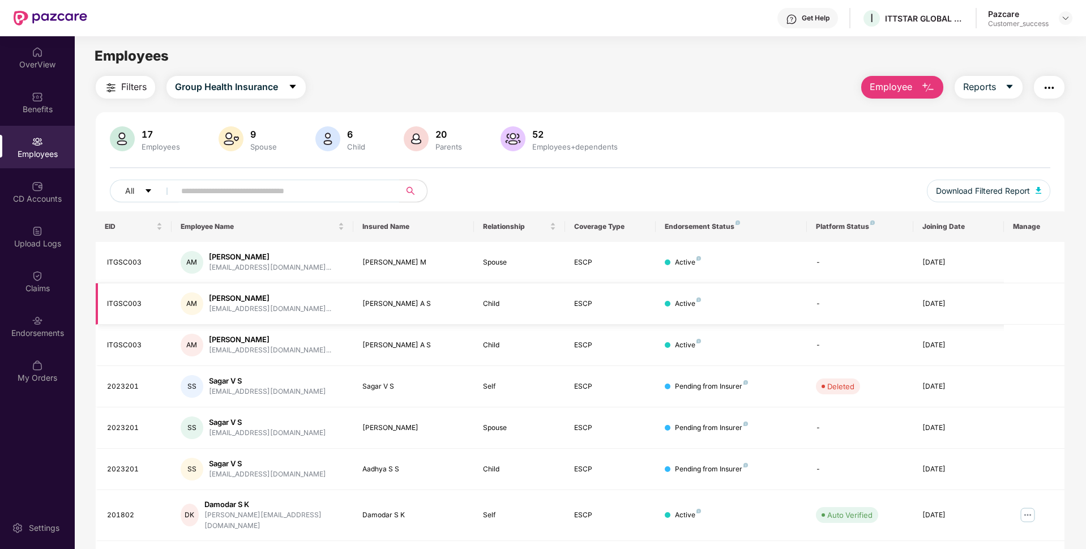
scroll to position [147, 0]
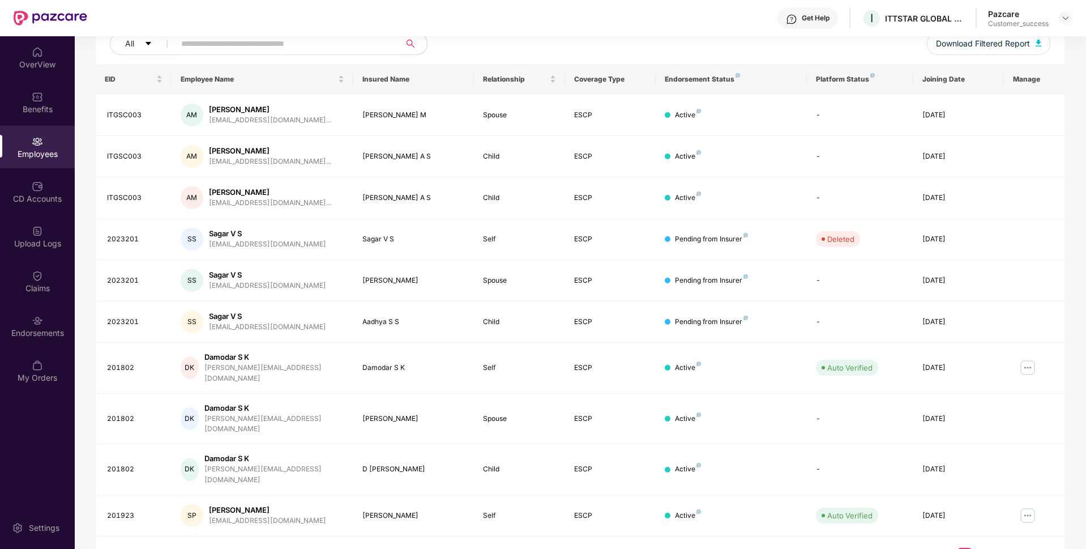
click at [945, 548] on link "1" at bounding box center [947, 556] width 18 height 17
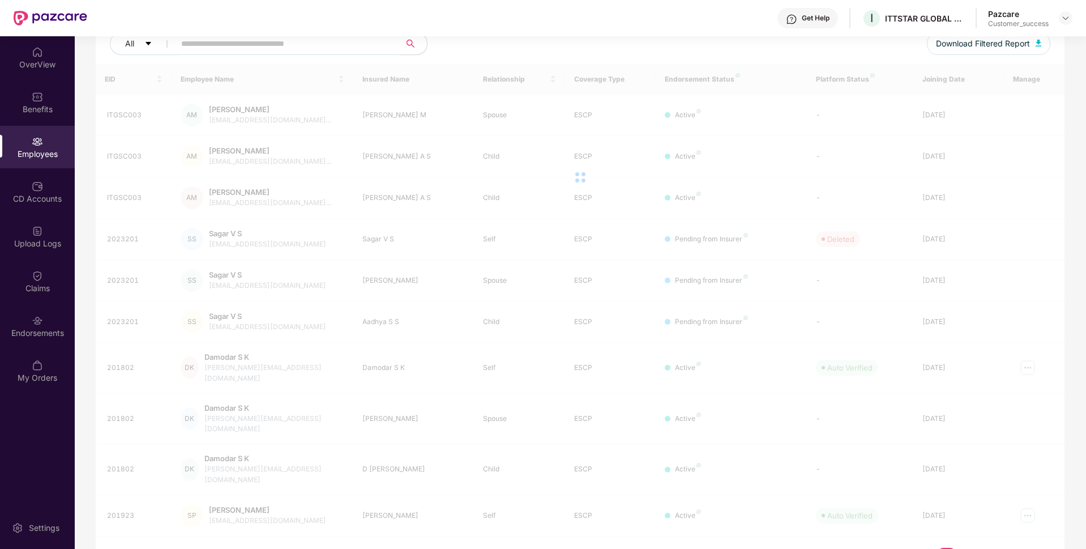
scroll to position [0, 0]
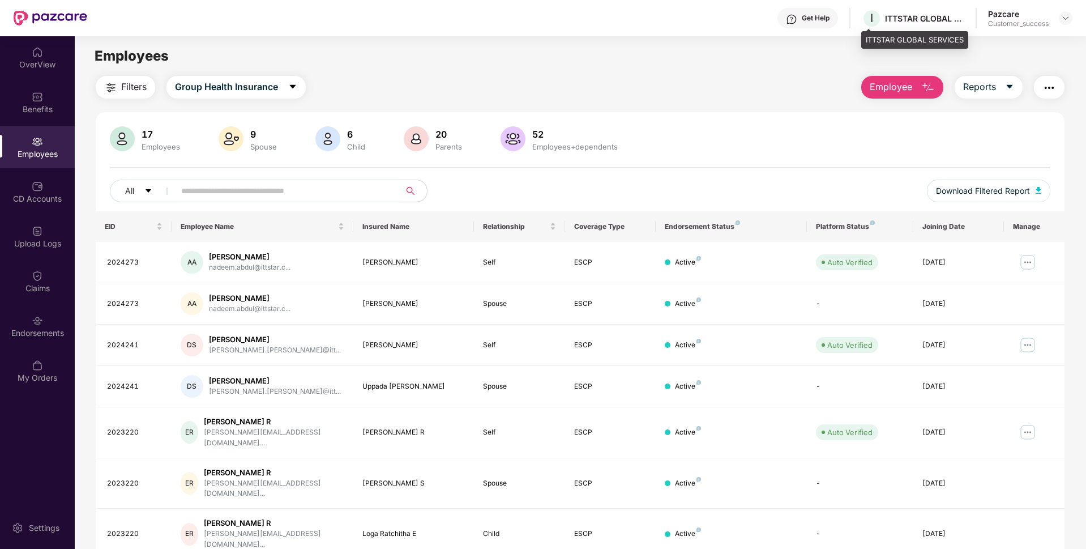
click at [911, 35] on div "ITTSTAR GLOBAL SERVICES" at bounding box center [914, 40] width 107 height 18
copy div "ITTSTAR GLOBAL SERVICES"
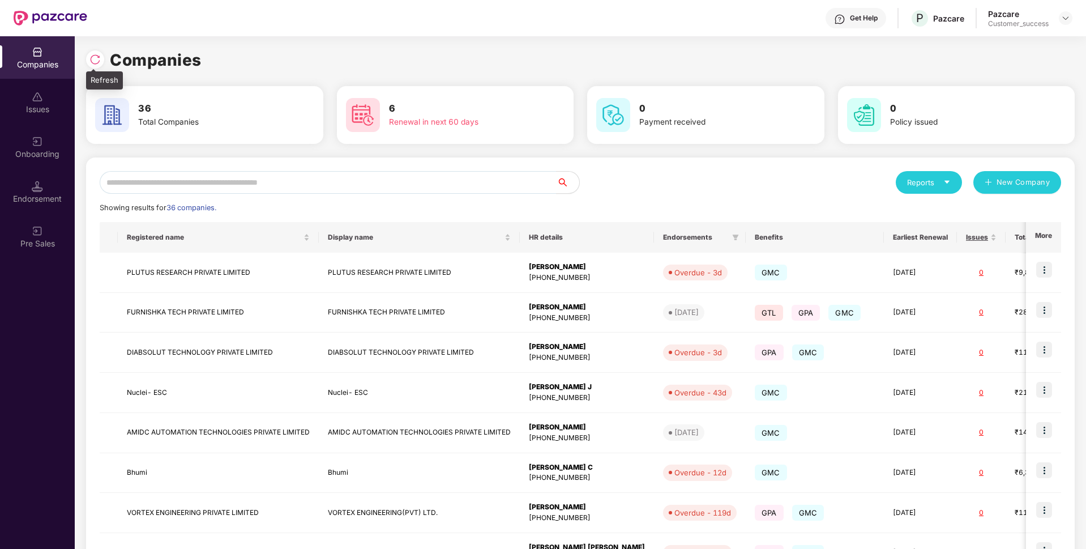
click at [100, 67] on div at bounding box center [95, 59] width 18 height 18
click at [94, 62] on img at bounding box center [94, 59] width 11 height 11
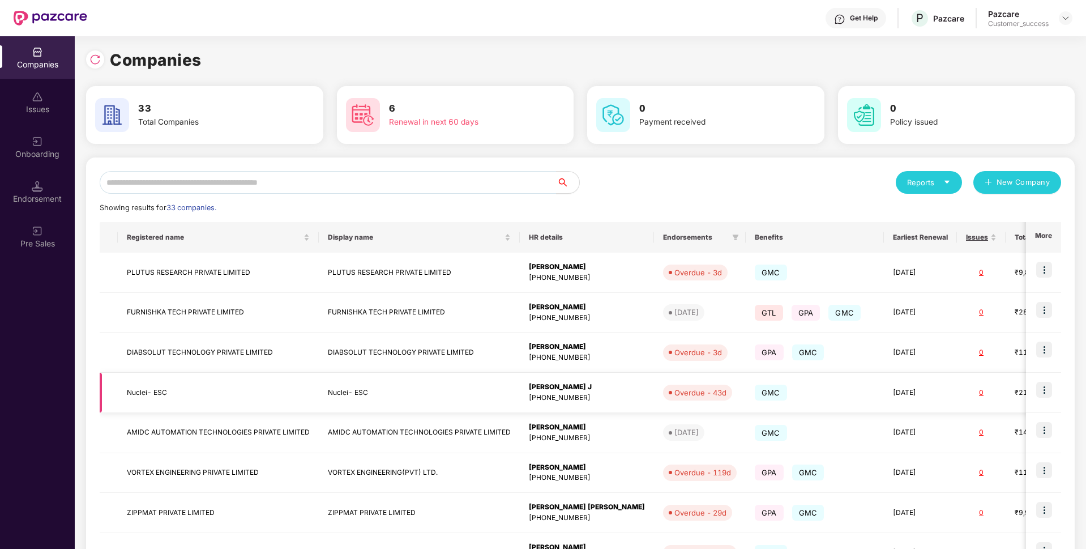
scroll to position [168, 0]
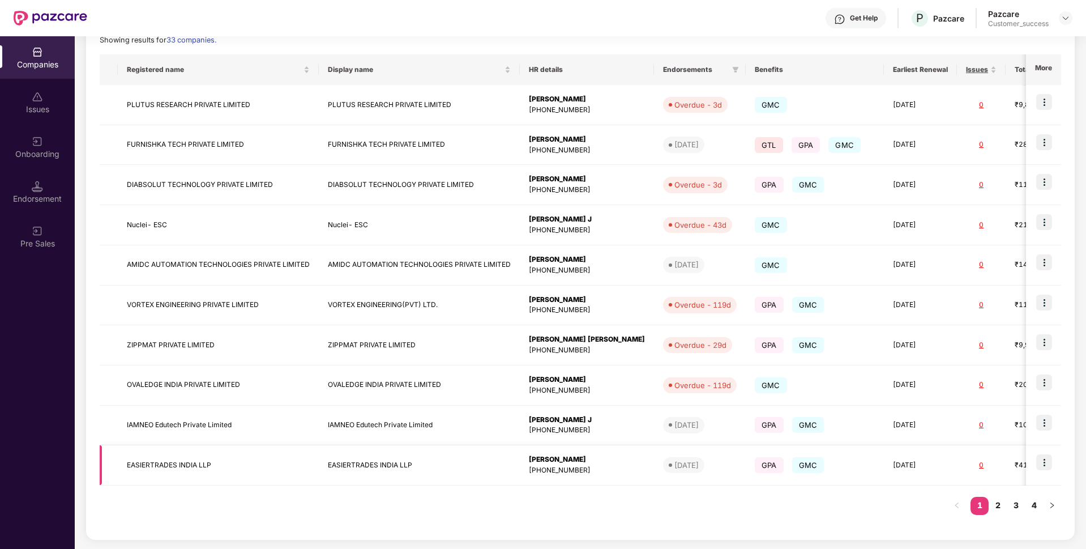
click at [1044, 465] on img at bounding box center [1044, 462] width 16 height 16
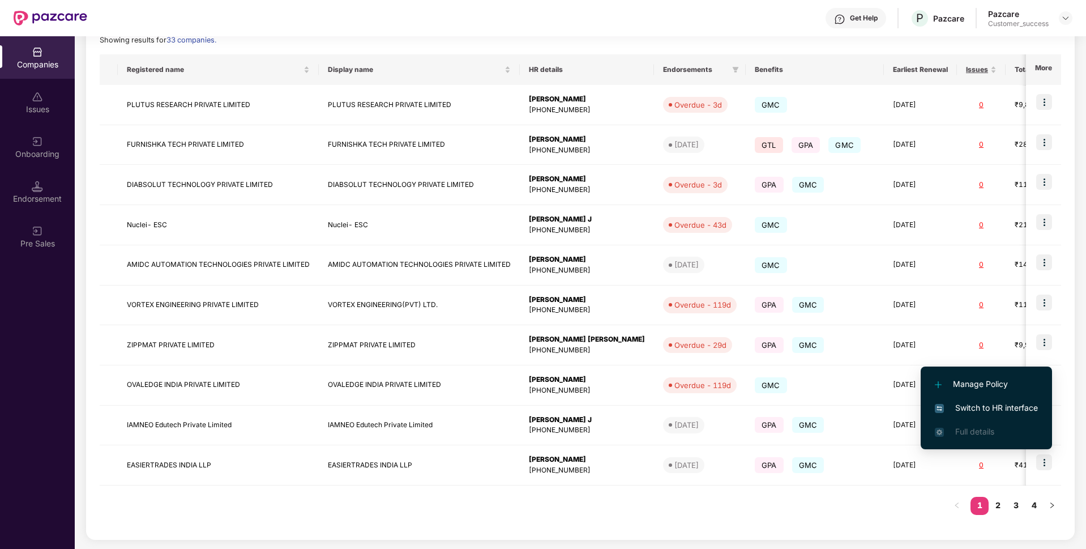
click at [976, 414] on li "Switch to HR interface" at bounding box center [986, 408] width 131 height 24
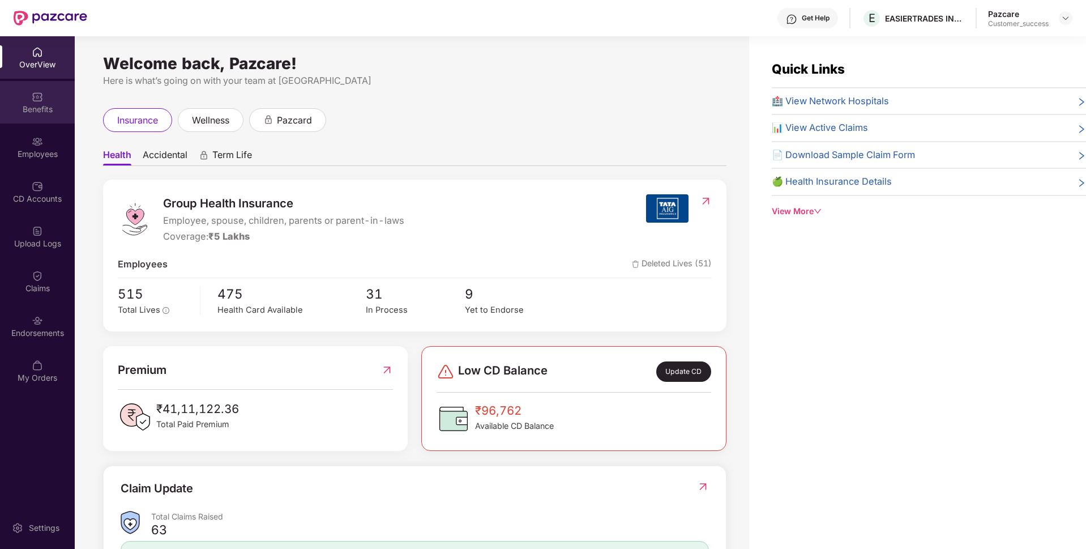
click at [16, 116] on div "Benefits" at bounding box center [37, 102] width 75 height 42
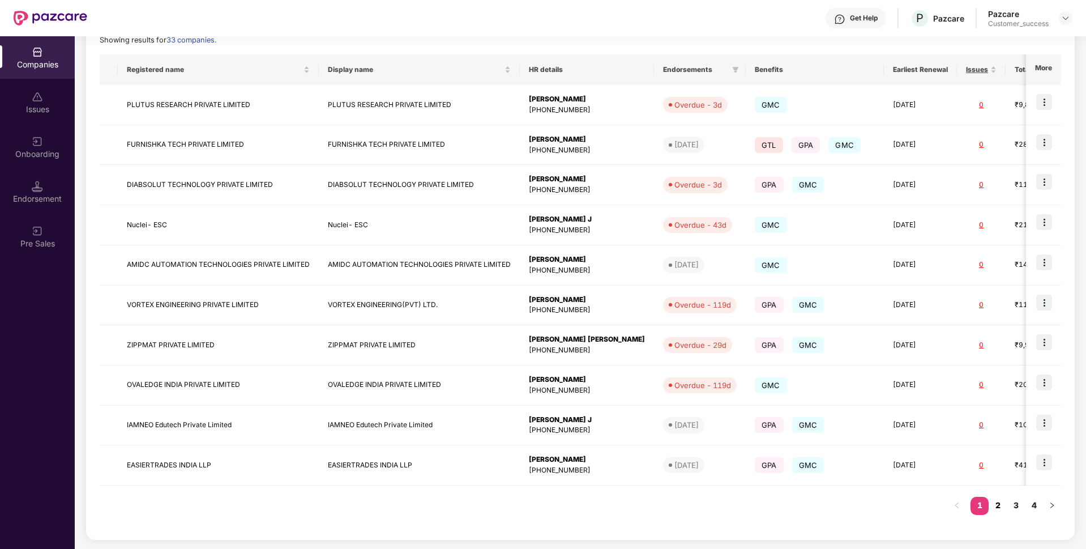
click at [997, 503] on link "2" at bounding box center [998, 505] width 18 height 17
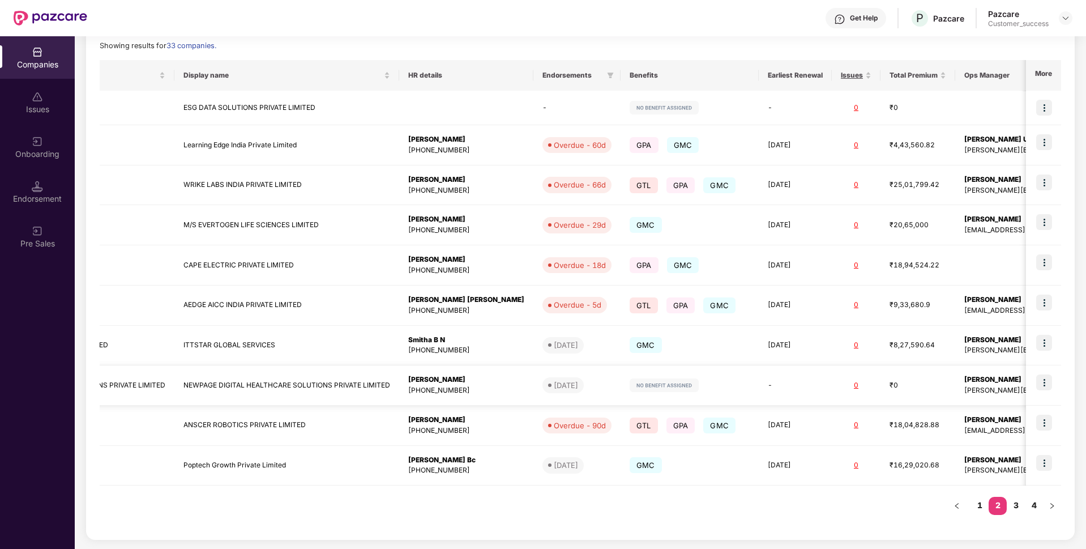
scroll to position [0, 0]
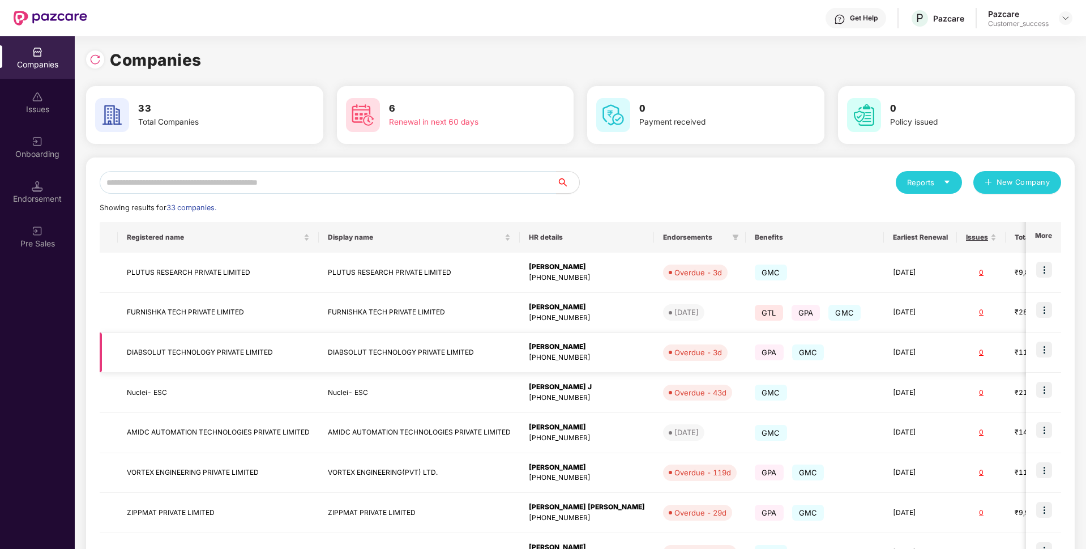
scroll to position [168, 0]
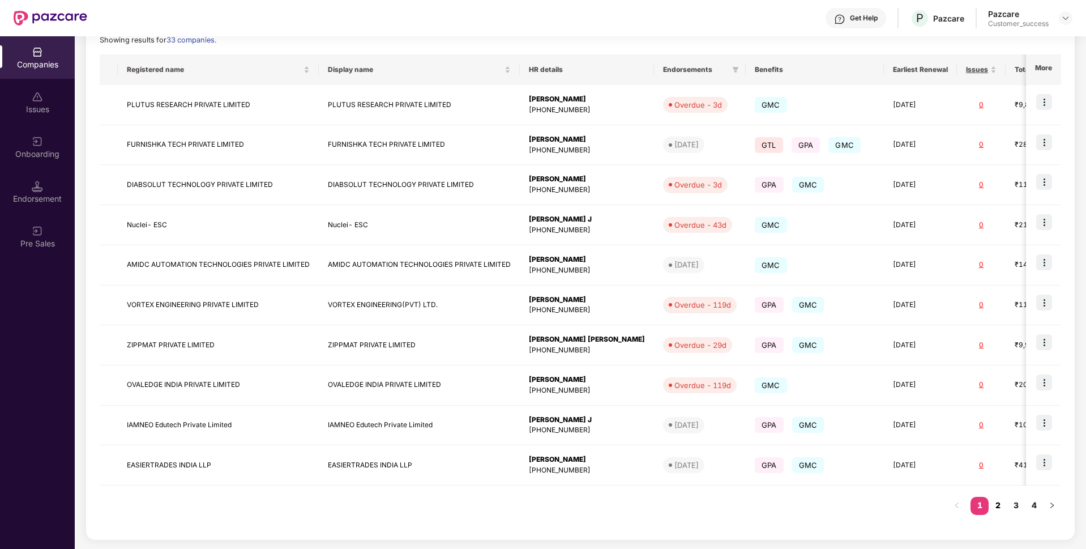
click at [998, 505] on link "2" at bounding box center [998, 505] width 18 height 17
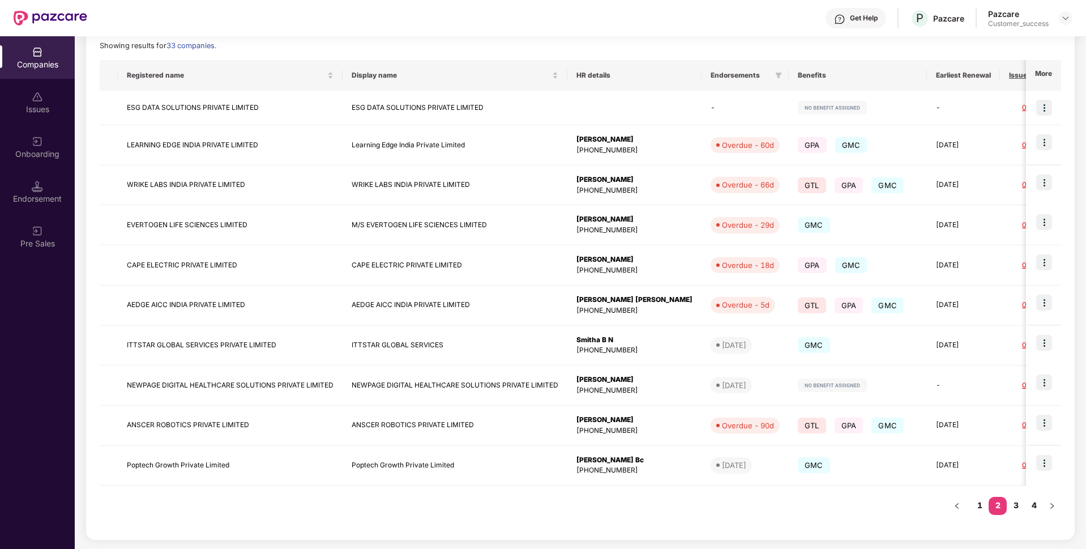
scroll to position [162, 0]
click at [1016, 502] on link "3" at bounding box center [1016, 505] width 18 height 17
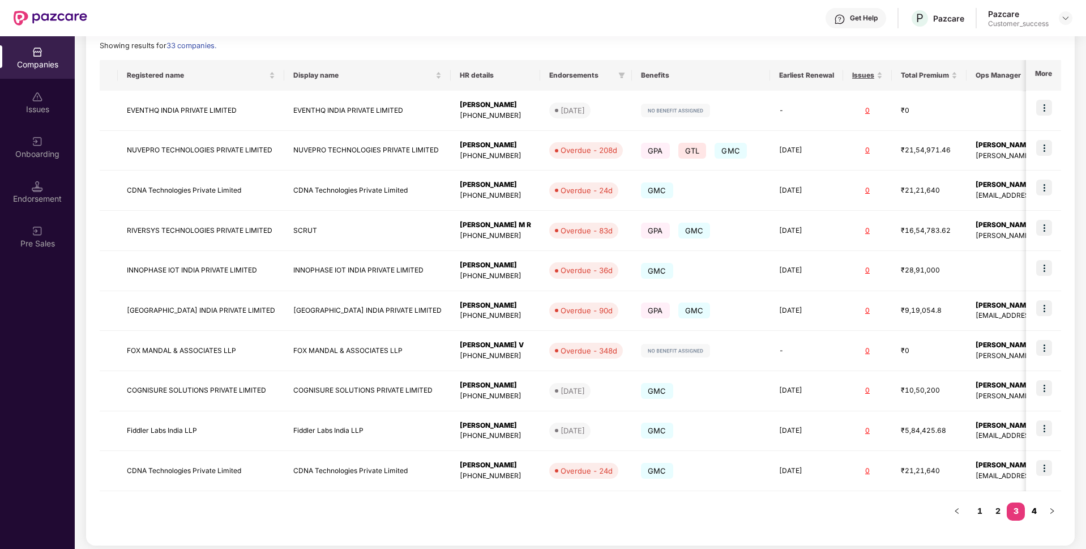
click at [1032, 512] on link "4" at bounding box center [1034, 510] width 18 height 17
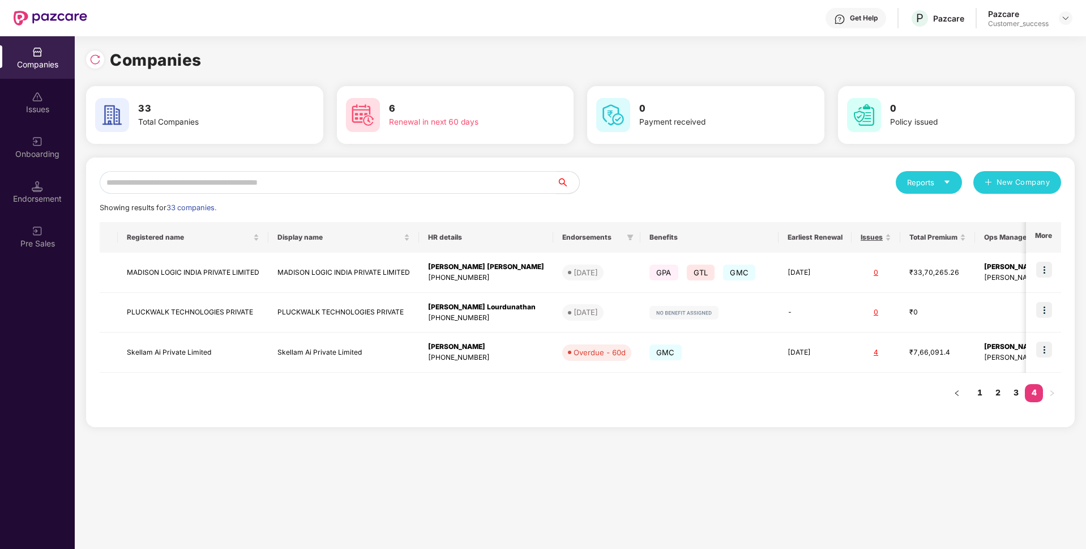
scroll to position [0, 0]
click at [1052, 352] on img at bounding box center [1044, 349] width 16 height 16
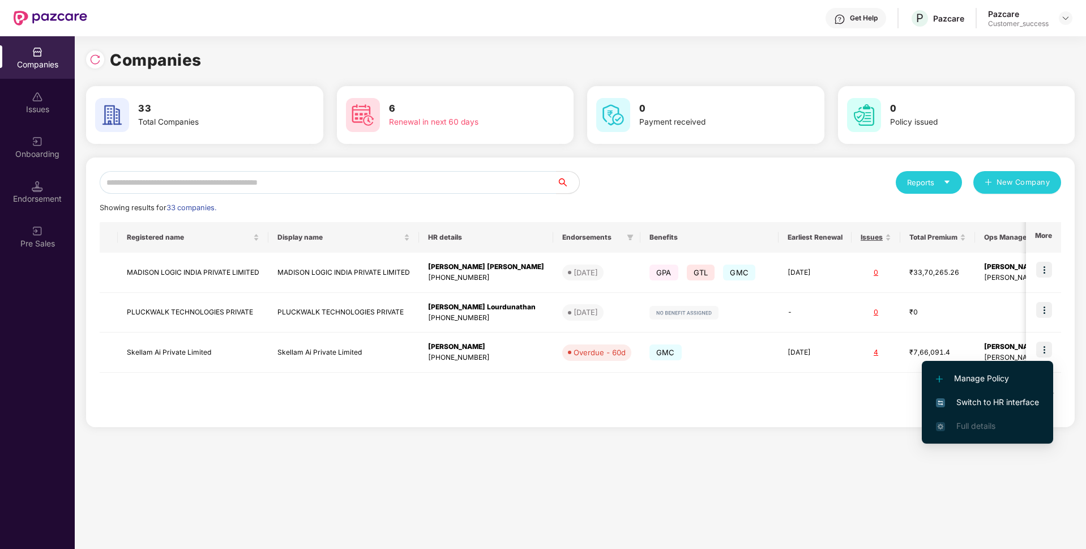
click at [954, 405] on span "Switch to HR interface" at bounding box center [987, 402] width 103 height 12
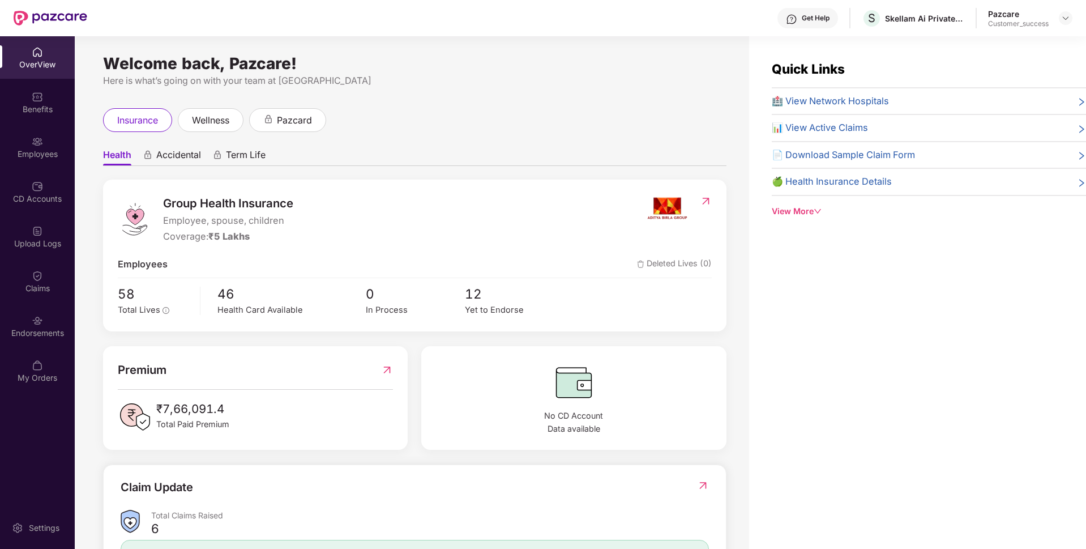
click at [0, 168] on div "Employees" at bounding box center [37, 147] width 75 height 42
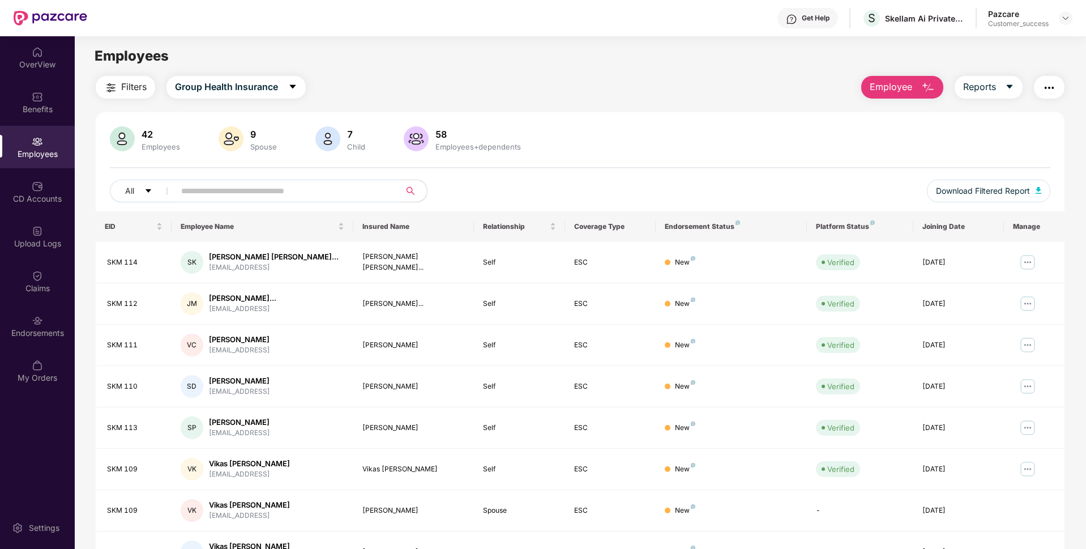
scroll to position [147, 0]
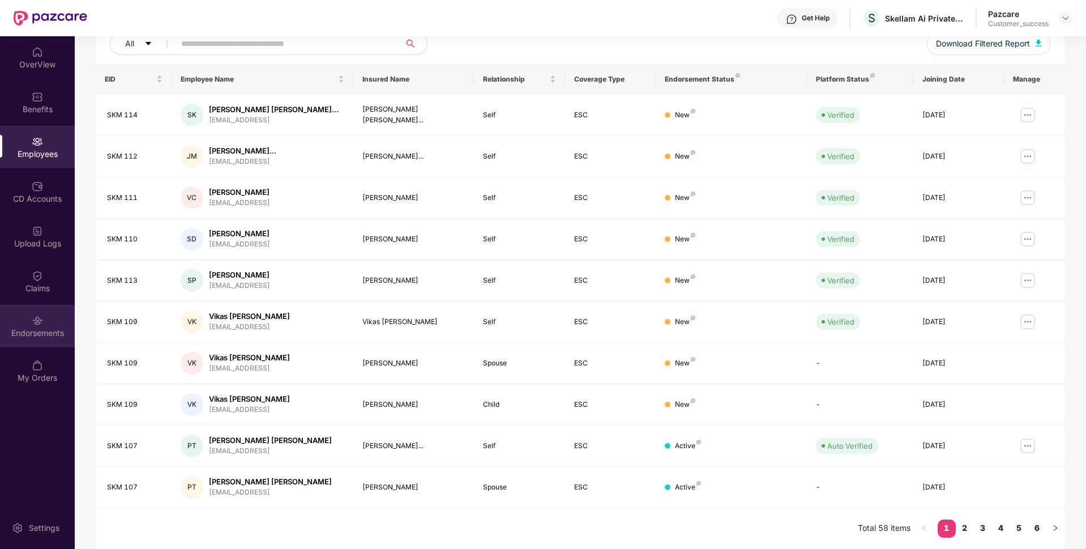
click at [32, 324] on img at bounding box center [37, 320] width 11 height 11
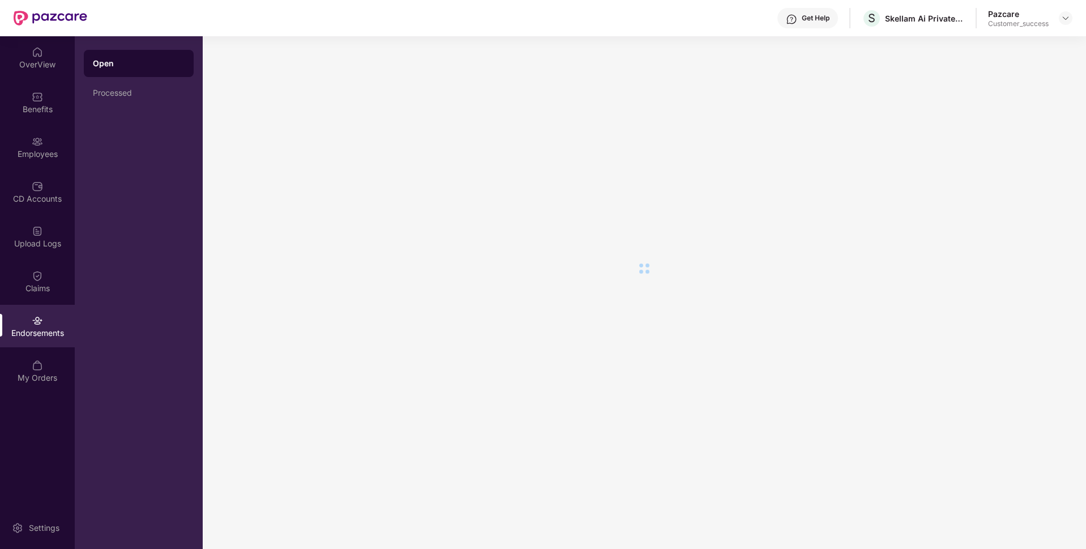
scroll to position [0, 0]
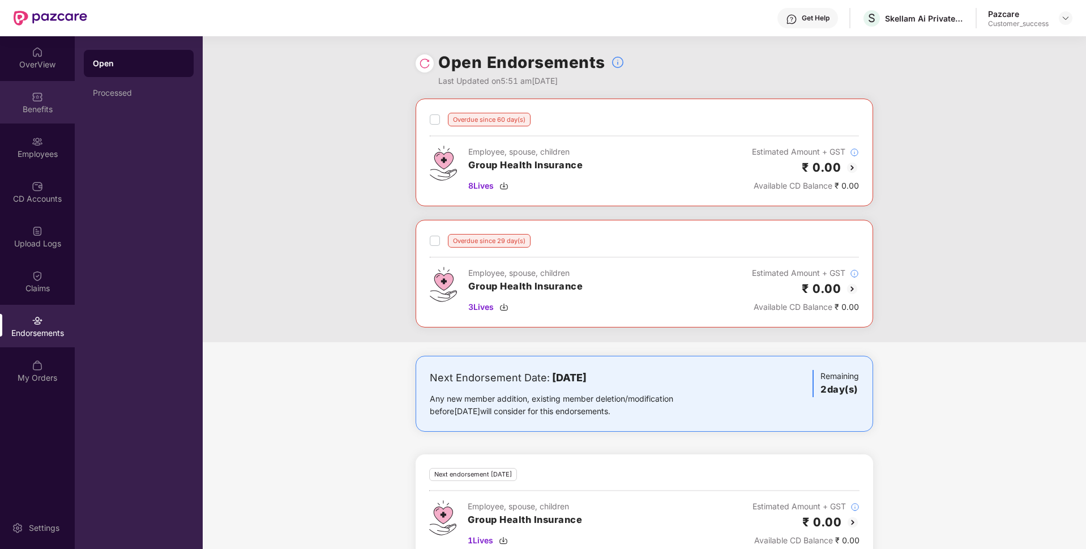
click at [32, 113] on div "Benefits" at bounding box center [37, 109] width 75 height 11
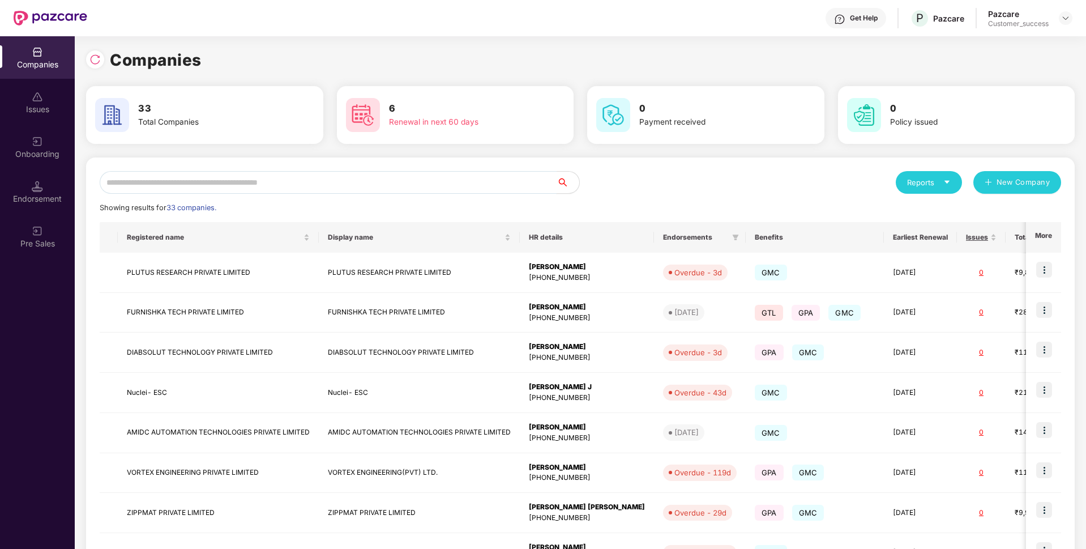
click at [229, 182] on input "text" at bounding box center [328, 182] width 457 height 23
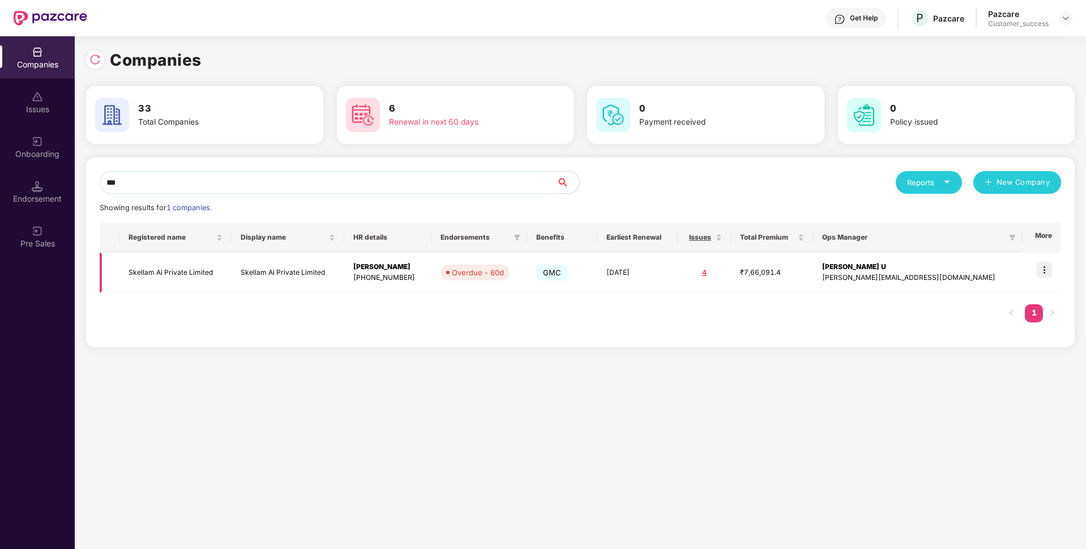
type input "***"
click at [1050, 266] on img at bounding box center [1044, 270] width 16 height 16
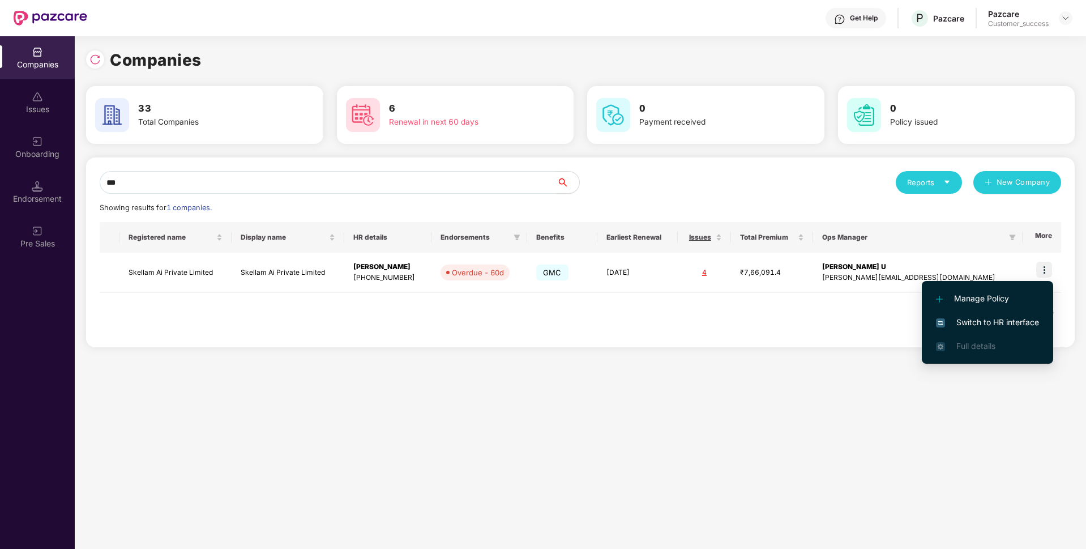
click at [980, 319] on span "Switch to HR interface" at bounding box center [987, 322] width 103 height 12
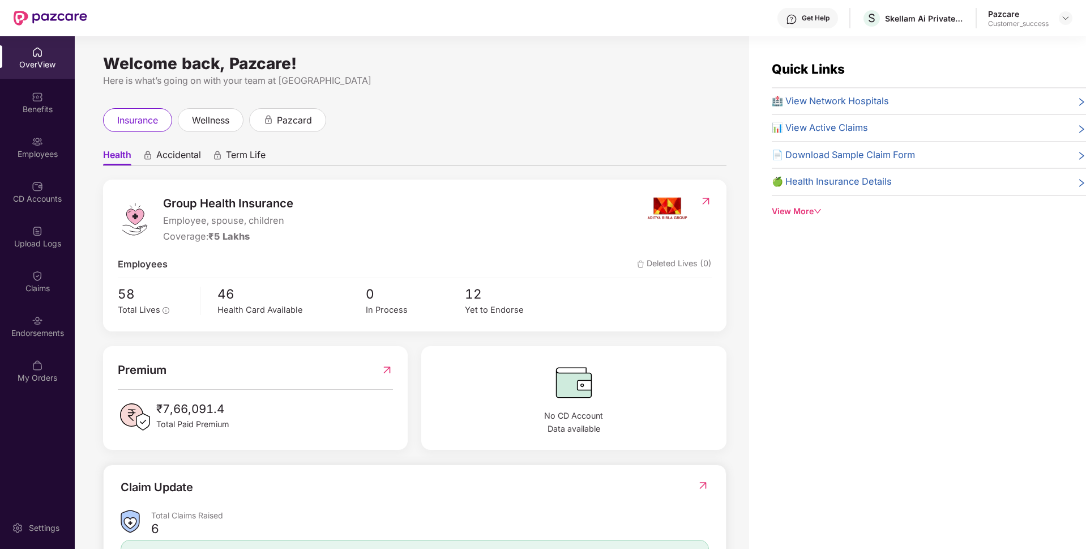
click at [0, 348] on div "OverView Benefits Employees CD Accounts Upload Logs Claims Endorsements My Orde…" at bounding box center [37, 215] width 75 height 358
click at [0, 333] on div "Endorsements" at bounding box center [37, 332] width 75 height 11
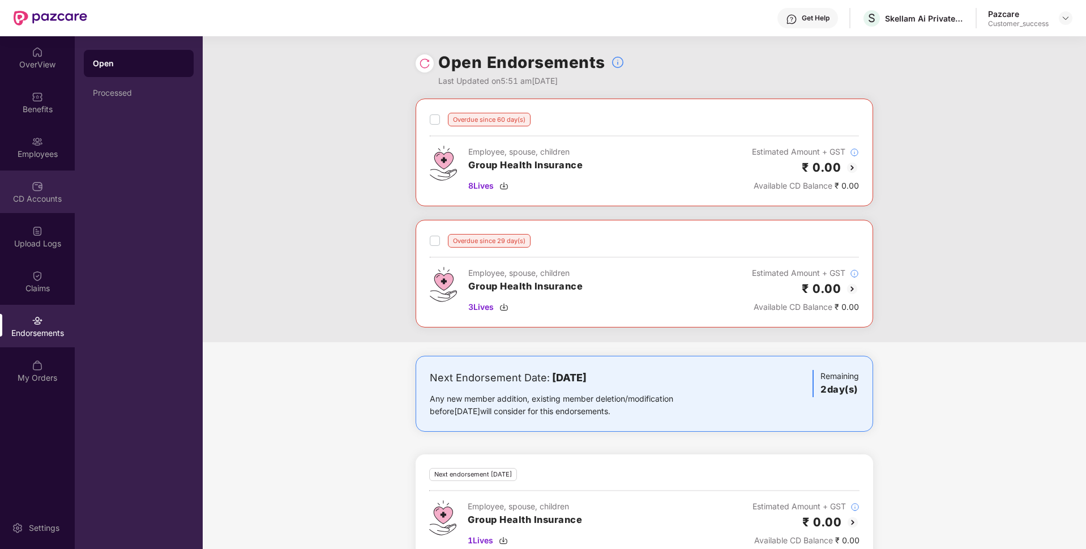
click at [31, 187] on div "CD Accounts" at bounding box center [37, 191] width 75 height 42
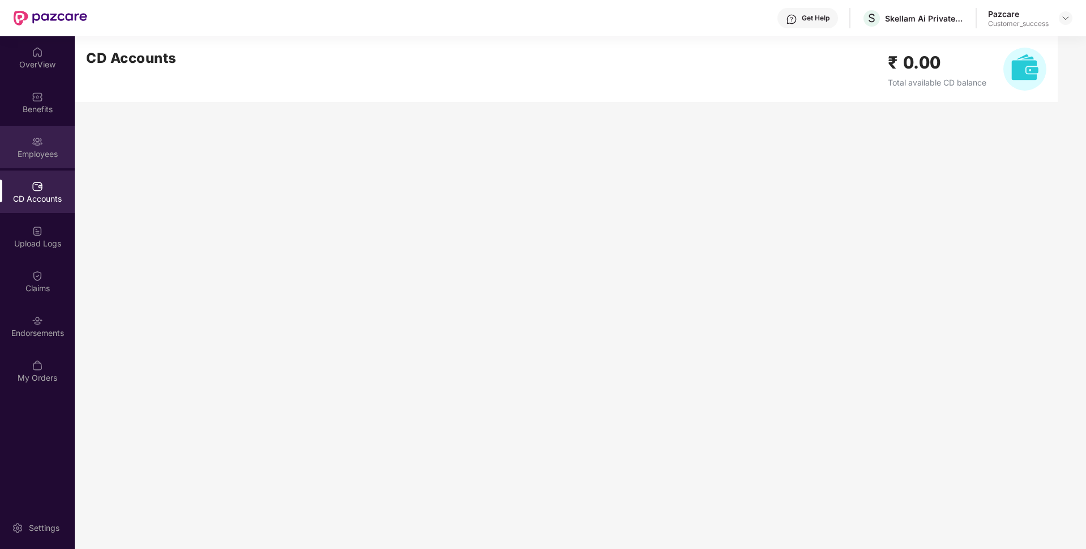
click at [19, 135] on div "Employees" at bounding box center [37, 147] width 75 height 42
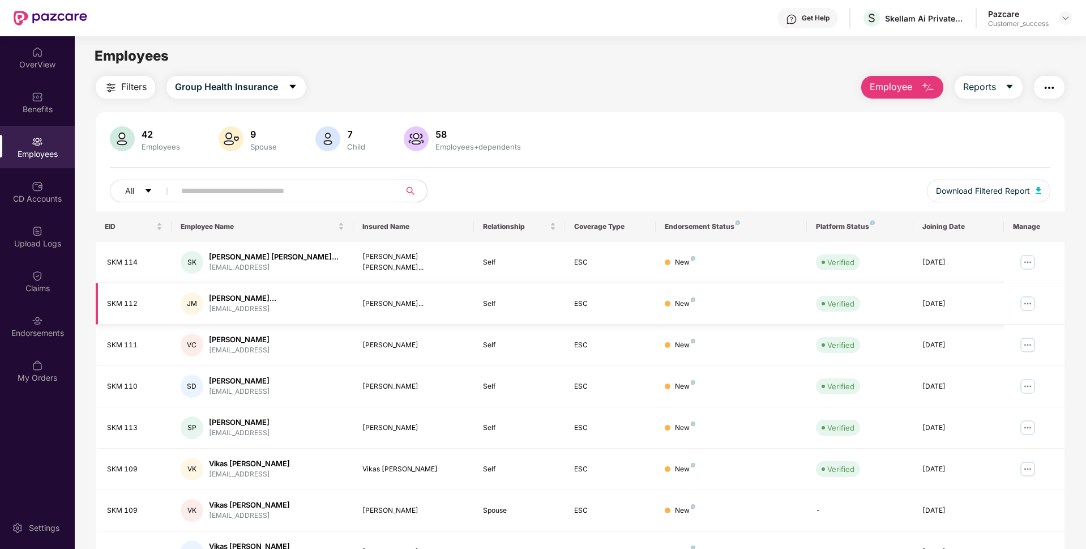
scroll to position [147, 0]
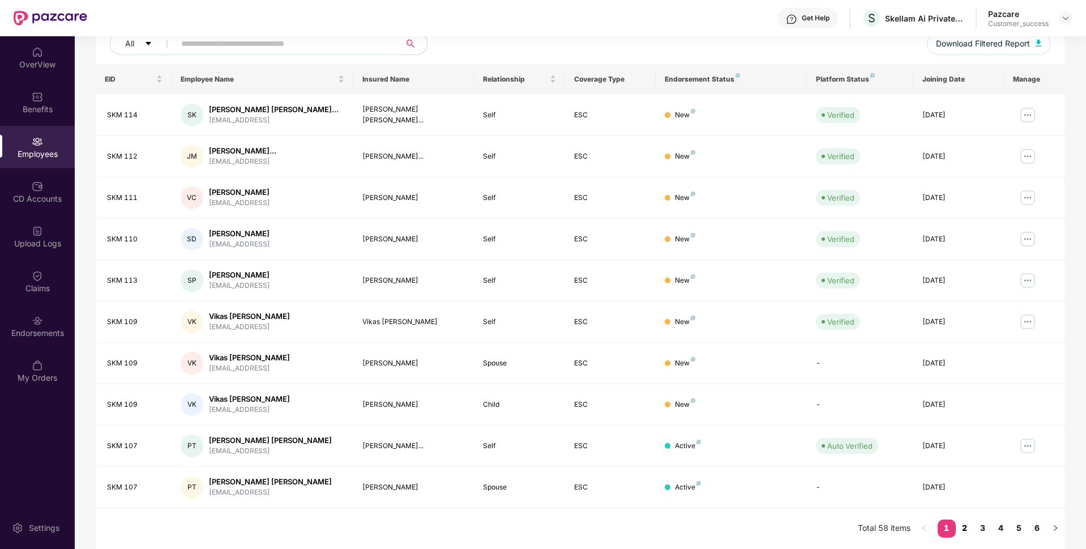
click at [964, 522] on link "2" at bounding box center [965, 527] width 18 height 17
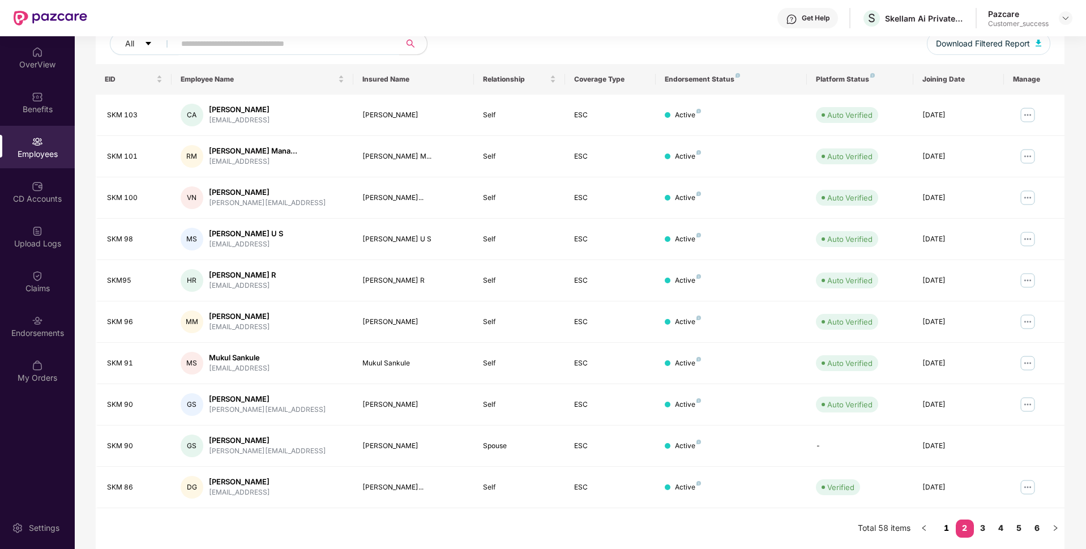
click at [946, 522] on link "1" at bounding box center [947, 527] width 18 height 17
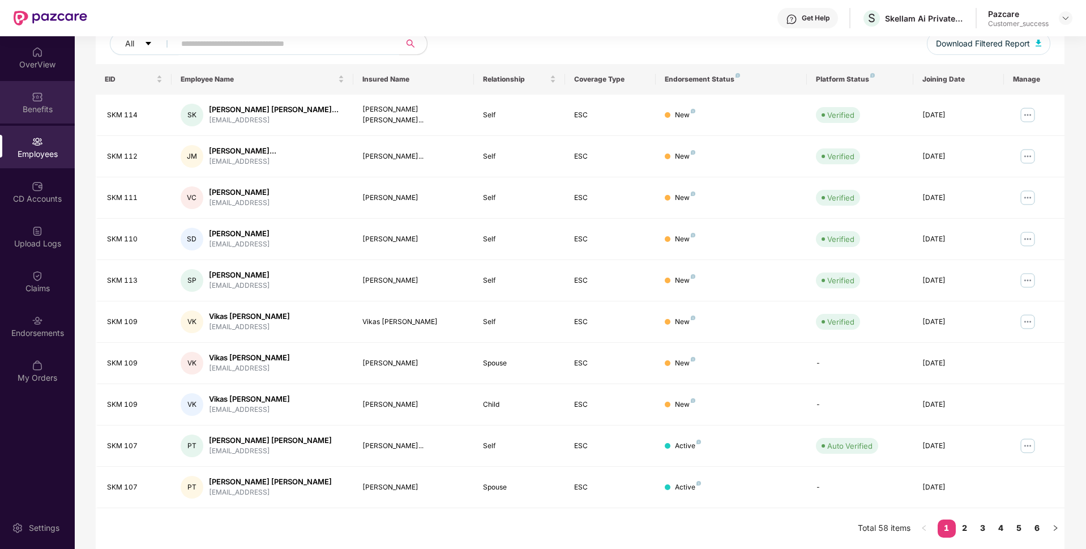
click at [62, 101] on div "Benefits" at bounding box center [37, 102] width 75 height 42
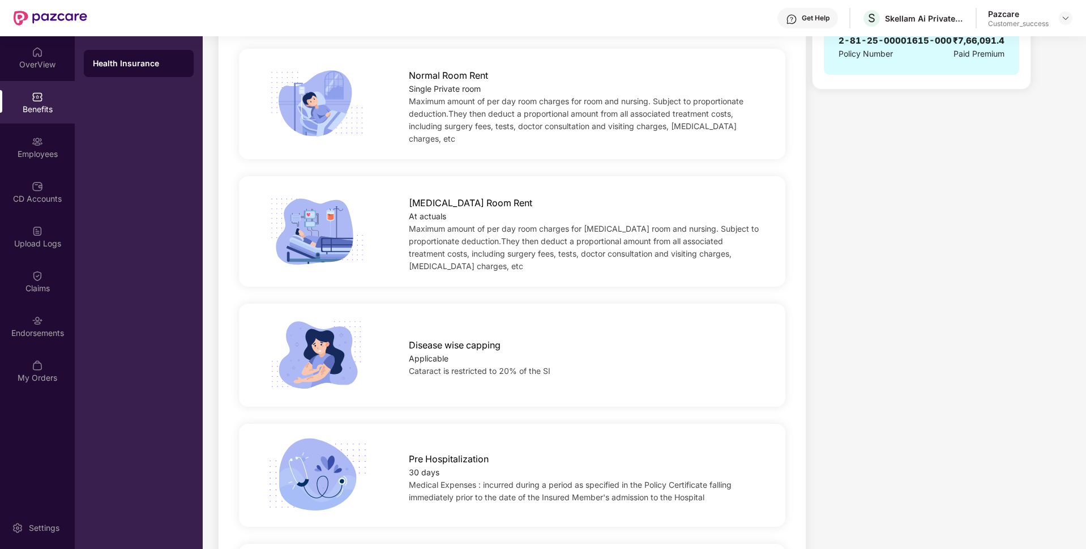
scroll to position [0, 0]
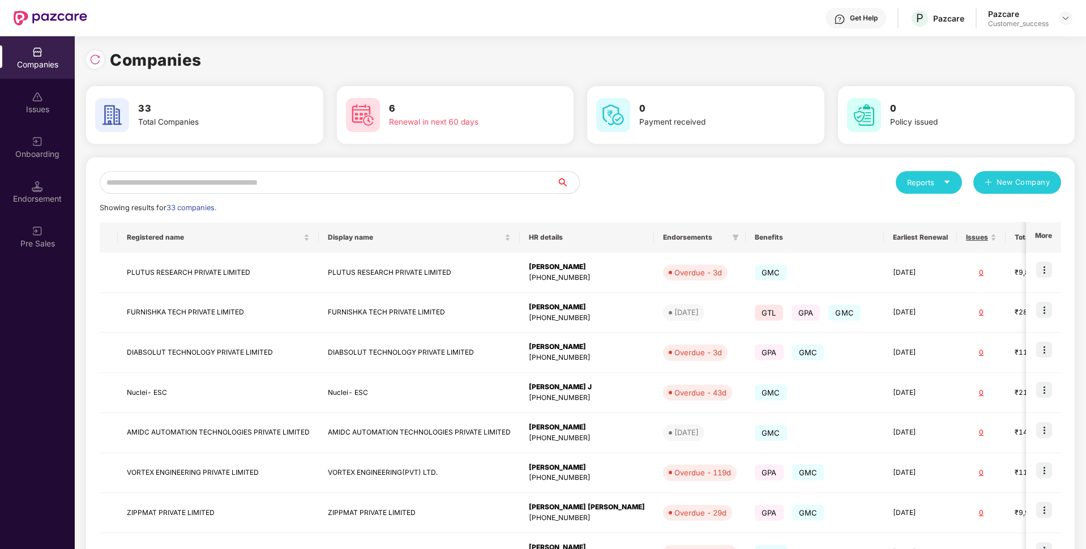
click at [375, 172] on input "text" at bounding box center [328, 182] width 457 height 23
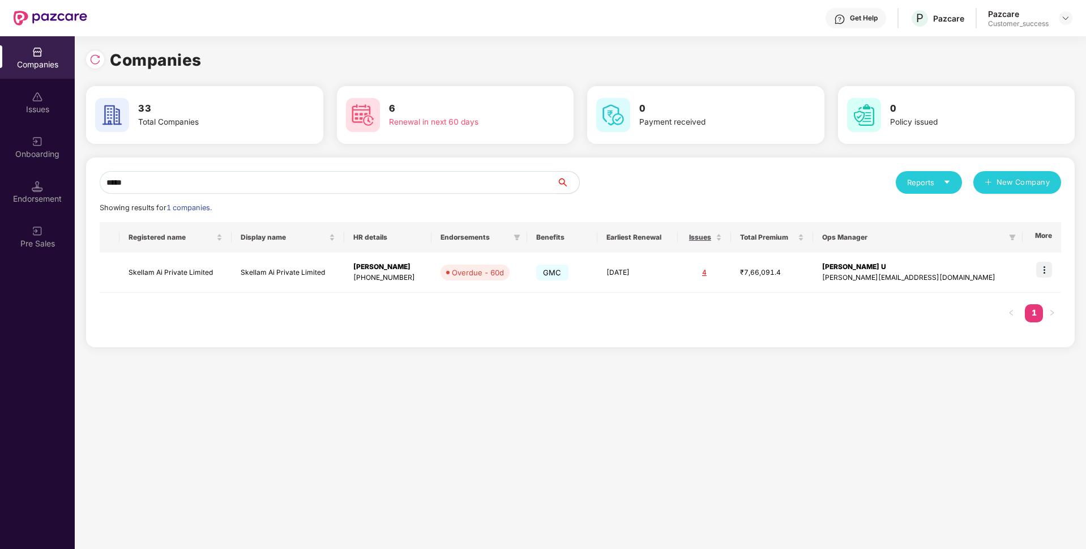
type input "*****"
click at [1055, 270] on td at bounding box center [1042, 273] width 39 height 40
click at [1048, 266] on img at bounding box center [1044, 270] width 16 height 16
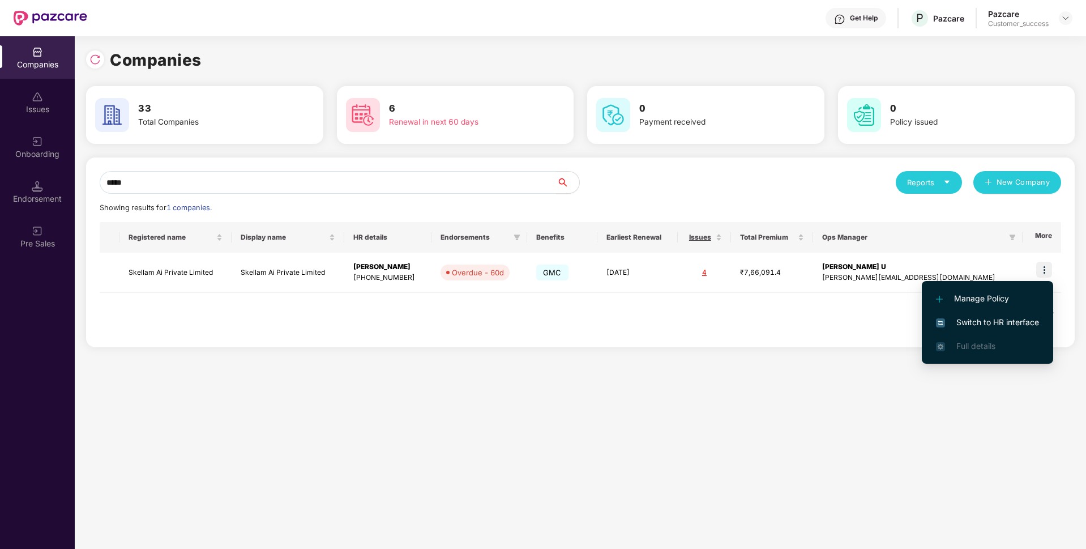
click at [971, 325] on span "Switch to HR interface" at bounding box center [987, 322] width 103 height 12
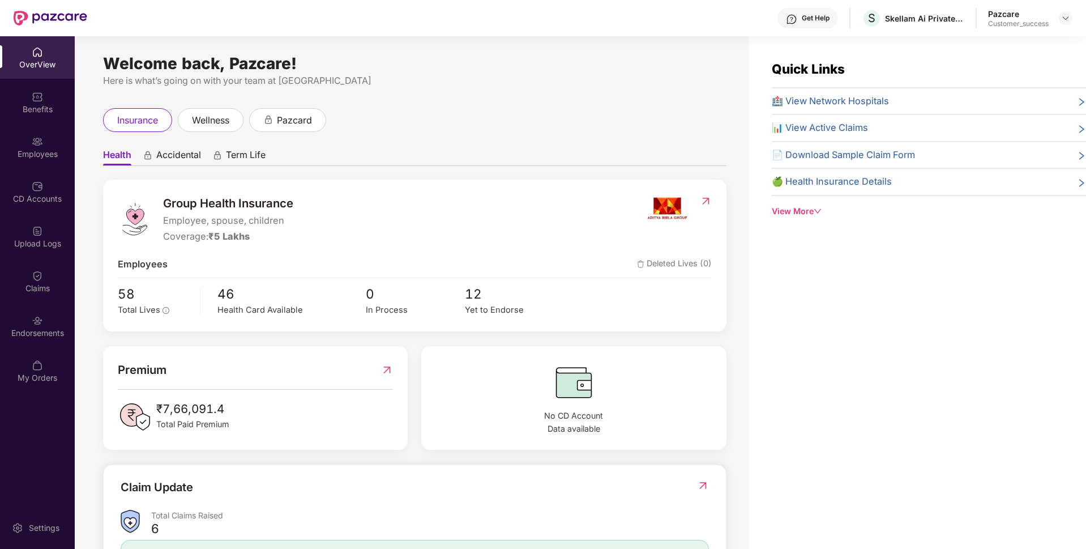
click at [33, 105] on div "Benefits" at bounding box center [37, 109] width 75 height 11
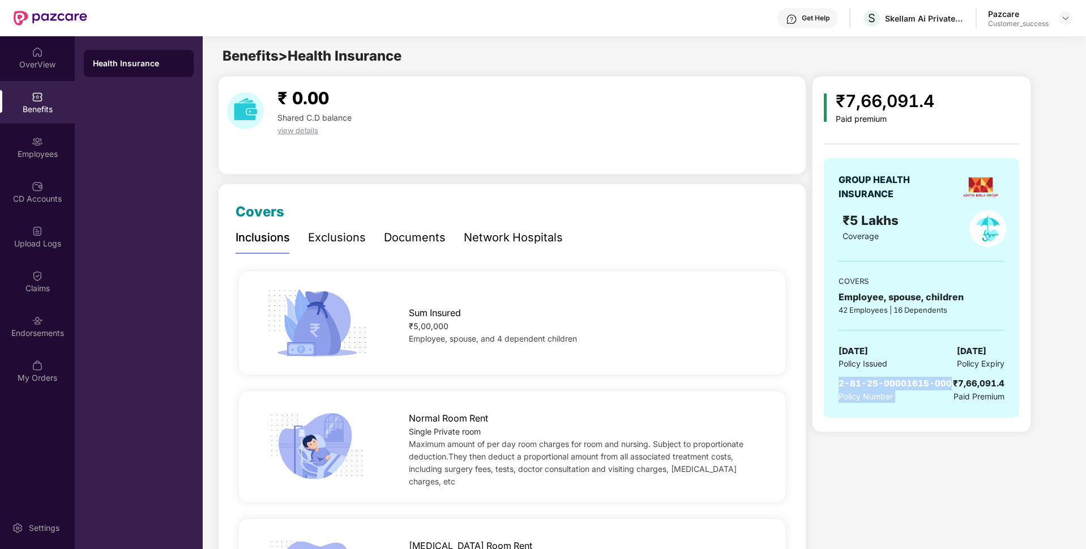
drag, startPoint x: 835, startPoint y: 379, endPoint x: 950, endPoint y: 384, distance: 115.1
click at [950, 384] on div "GROUP HEALTH INSURANCE ₹5 Lakhs Coverage COVERS Employee, spouse, children 42 E…" at bounding box center [921, 287] width 195 height 259
copy div "2-81-25-00001615-000 Policy Number"
click at [877, 35] on div "Skellam Ai Private Limited" at bounding box center [910, 40] width 98 height 18
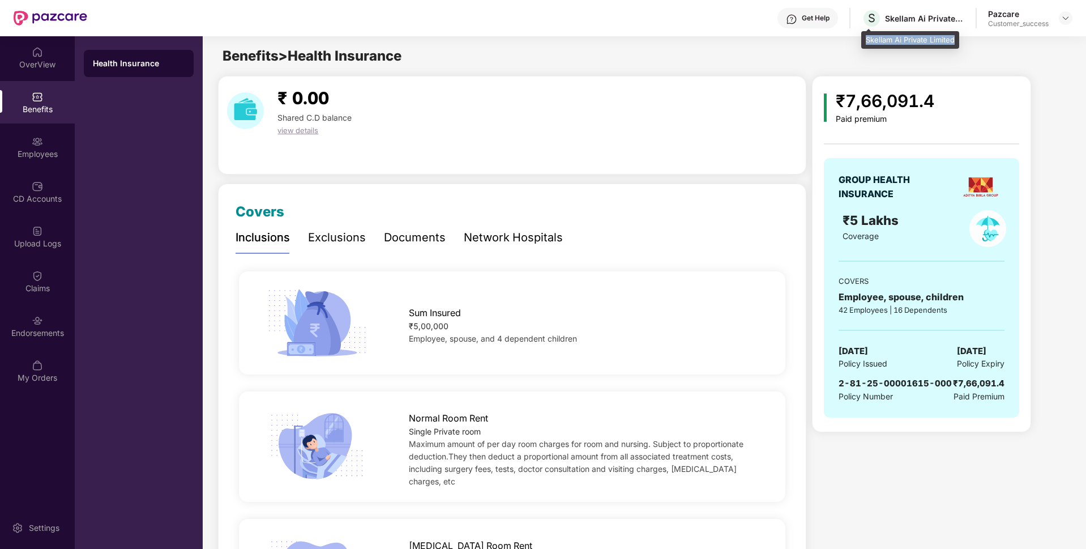
click at [877, 35] on div "Skellam Ai Private Limited" at bounding box center [910, 40] width 98 height 18
copy div "Skellam Ai Private Limited"
drag, startPoint x: 836, startPoint y: 387, endPoint x: 948, endPoint y: 381, distance: 111.7
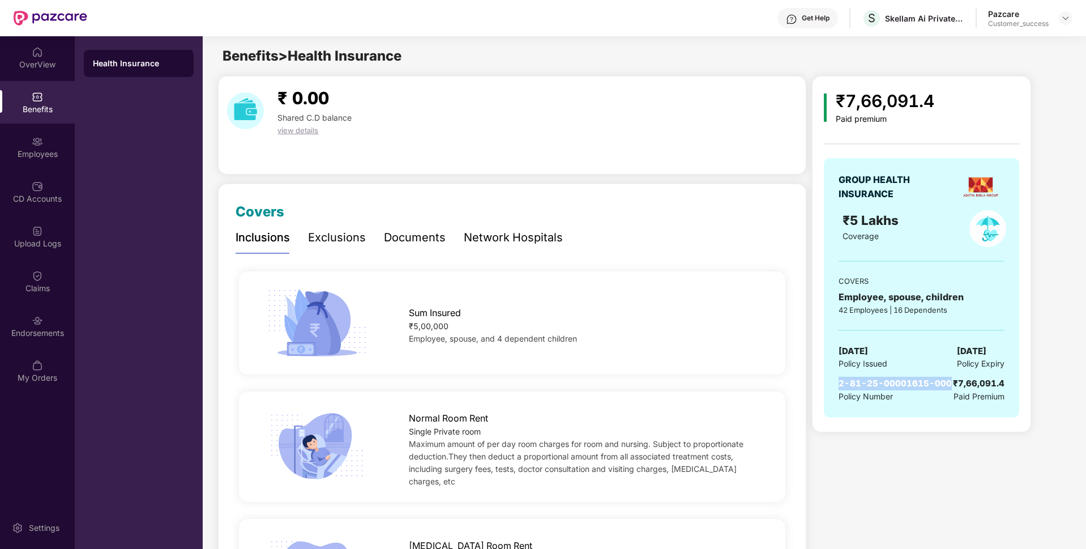
click at [948, 381] on div "GROUP HEALTH INSURANCE ₹5 Lakhs Coverage COVERS Employee, spouse, children 42 E…" at bounding box center [921, 287] width 195 height 259
copy span "2-81-25-00001615-000"
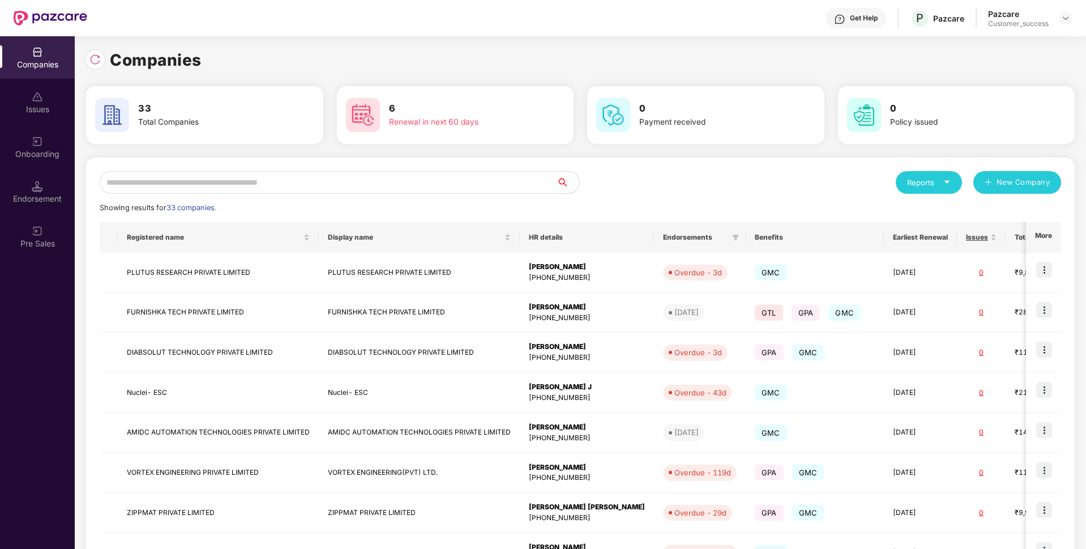
click at [347, 189] on input "text" at bounding box center [328, 182] width 457 height 23
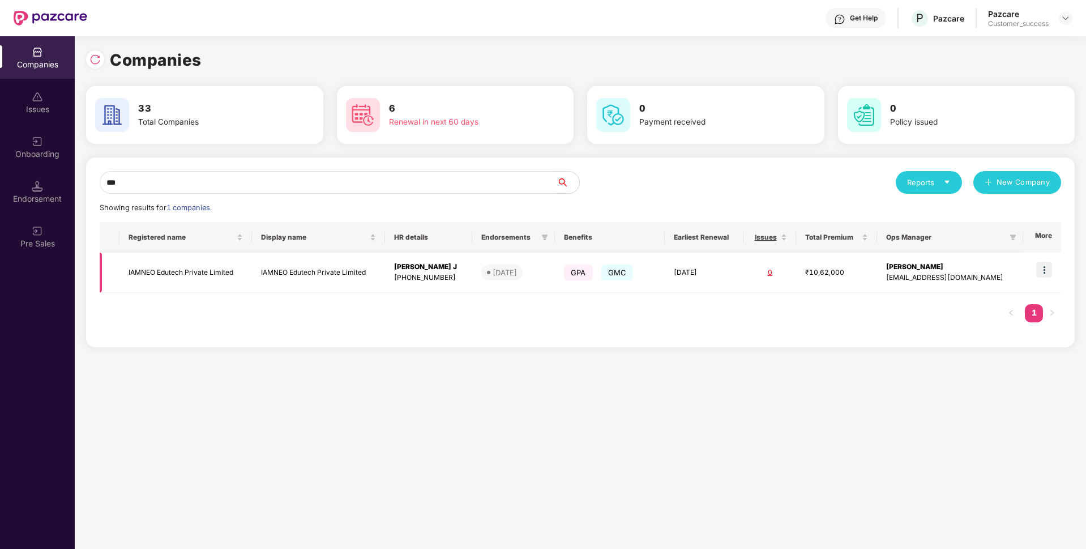
type input "***"
click at [1045, 277] on img at bounding box center [1044, 270] width 16 height 16
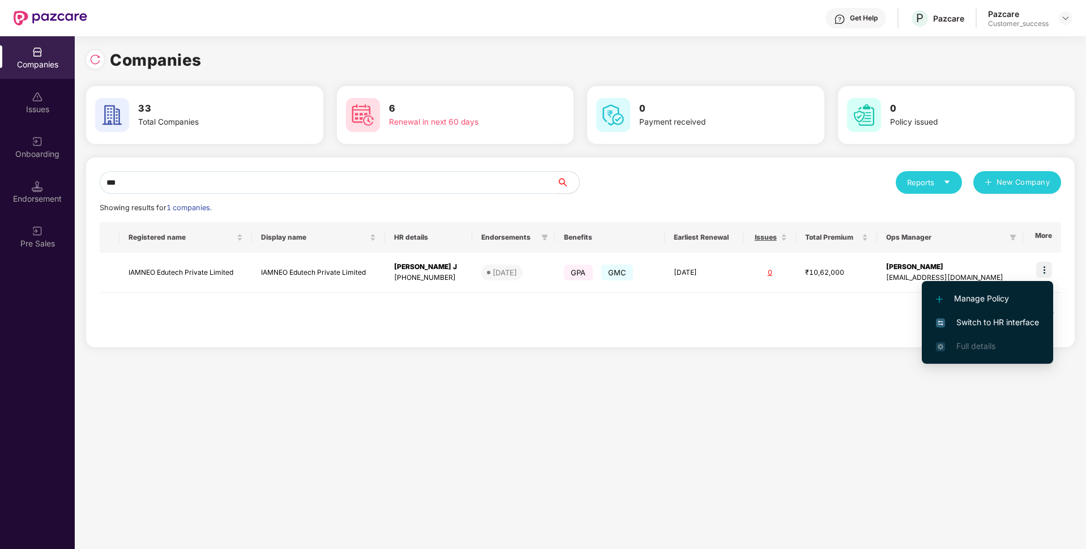
click at [992, 310] on li "Switch to HR interface" at bounding box center [987, 322] width 131 height 24
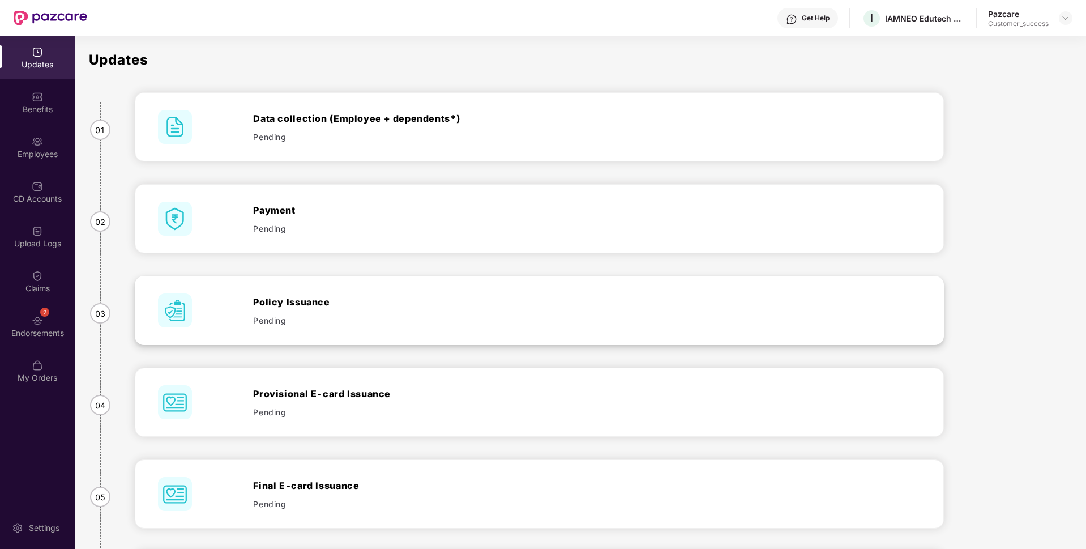
scroll to position [98, 0]
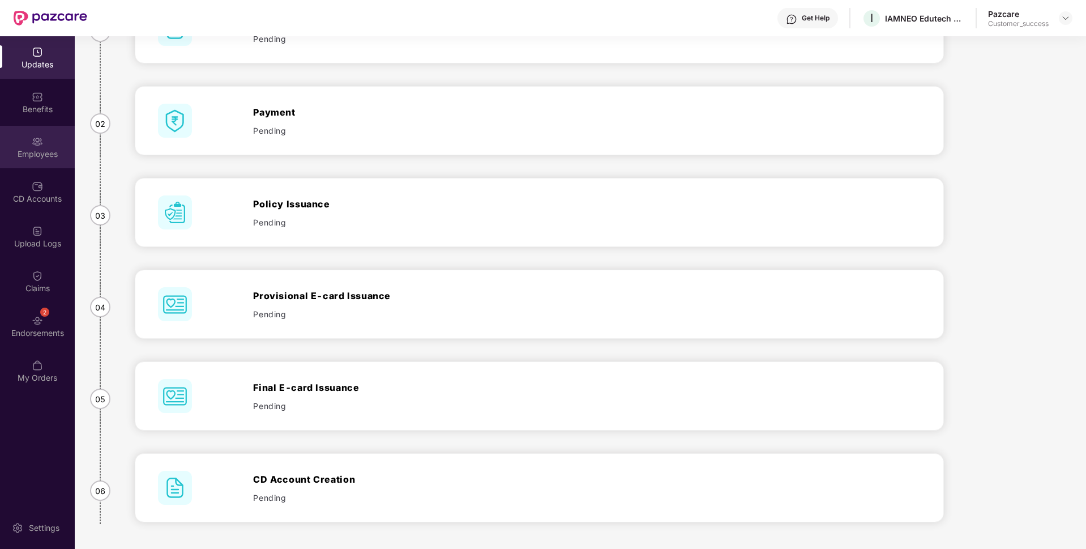
click at [22, 148] on div "Employees" at bounding box center [37, 153] width 75 height 11
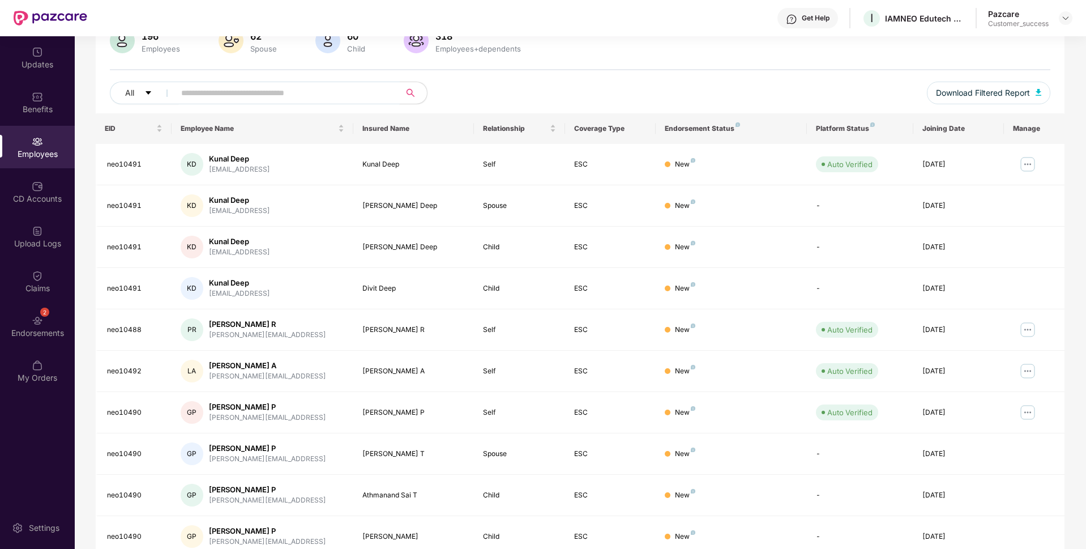
click at [191, 89] on input "text" at bounding box center [282, 92] width 203 height 17
paste input "********"
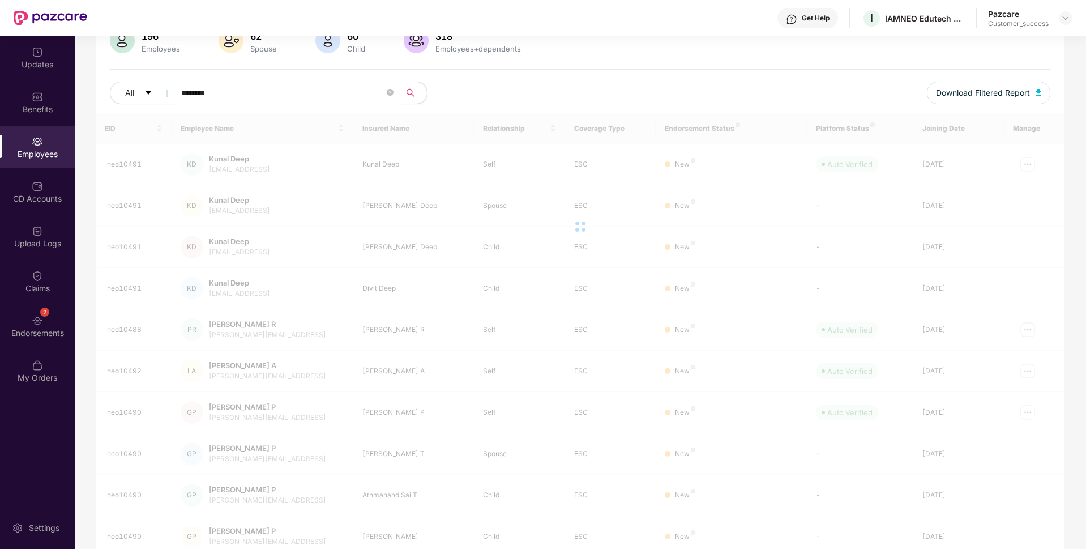
scroll to position [36, 0]
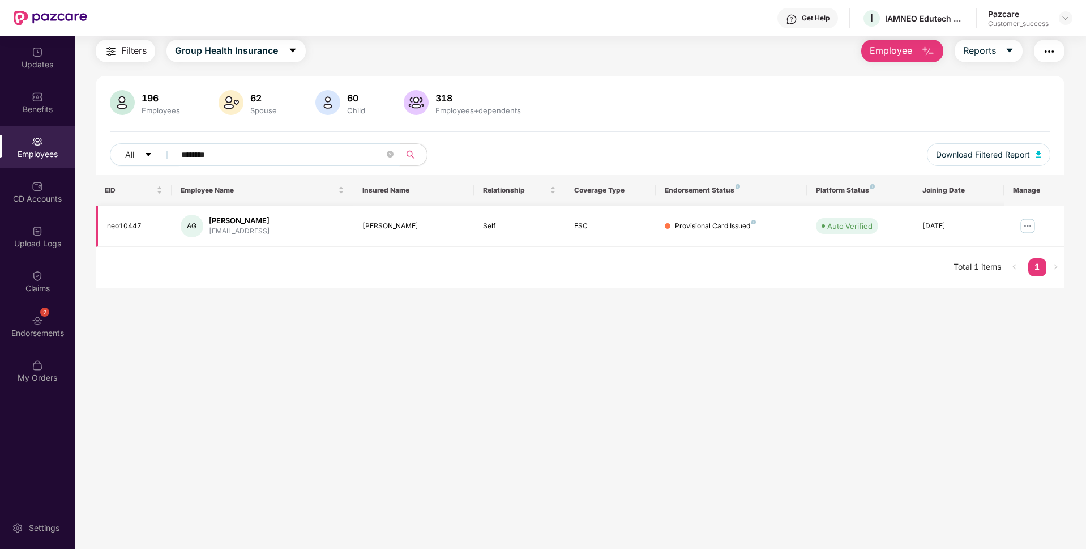
type input "********"
click at [1031, 224] on img at bounding box center [1028, 226] width 18 height 18
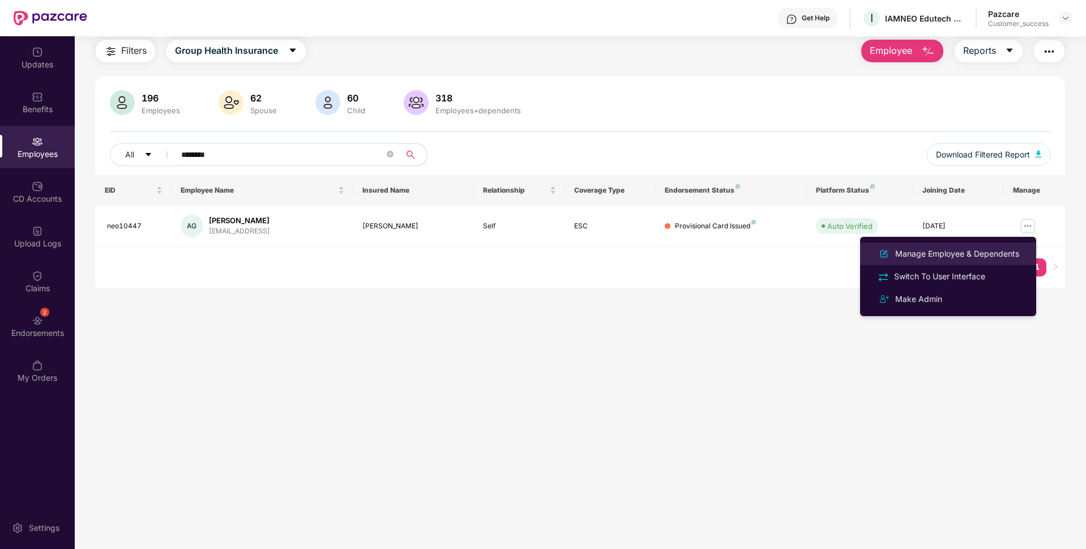
click at [948, 243] on li "Manage Employee & Dependents" at bounding box center [948, 253] width 176 height 23
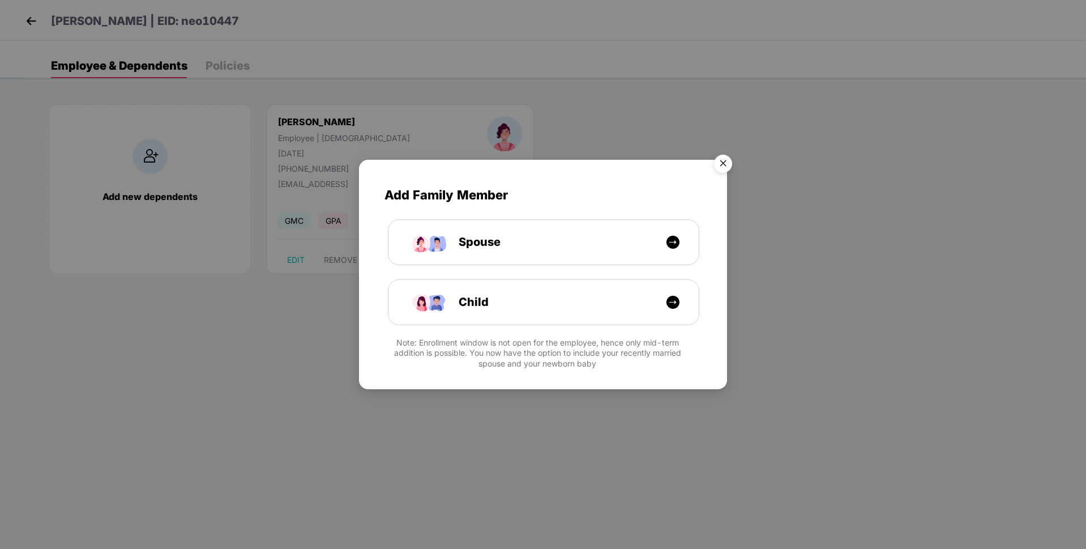
click at [725, 165] on img "Close" at bounding box center [723, 165] width 32 height 32
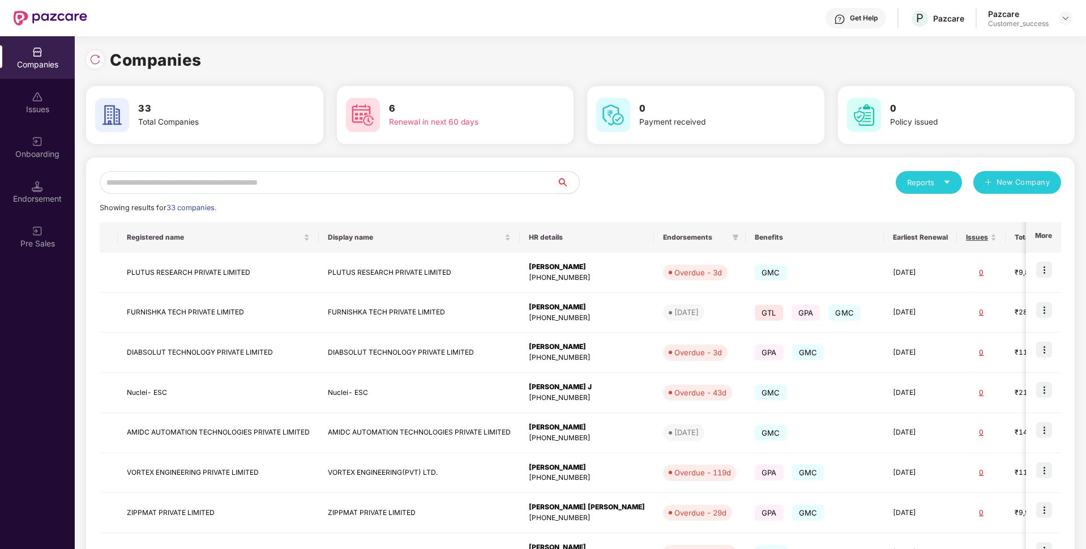
click at [158, 188] on input "text" at bounding box center [328, 182] width 457 height 23
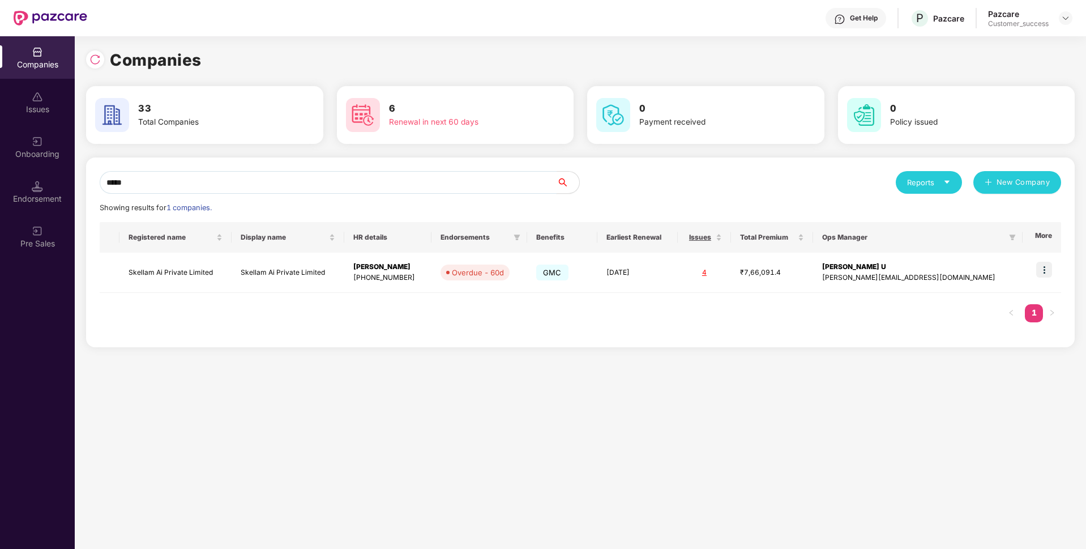
type input "*****"
click at [90, 429] on div "Companies 33 Total Companies 6 Renewal in next 60 days 0 Payment received 0 Pol…" at bounding box center [580, 292] width 1011 height 512
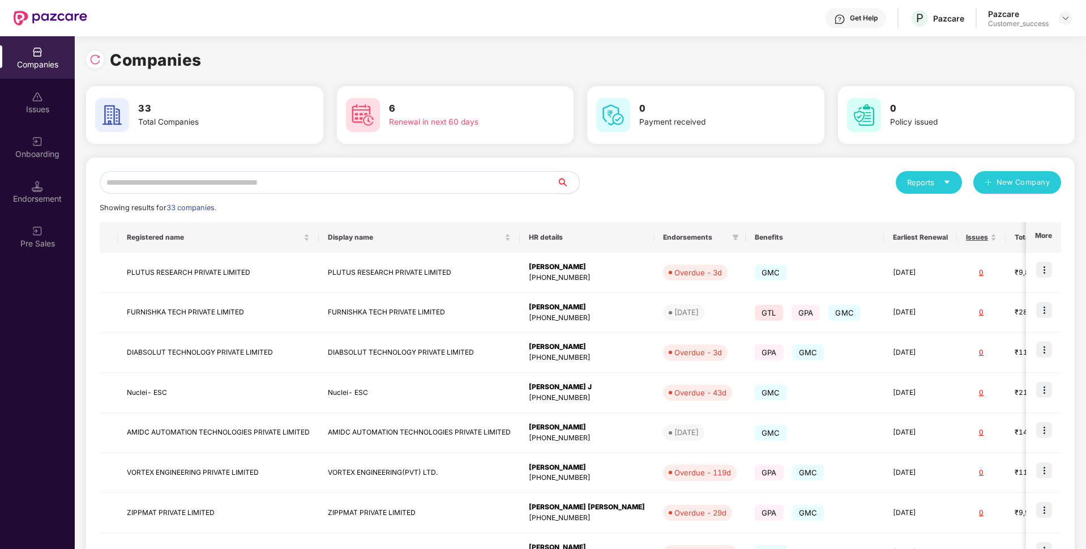
scroll to position [0, 1]
click at [271, 173] on input "text" at bounding box center [328, 182] width 457 height 23
click at [39, 389] on div "Companies Issues Onboarding Endorsement Pre Sales" at bounding box center [37, 292] width 75 height 512
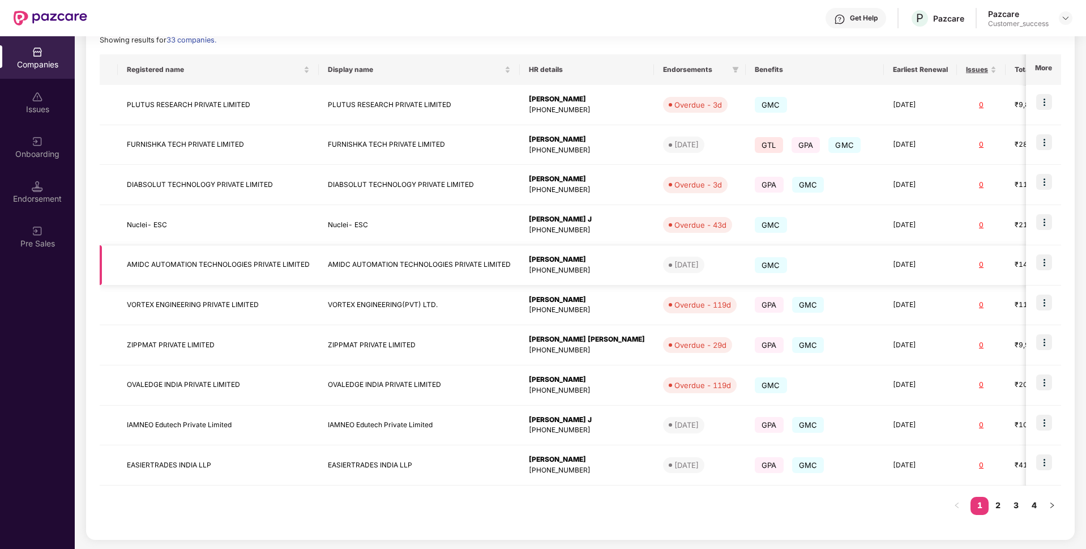
scroll to position [0, 0]
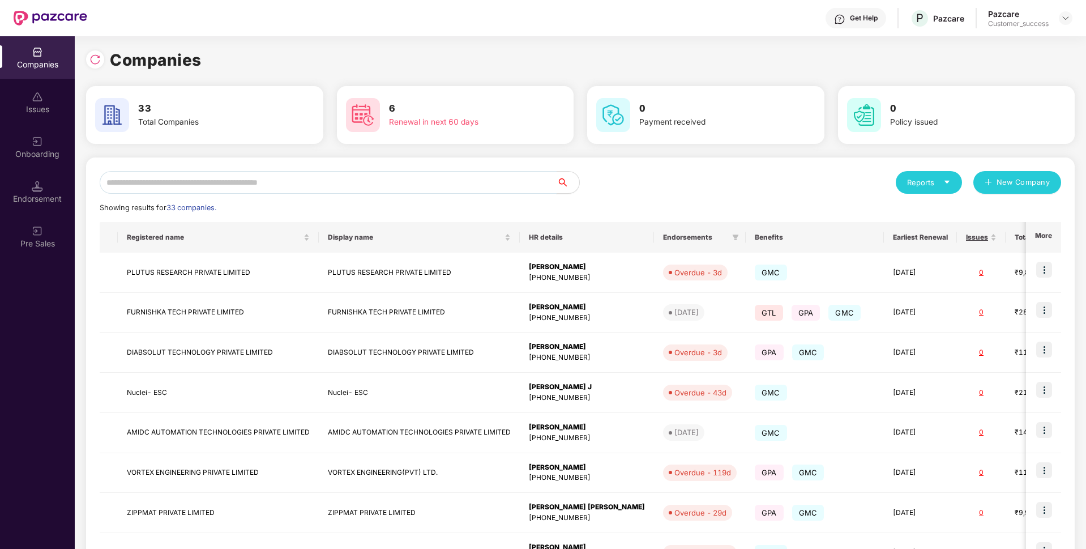
click at [470, 182] on input "text" at bounding box center [328, 182] width 457 height 23
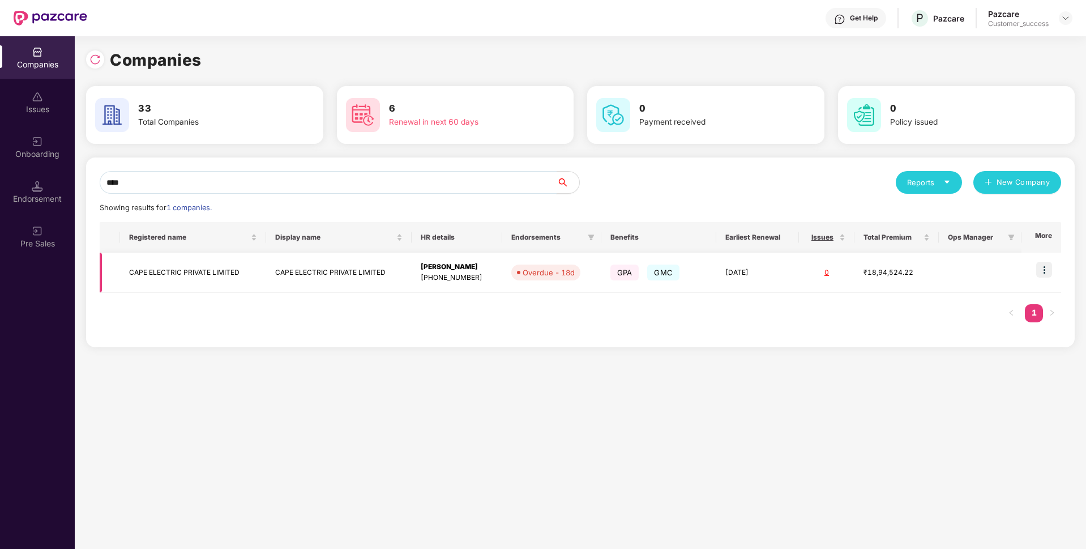
type input "****"
click at [193, 260] on td "CAPE ELECTRIC PRIVATE LIMITED" at bounding box center [193, 273] width 146 height 40
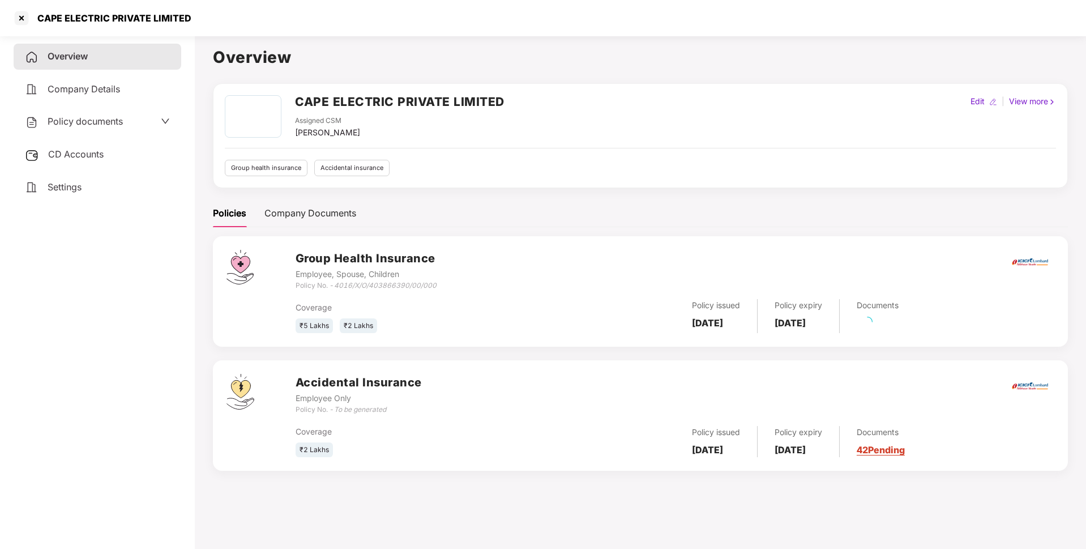
click at [96, 13] on div "CAPE ELECTRIC PRIVATE LIMITED" at bounding box center [111, 17] width 161 height 11
copy div "CAPE ELECTRIC PRIVATE LIMITED"
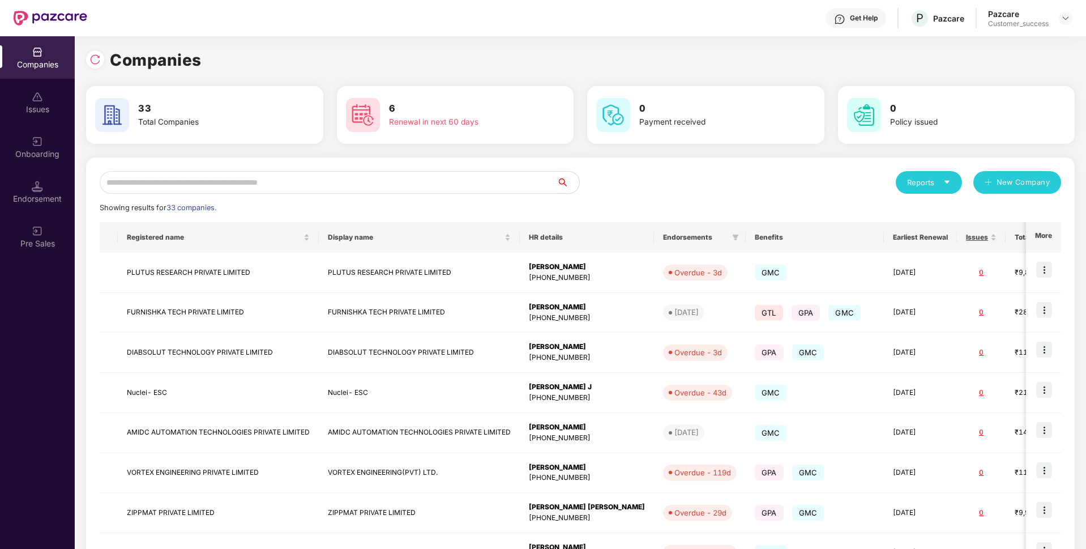
scroll to position [0, 1]
click at [279, 182] on input "text" at bounding box center [328, 182] width 457 height 23
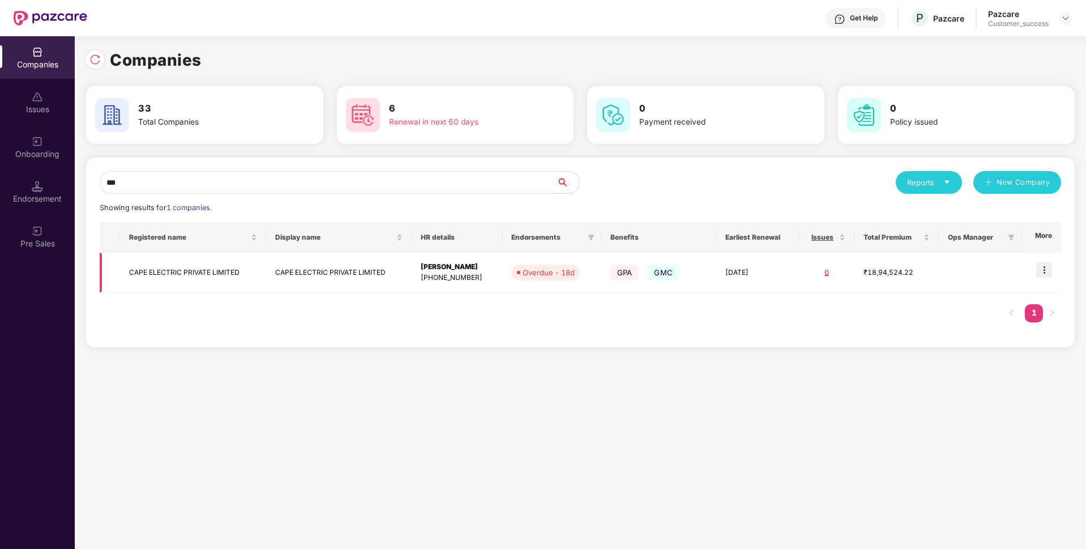
type input "***"
click at [1045, 262] on img at bounding box center [1044, 270] width 16 height 16
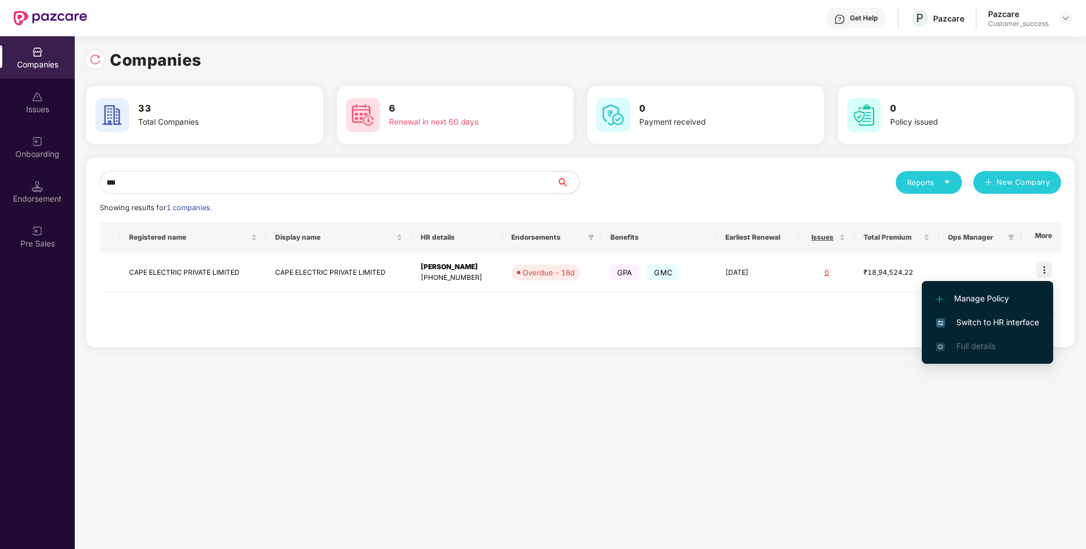
click at [978, 311] on li "Switch to HR interface" at bounding box center [987, 322] width 131 height 24
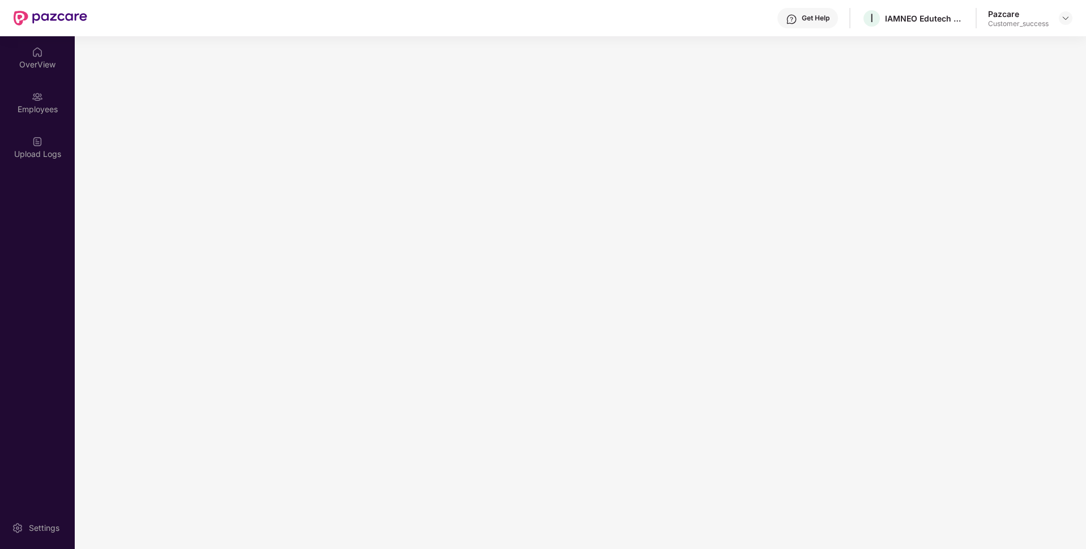
scroll to position [0, 0]
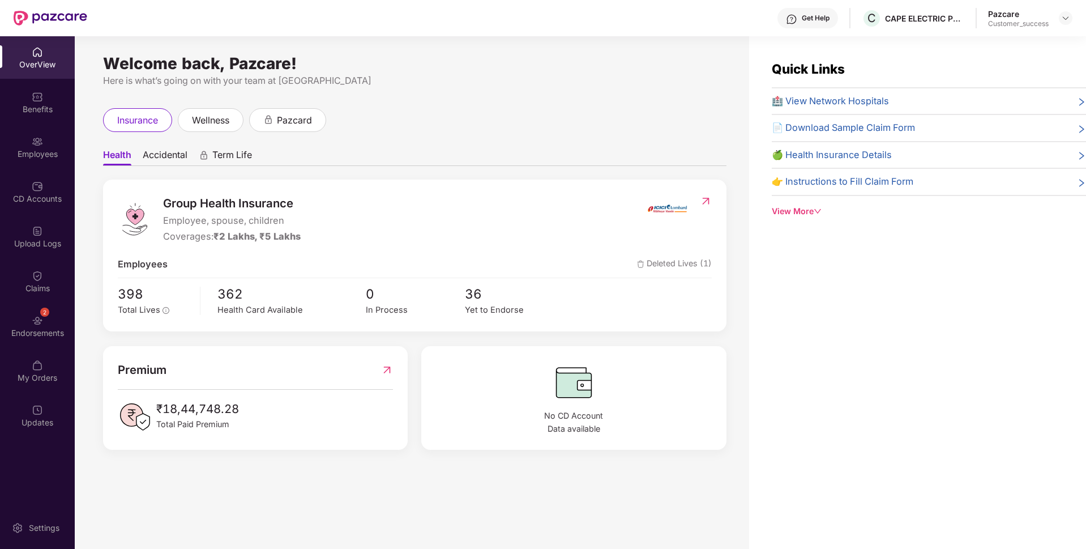
click at [0, 139] on div "Employees" at bounding box center [37, 147] width 75 height 42
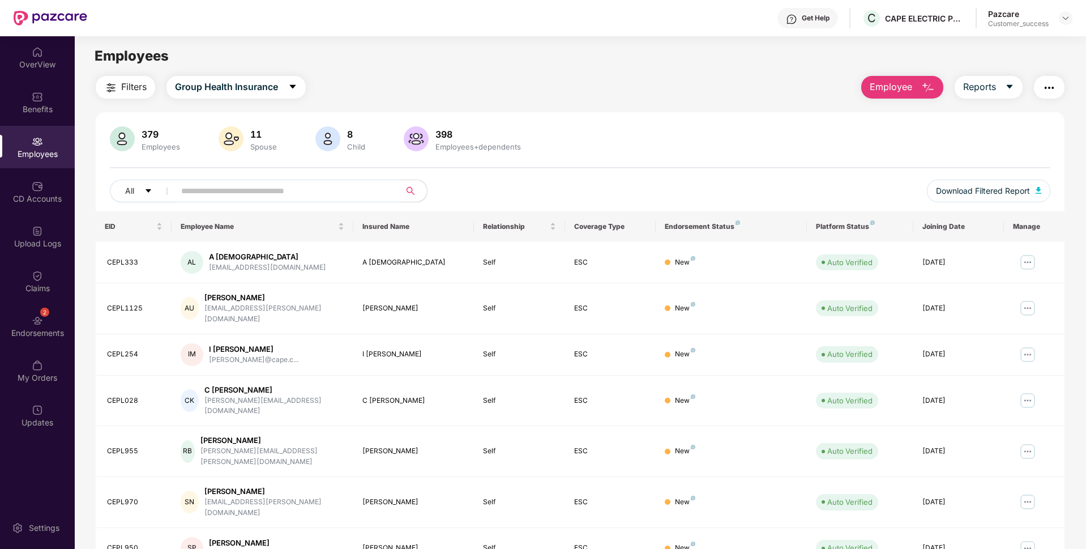
click at [227, 192] on input "text" at bounding box center [282, 190] width 203 height 17
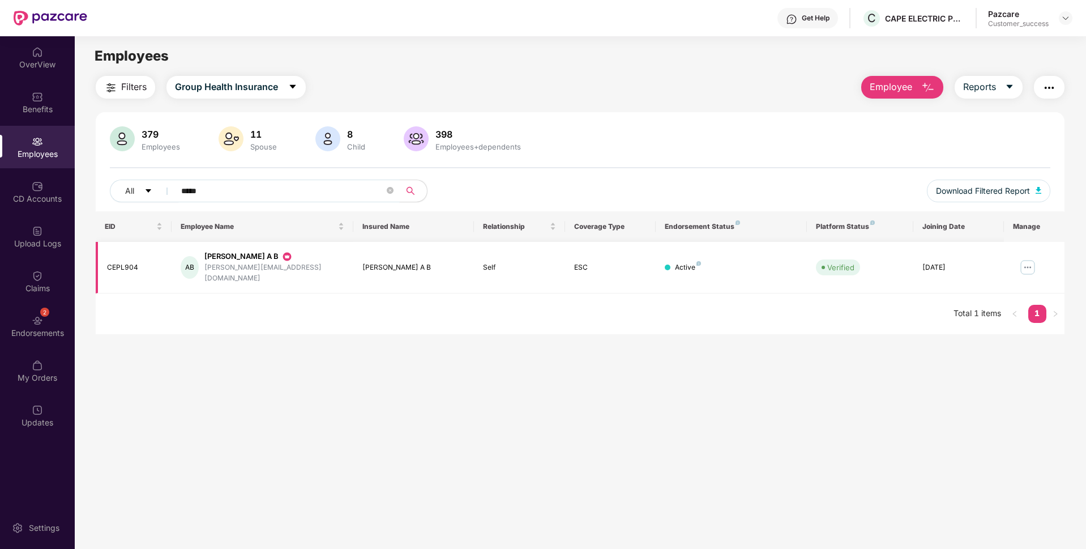
type input "*****"
drag, startPoint x: 145, startPoint y: 261, endPoint x: 96, endPoint y: 271, distance: 50.3
click at [96, 271] on td "CEPL904" at bounding box center [134, 268] width 76 height 52
copy div "CEPL904"
click at [242, 265] on div "[PERSON_NAME][EMAIL_ADDRESS][DOMAIN_NAME]" at bounding box center [274, 273] width 140 height 22
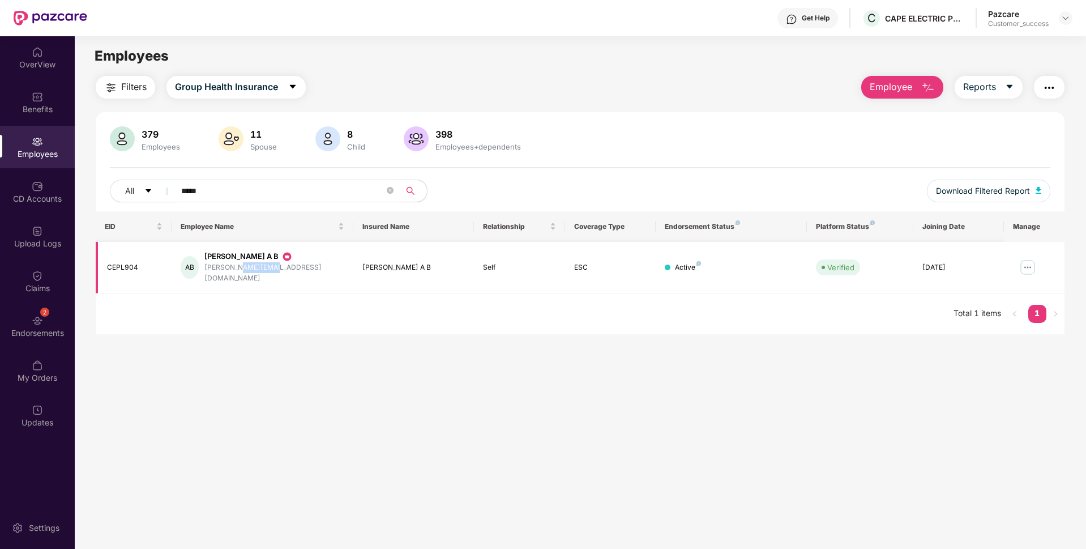
click at [242, 265] on div "[PERSON_NAME][EMAIL_ADDRESS][DOMAIN_NAME]" at bounding box center [274, 273] width 140 height 22
copy div "[PERSON_NAME][EMAIL_ADDRESS][DOMAIN_NAME]"
drag, startPoint x: 216, startPoint y: 190, endPoint x: 81, endPoint y: 187, distance: 135.4
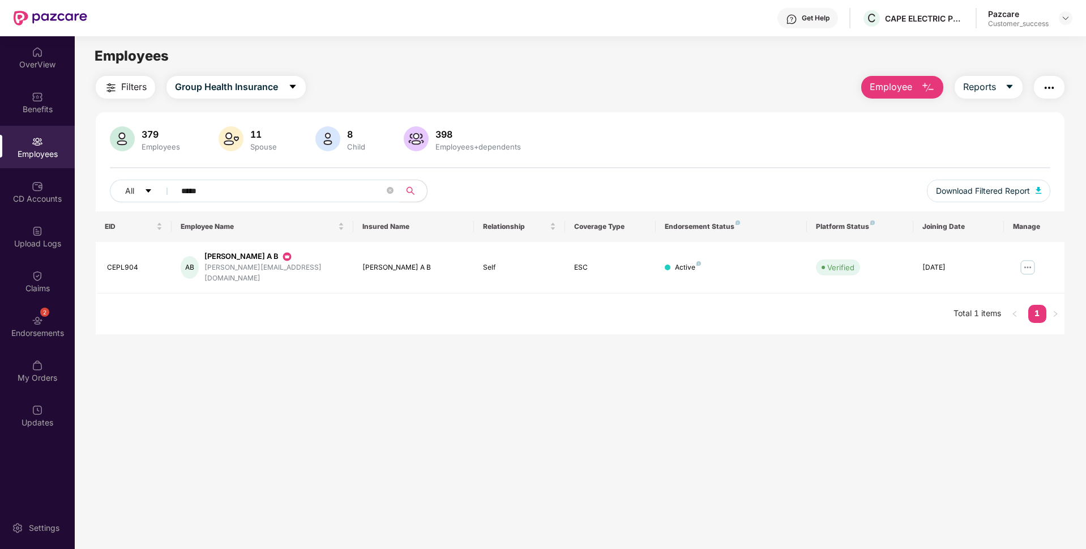
click at [81, 187] on div "Filters Group Health Insurance Employee Reports 379 Employees 11 Spouse 8 Child…" at bounding box center [580, 205] width 1011 height 258
paste input "*******"
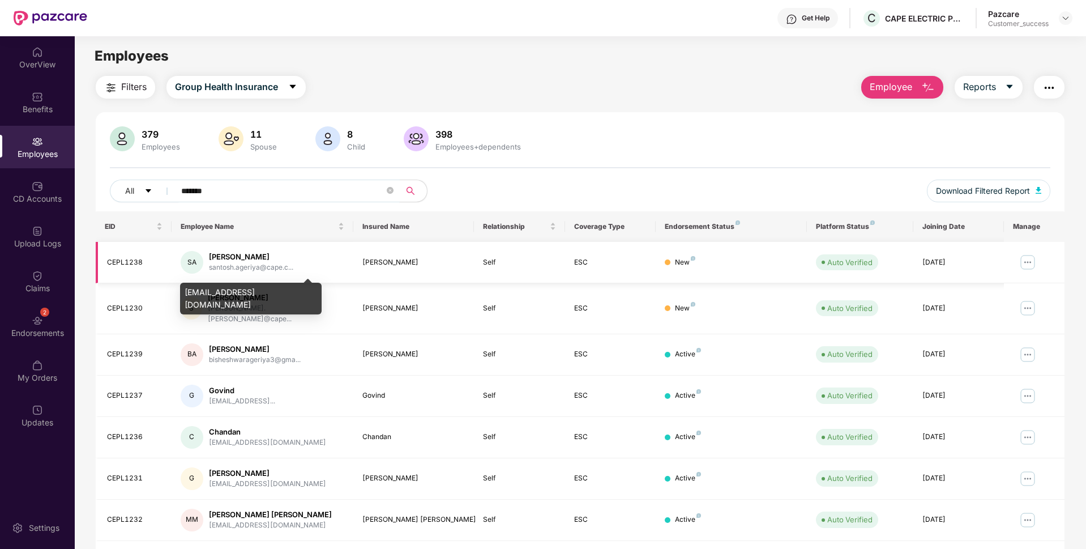
type input "*******"
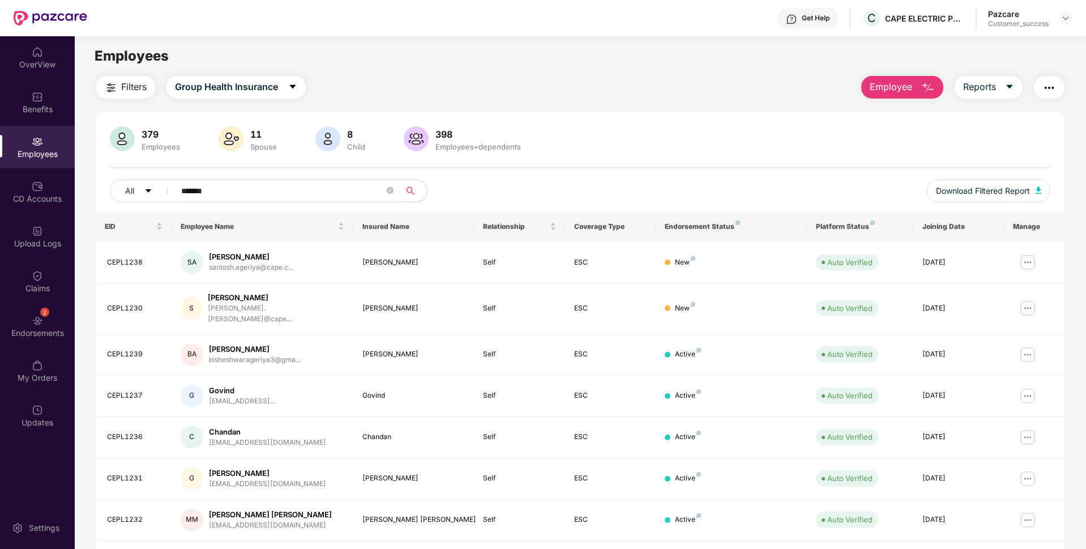
drag, startPoint x: 221, startPoint y: 193, endPoint x: 105, endPoint y: 198, distance: 116.2
click at [105, 198] on div "379 Employees 11 Spouse 8 Child 398 Employees+dependents All ******* Download F…" at bounding box center [580, 168] width 969 height 85
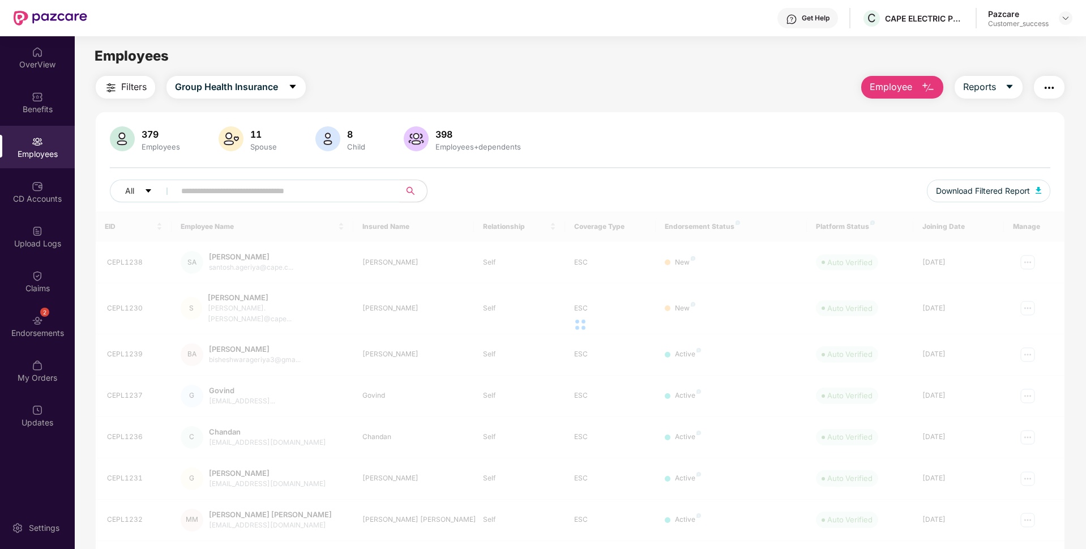
paste input "**********"
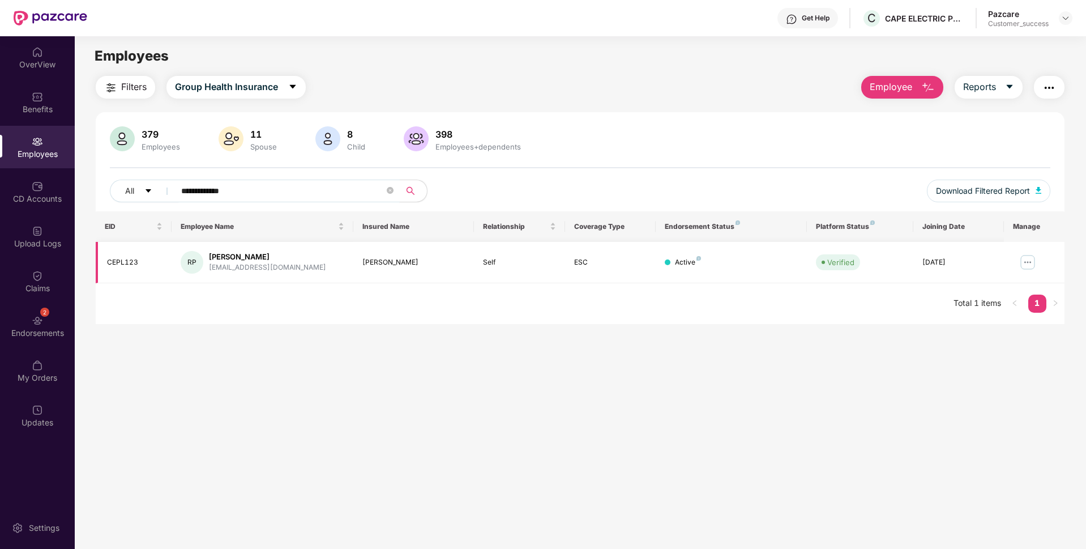
type input "**********"
drag, startPoint x: 147, startPoint y: 264, endPoint x: 102, endPoint y: 270, distance: 45.0
click at [102, 270] on td "CEPL123" at bounding box center [134, 262] width 76 height 41
copy div "CEPL123"
click at [216, 271] on div "[EMAIL_ADDRESS][DOMAIN_NAME]" at bounding box center [267, 267] width 117 height 11
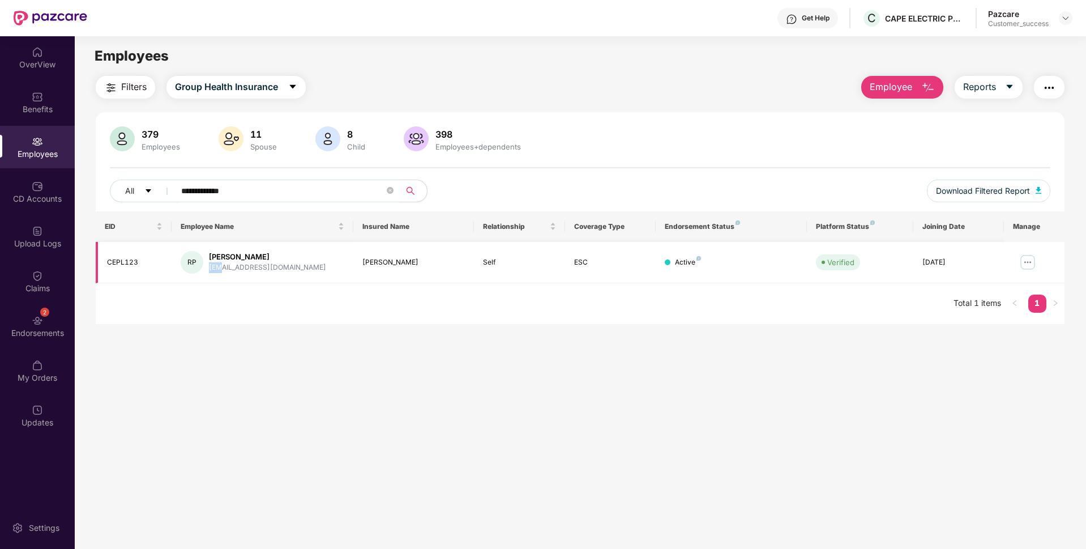
click at [216, 271] on div "[EMAIL_ADDRESS][DOMAIN_NAME]" at bounding box center [267, 267] width 117 height 11
copy div "[EMAIL_ADDRESS][DOMAIN_NAME]"
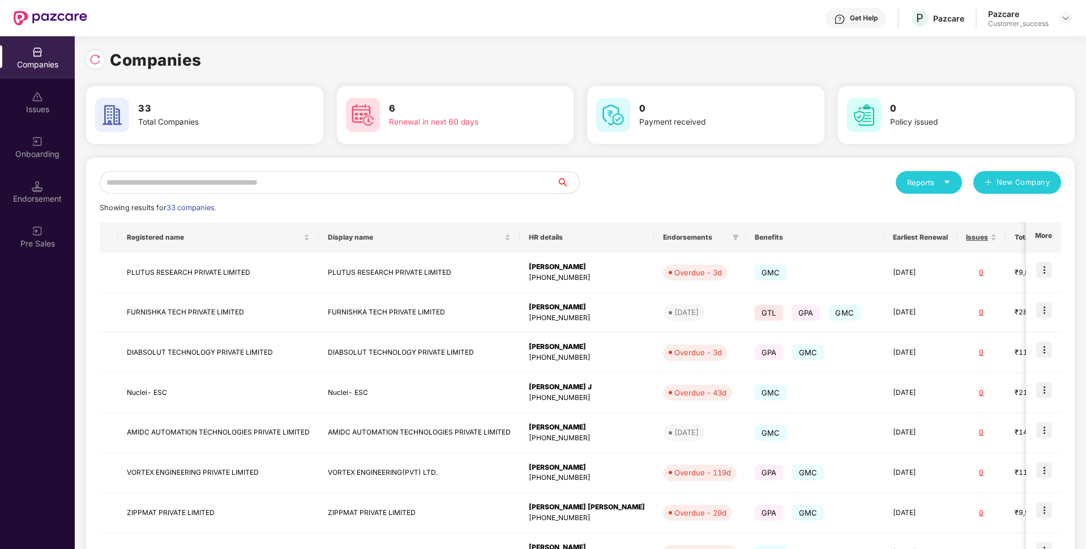
scroll to position [0, 1]
click at [398, 174] on input "text" at bounding box center [328, 182] width 457 height 23
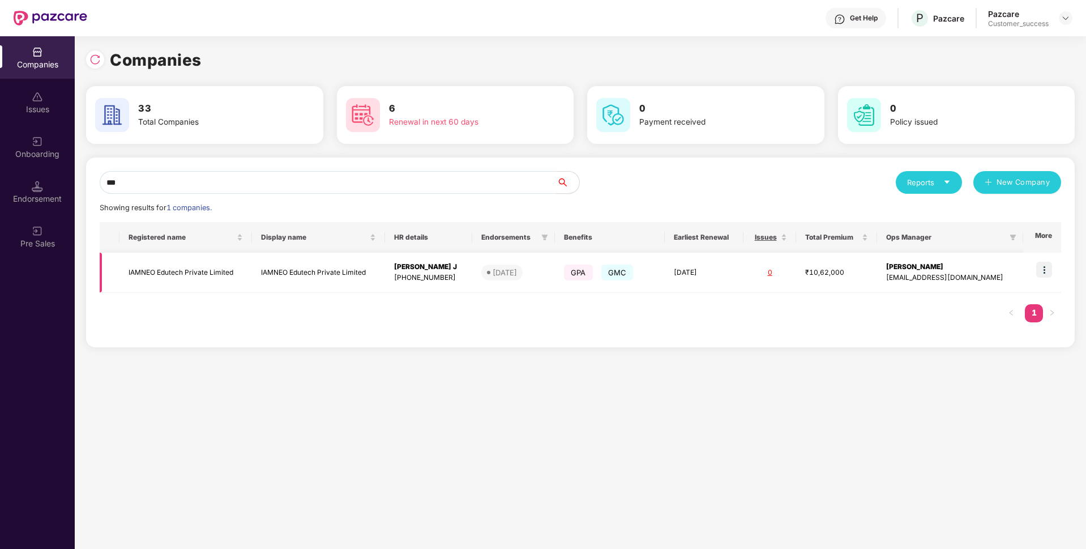
type input "***"
click at [119, 272] on td "IAMNEO Edutech Private Limited" at bounding box center [185, 273] width 133 height 40
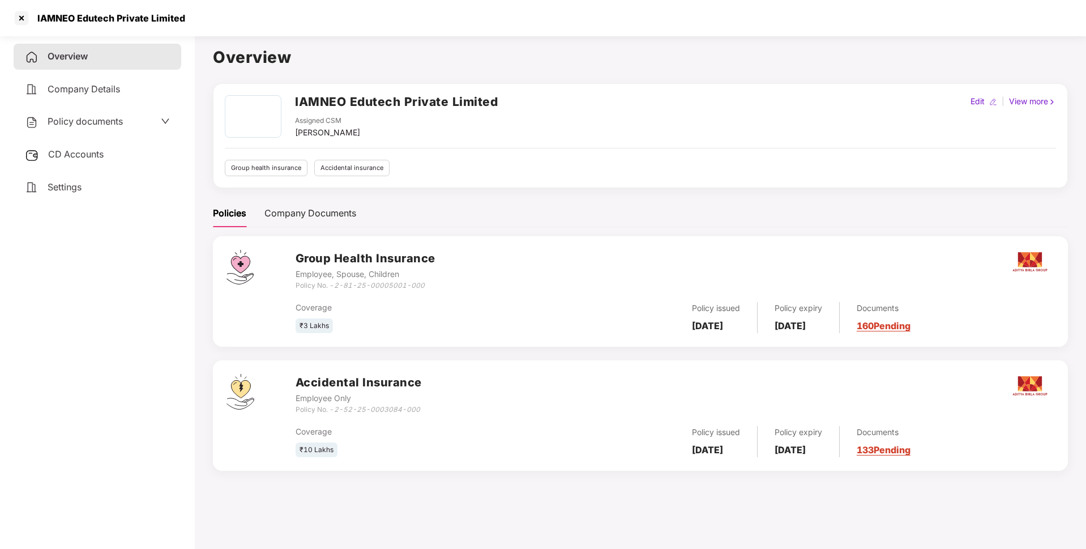
click at [175, 10] on div "IAMNEO Edutech Private Limited" at bounding box center [98, 18] width 173 height 18
drag, startPoint x: 336, startPoint y: 287, endPoint x: 446, endPoint y: 284, distance: 109.9
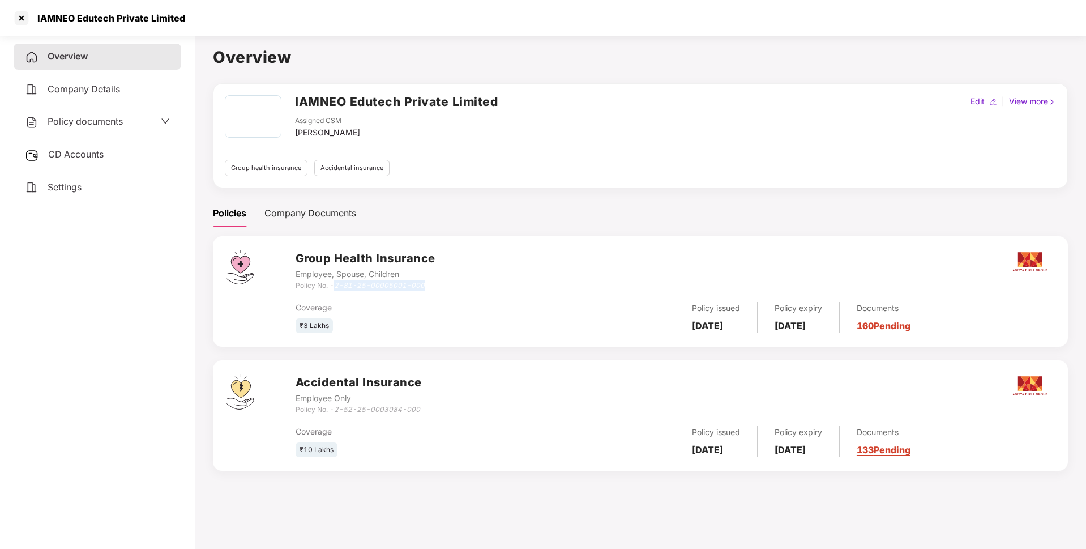
click at [446, 284] on div "Group Health Insurance Employee, Spouse, Children Policy No. - 2-81-25-00005001…" at bounding box center [675, 270] width 759 height 41
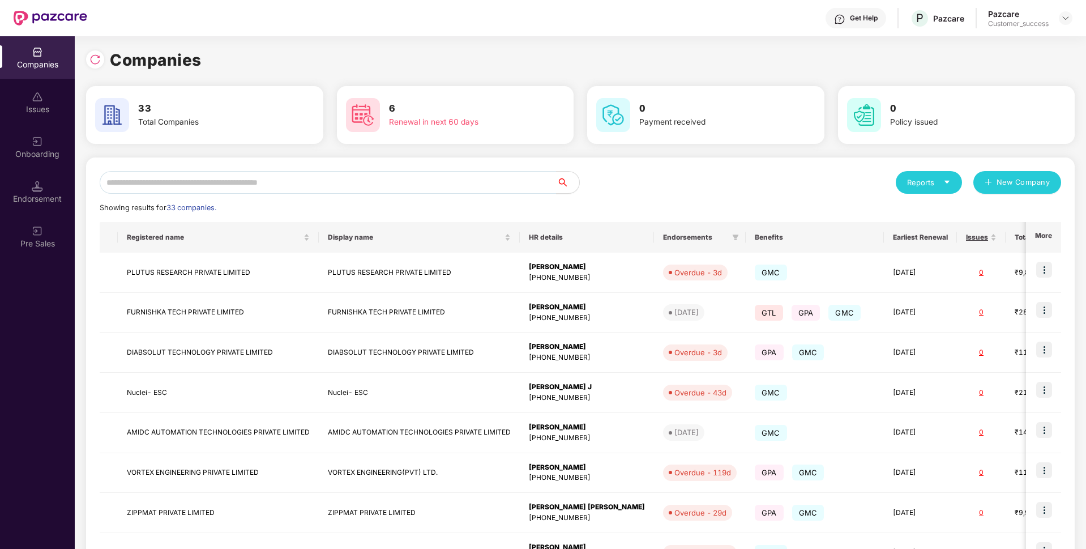
scroll to position [0, 1]
click at [343, 185] on input "text" at bounding box center [328, 182] width 457 height 23
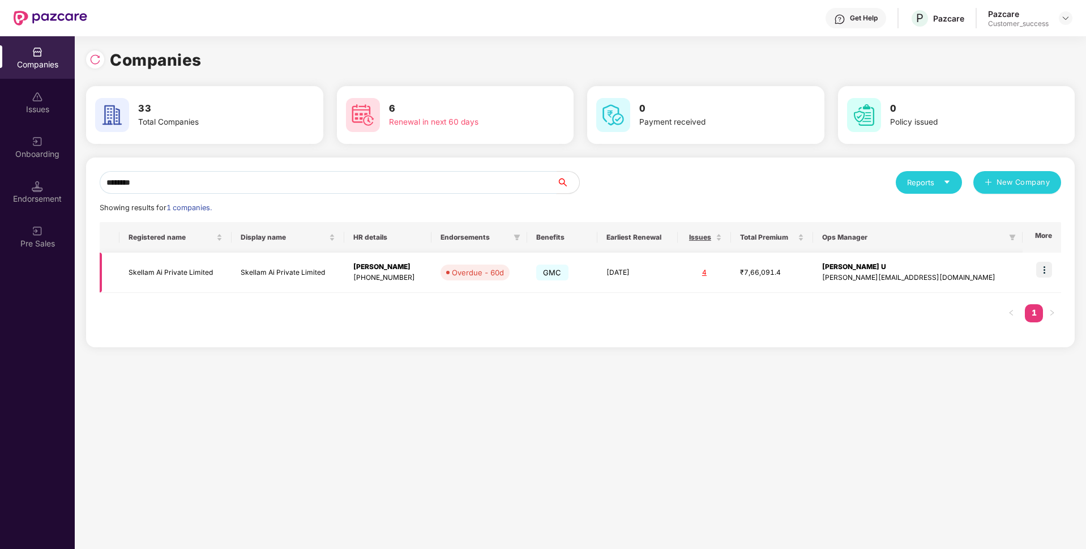
type input "*******"
click at [1046, 274] on img at bounding box center [1044, 270] width 16 height 16
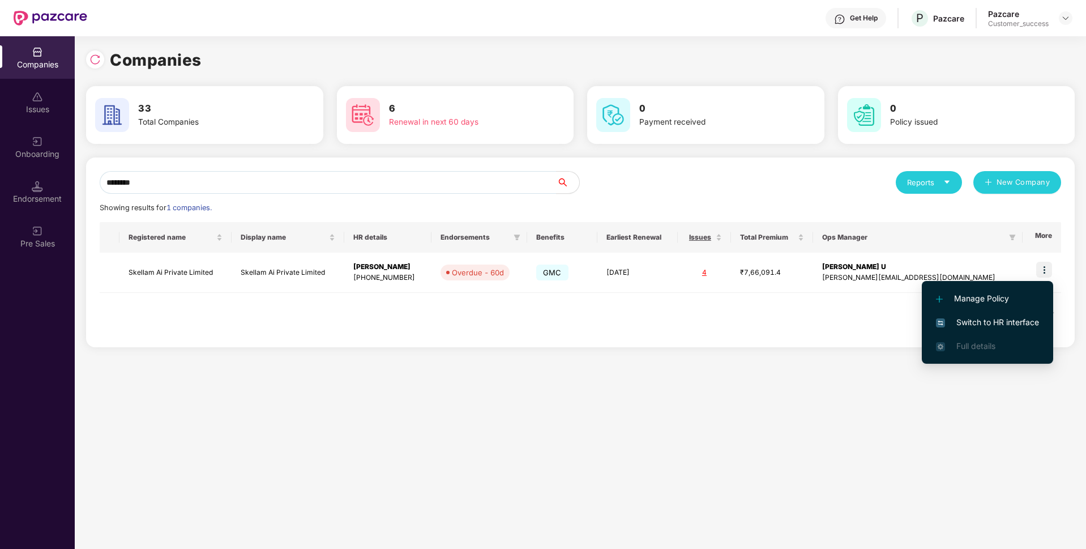
click at [982, 316] on span "Switch to HR interface" at bounding box center [987, 322] width 103 height 12
